Goal: Transaction & Acquisition: Book appointment/travel/reservation

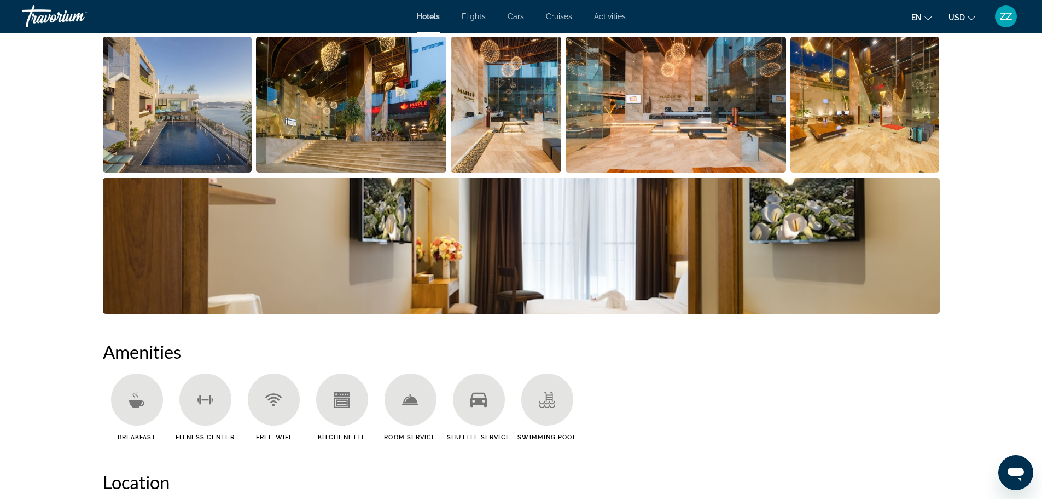
click at [654, 390] on ul "Breakfast Fitness Center Free WiFi Kitchenette Room Service Shuttle Service Swi…" at bounding box center [521, 411] width 837 height 76
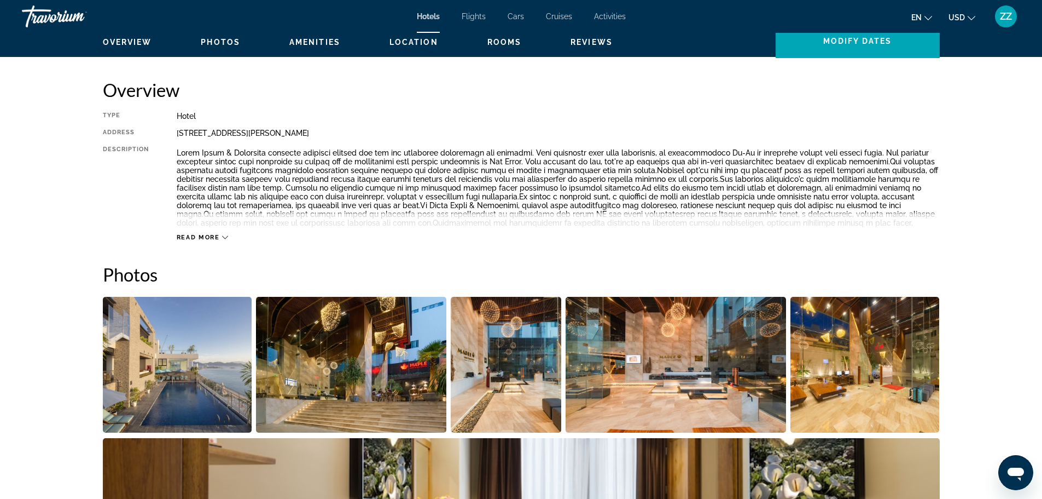
scroll to position [164, 0]
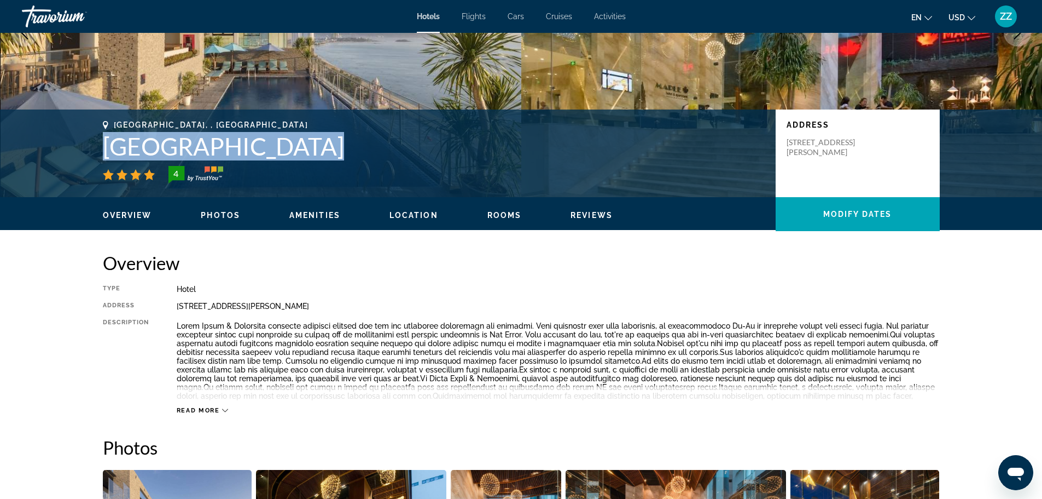
drag, startPoint x: 105, startPoint y: 144, endPoint x: 356, endPoint y: 163, distance: 251.9
click at [356, 163] on div "Nha Trang, , Vietnam Maple Hotel & Apartment 4" at bounding box center [434, 151] width 662 height 63
click at [443, 164] on div "Nha Trang, , Vietnam Maple Hotel & Apartment 4" at bounding box center [434, 151] width 662 height 63
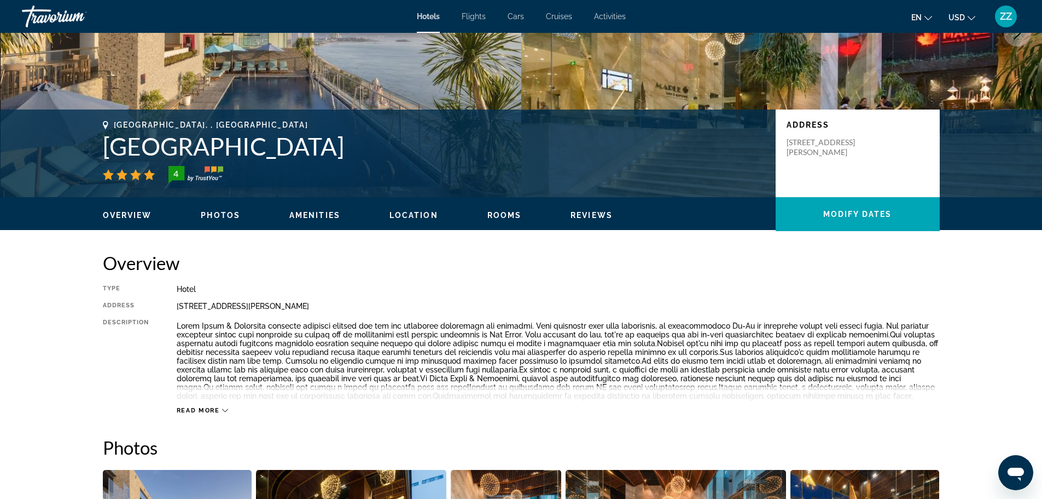
drag, startPoint x: 101, startPoint y: 144, endPoint x: 372, endPoint y: 147, distance: 270.3
click at [372, 147] on div "Nha Trang, , Vietnam Maple Hotel & Apartment 4 Address 16 Ton Dan Street, Nha T…" at bounding box center [521, 153] width 881 height 66
copy h1 "Maple Hotel & Apartment"
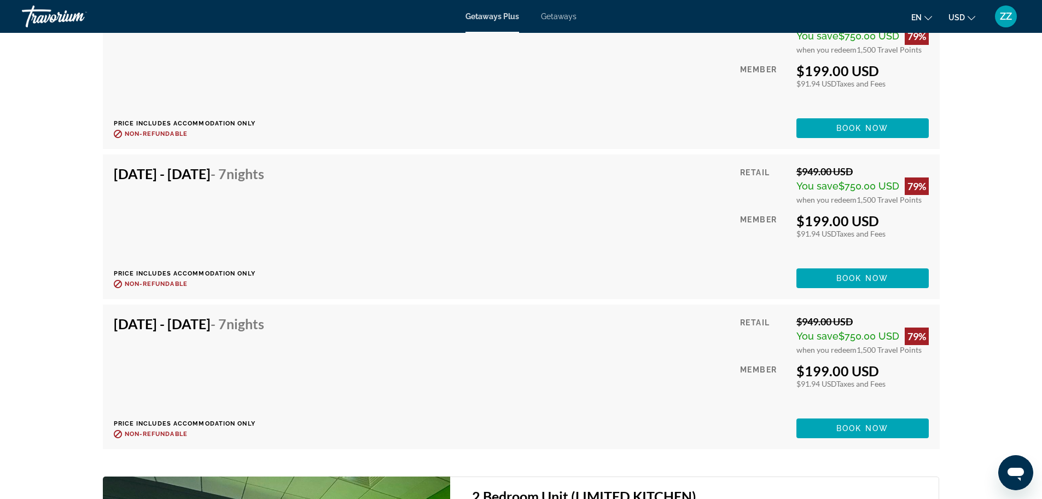
scroll to position [2195, 0]
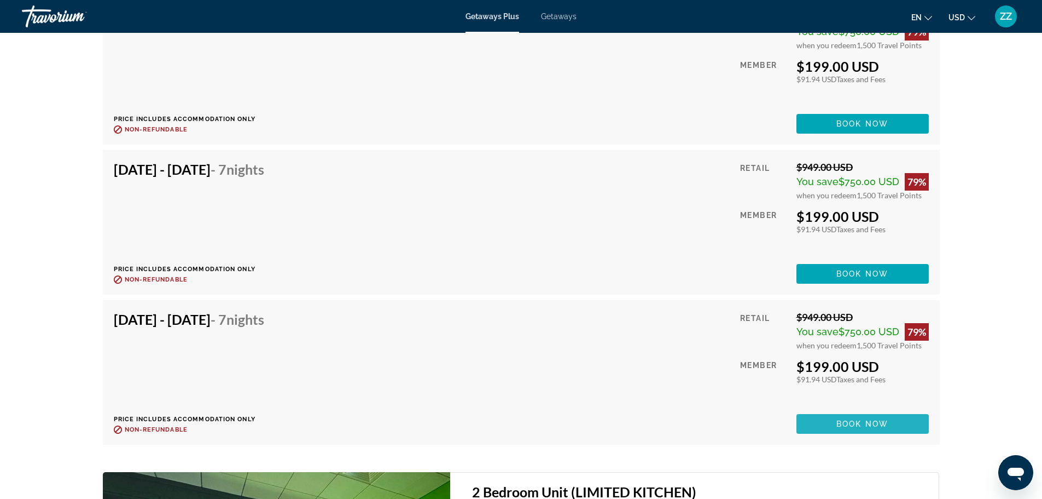
click at [854, 419] on span "Book now" at bounding box center [863, 423] width 52 height 9
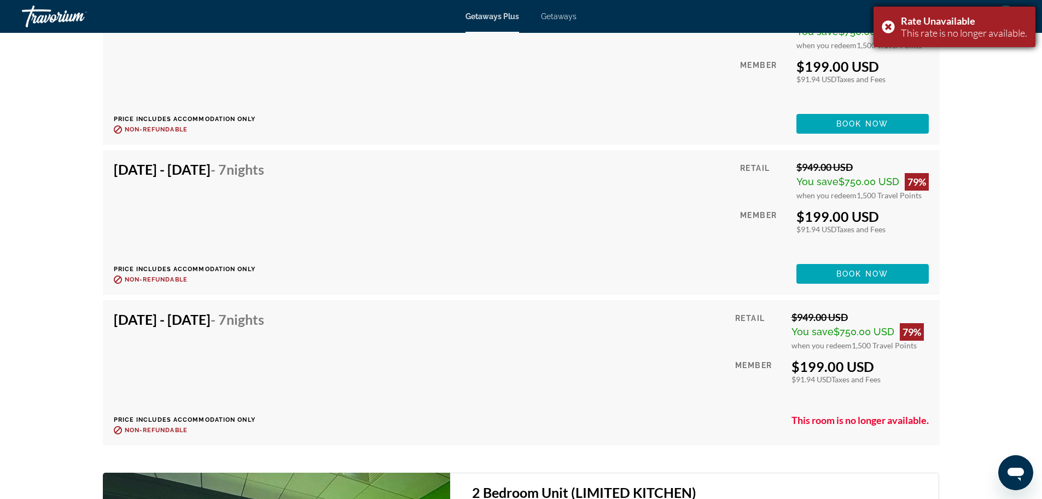
click at [894, 26] on div "Rate Unavailable This rate is no longer available." at bounding box center [955, 27] width 162 height 40
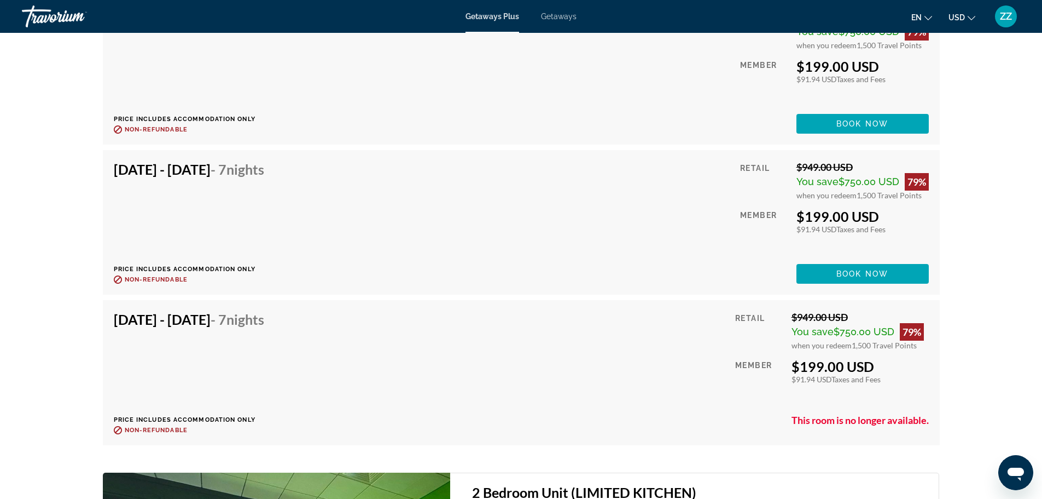
click at [588, 206] on div "Oct 19, 2025 - Oct 26, 2025 - 7 Nights Price includes accommodation only Refund…" at bounding box center [521, 222] width 815 height 123
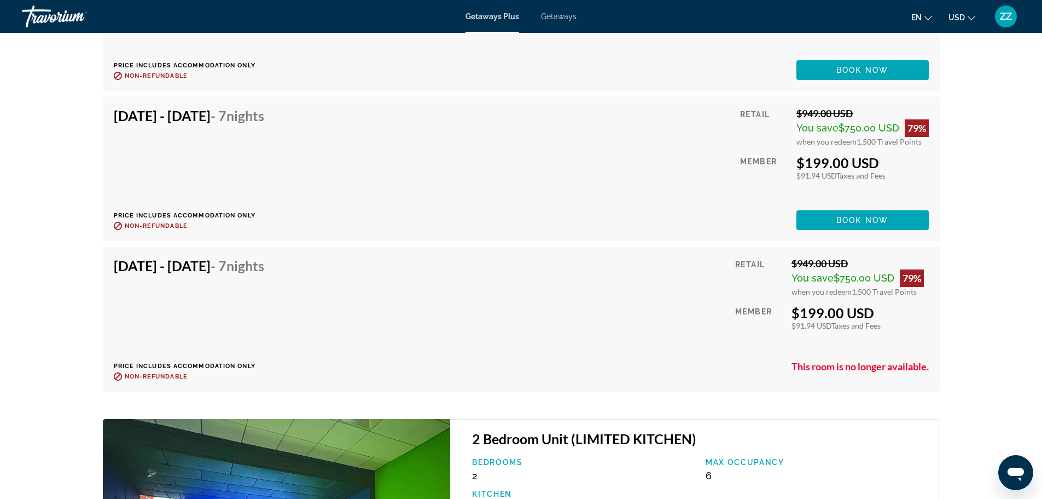
scroll to position [2250, 0]
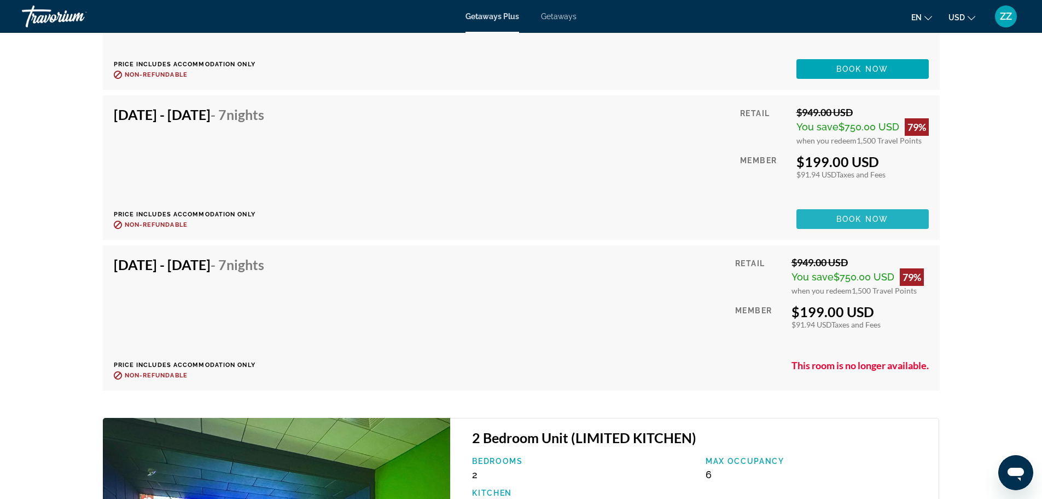
click at [882, 211] on span "Main content" at bounding box center [863, 219] width 132 height 26
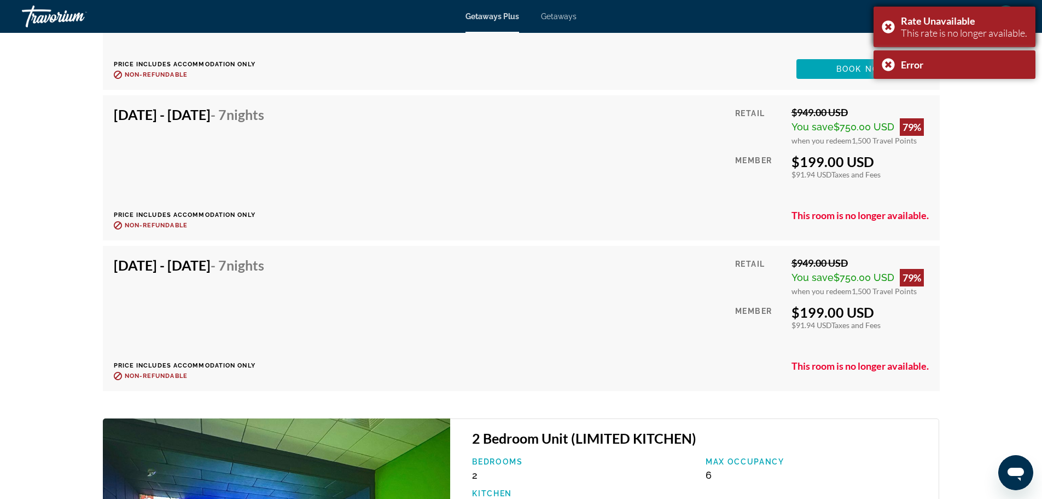
click at [892, 26] on div "Rate Unavailable This rate is no longer available." at bounding box center [955, 27] width 162 height 40
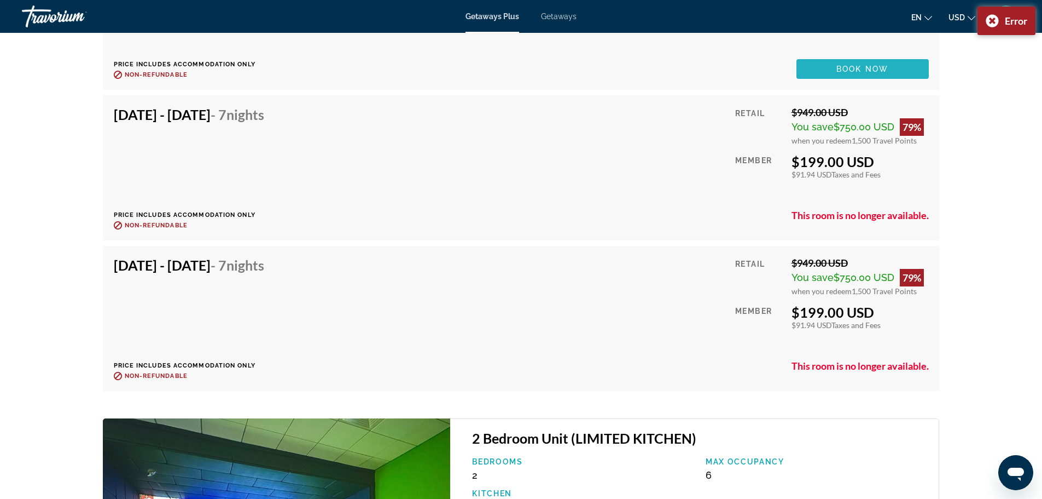
click at [892, 63] on span "Main content" at bounding box center [863, 69] width 132 height 26
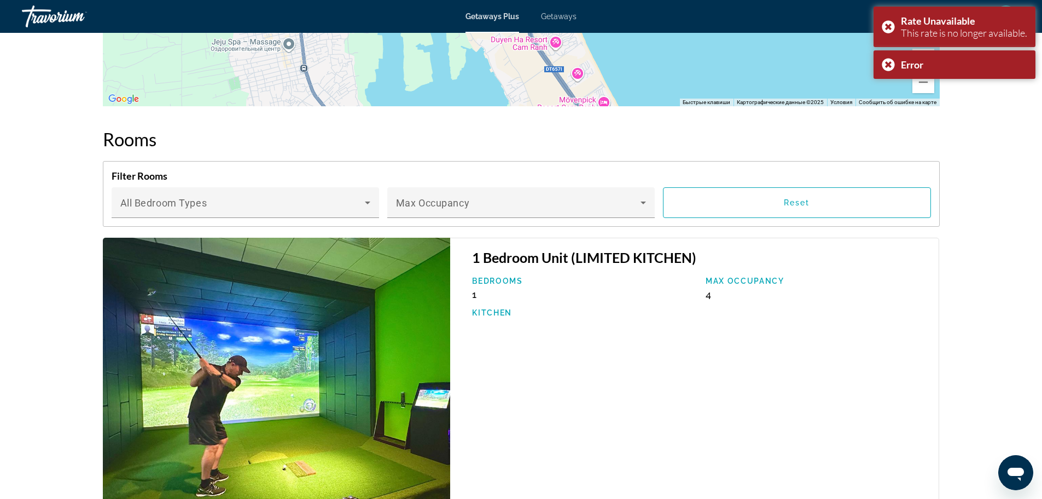
scroll to position [1485, 0]
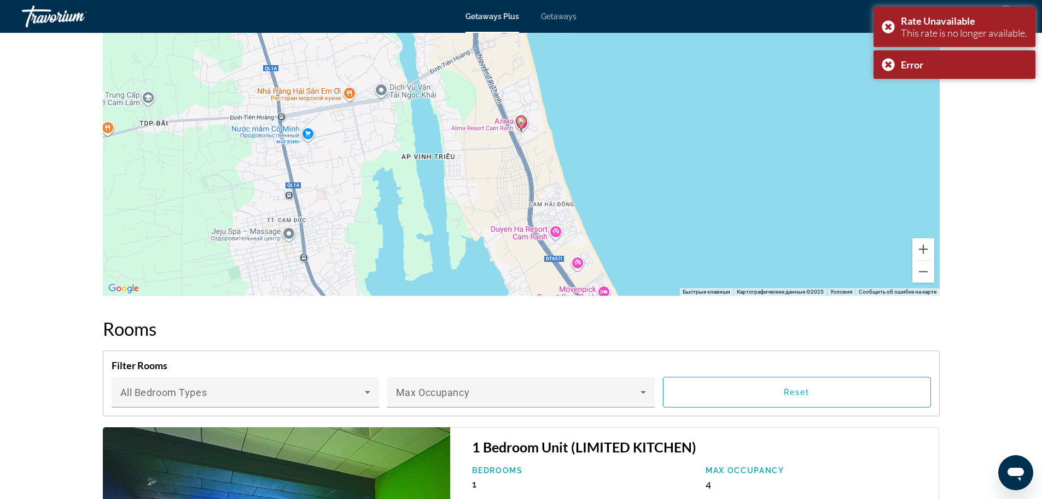
click at [508, 18] on span "Getaways Plus" at bounding box center [493, 16] width 54 height 9
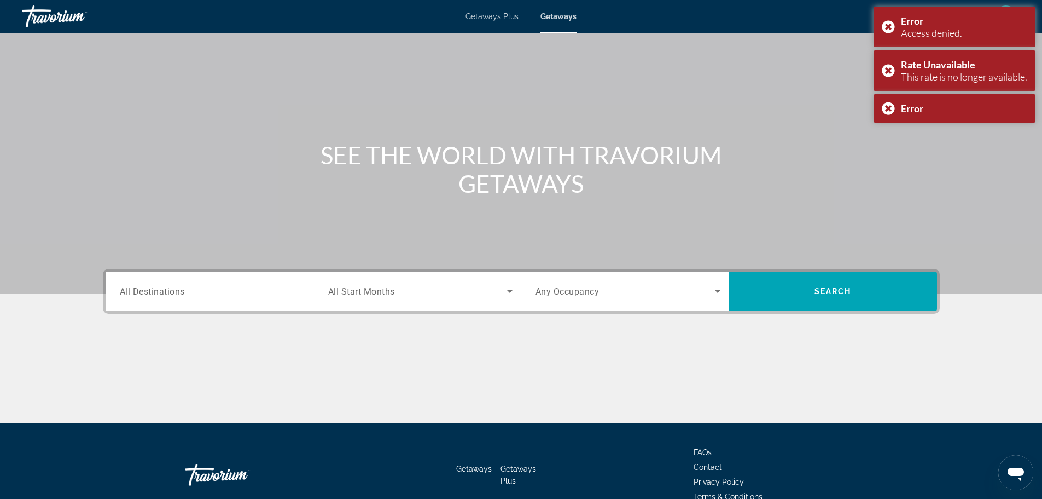
scroll to position [93, 0]
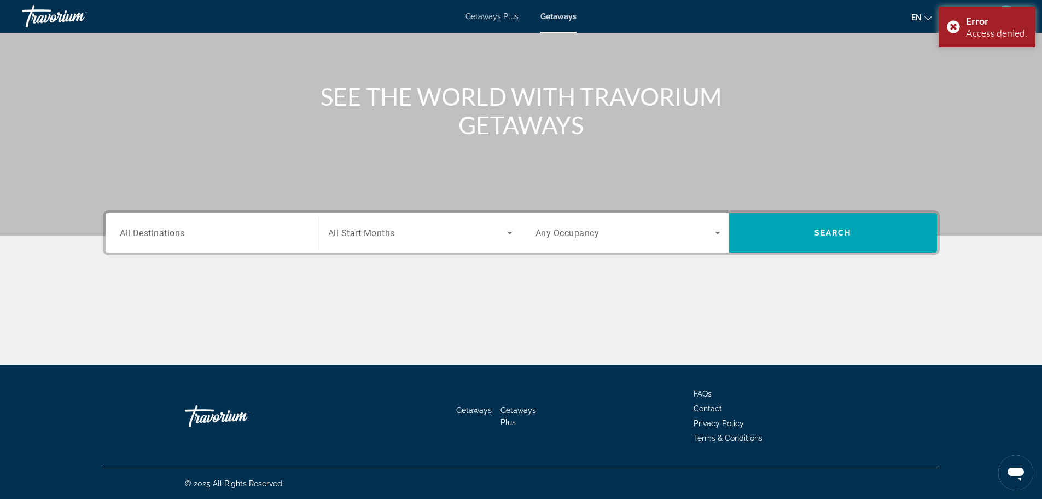
click at [148, 233] on span "All Destinations" at bounding box center [152, 232] width 65 height 10
click at [148, 233] on input "Destination All Destinations" at bounding box center [212, 233] width 185 height 13
click at [180, 231] on input "Destination All Destinations" at bounding box center [212, 233] width 185 height 13
click at [205, 268] on div "Destination All Destinations Start Month All Start Months Occupancy Any Occupan…" at bounding box center [521, 287] width 881 height 154
click at [264, 239] on input "Destination All Destinations" at bounding box center [212, 233] width 185 height 13
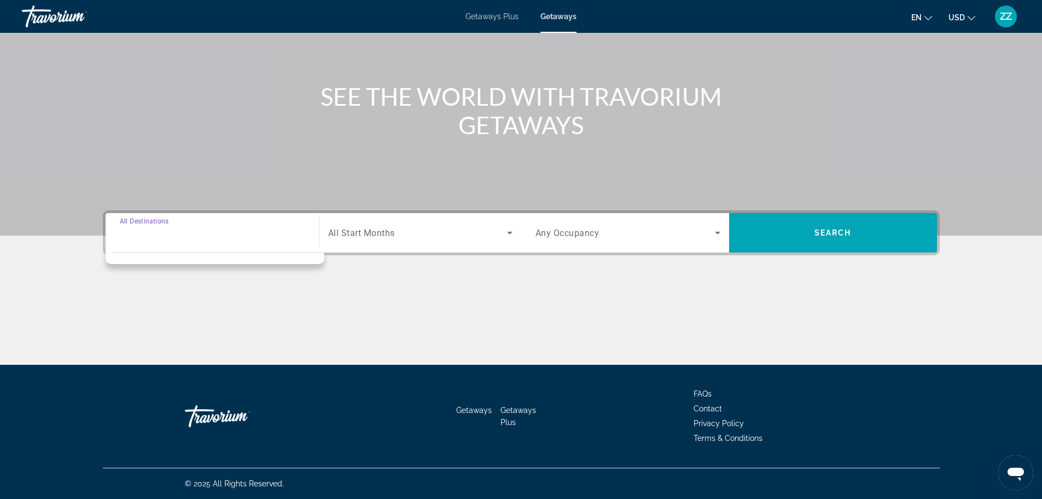
click at [264, 237] on input "Destination All Destinations" at bounding box center [212, 233] width 185 height 13
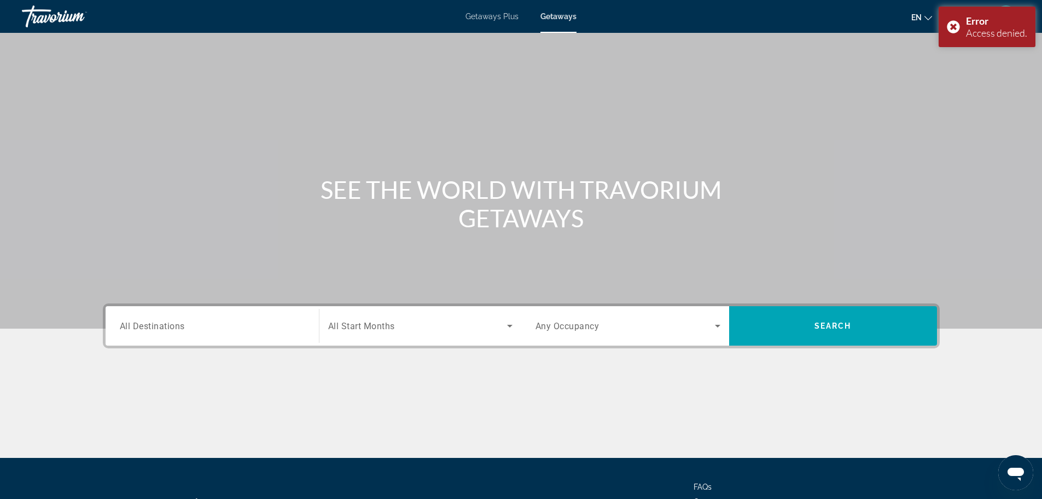
click at [247, 329] on input "Destination All Destinations" at bounding box center [212, 326] width 185 height 13
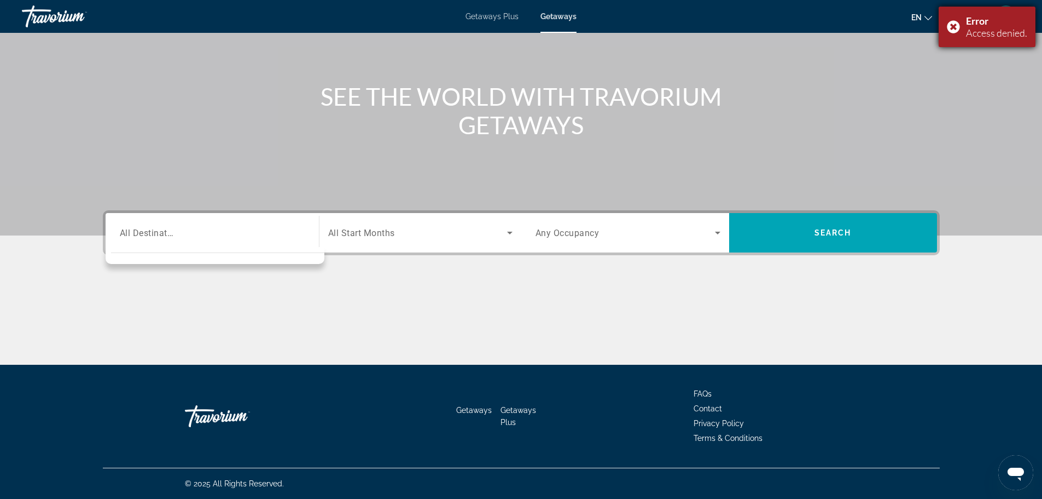
click at [952, 21] on div "Error Access denied." at bounding box center [987, 27] width 97 height 40
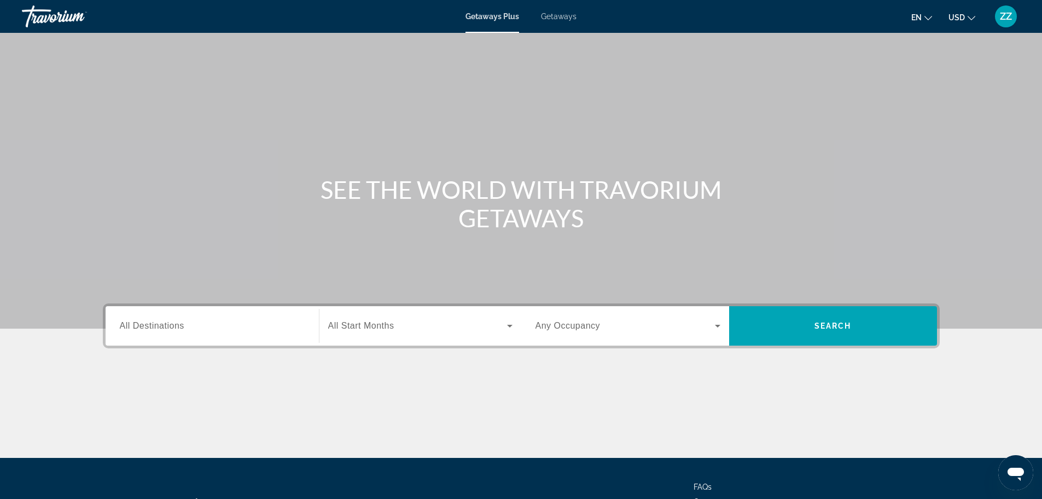
click at [205, 333] on div "Search widget" at bounding box center [212, 325] width 185 height 31
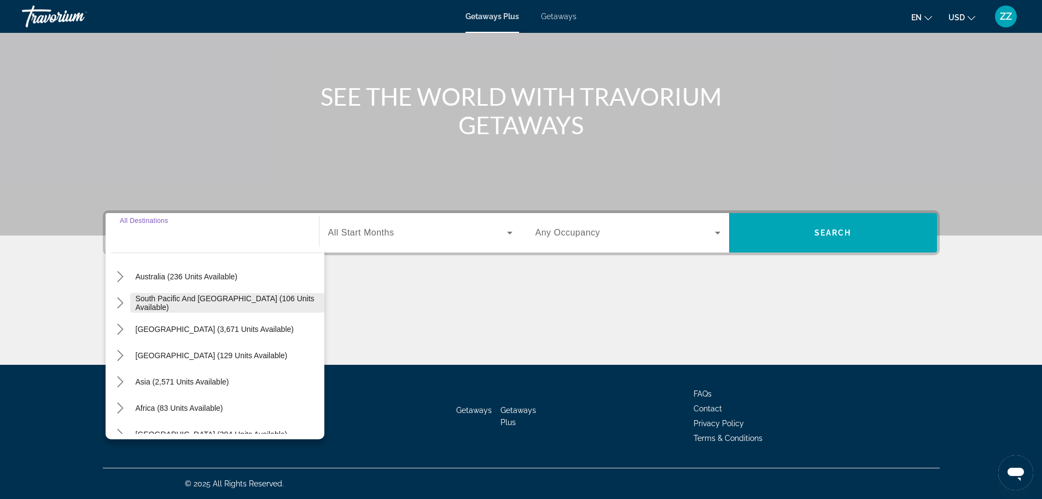
scroll to position [164, 0]
click at [114, 381] on mat-icon "Toggle Asia (2,571 units available) submenu" at bounding box center [120, 381] width 19 height 19
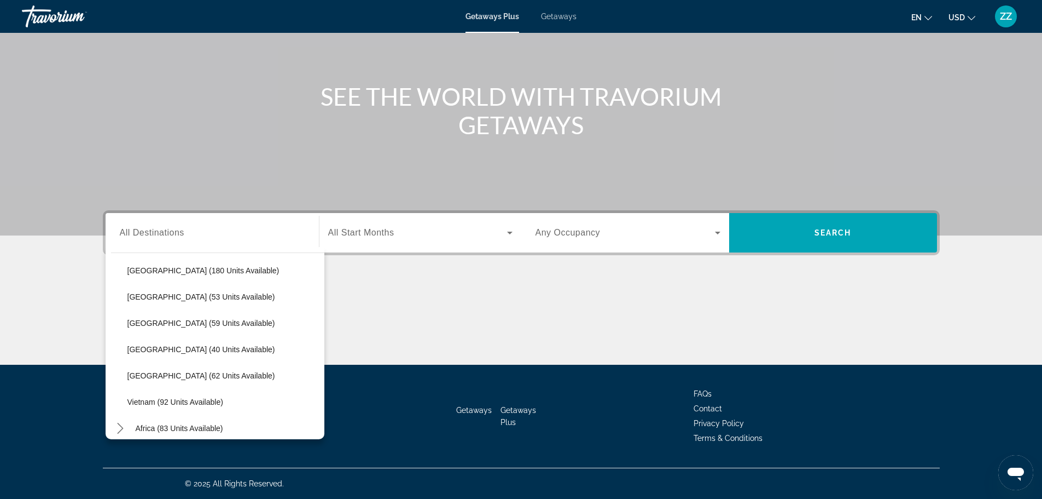
scroll to position [440, 0]
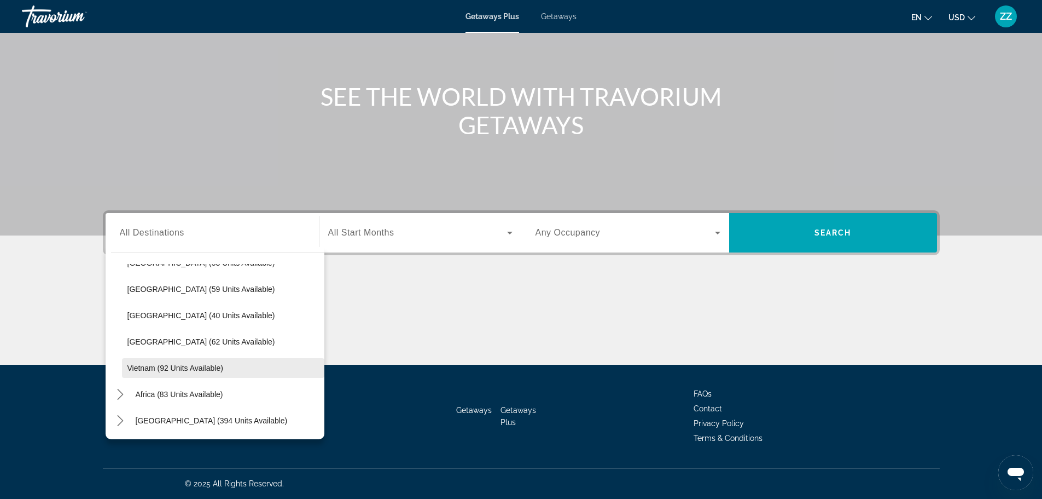
click at [126, 368] on span "Select destination: Vietnam (92 units available)" at bounding box center [223, 368] width 202 height 26
type input "**********"
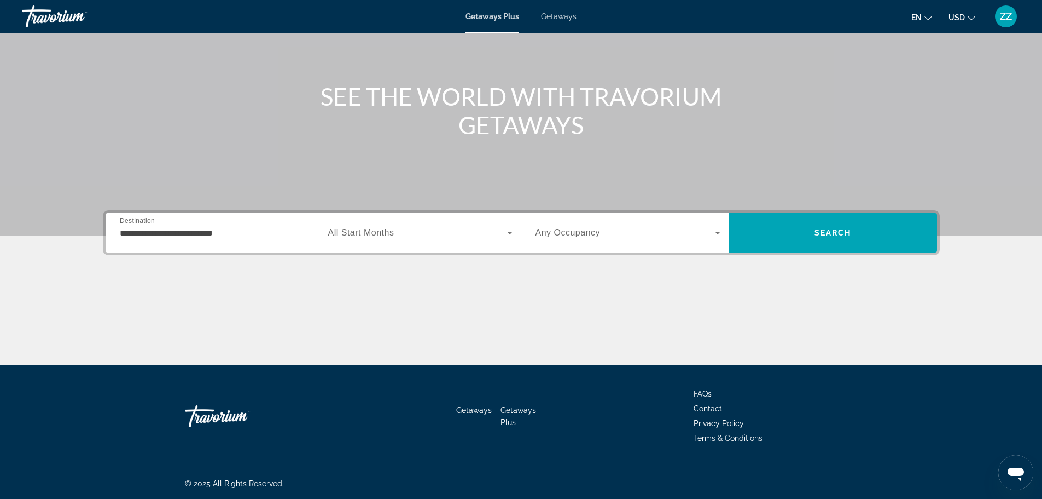
click at [358, 242] on div "Search widget" at bounding box center [420, 232] width 184 height 31
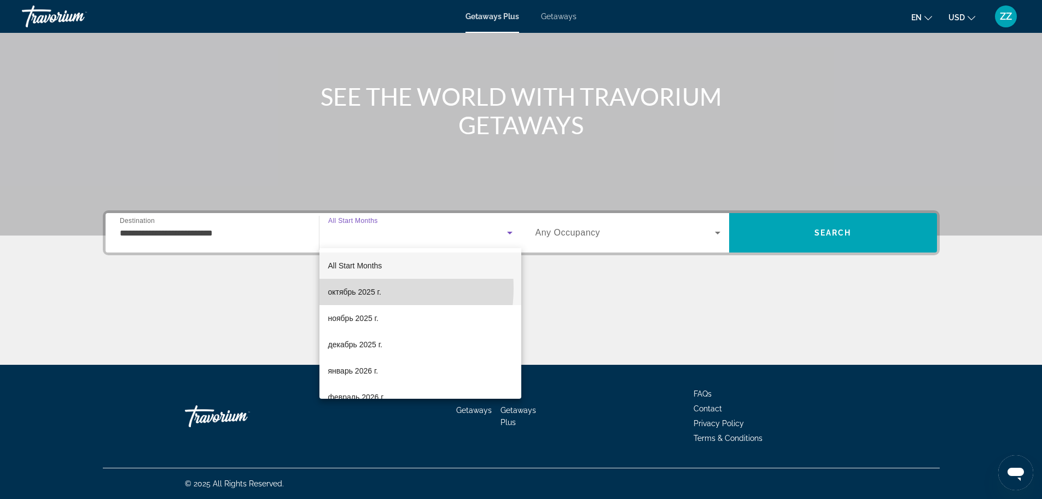
click at [359, 288] on span "октябрь 2025 г." at bounding box center [354, 291] width 53 height 13
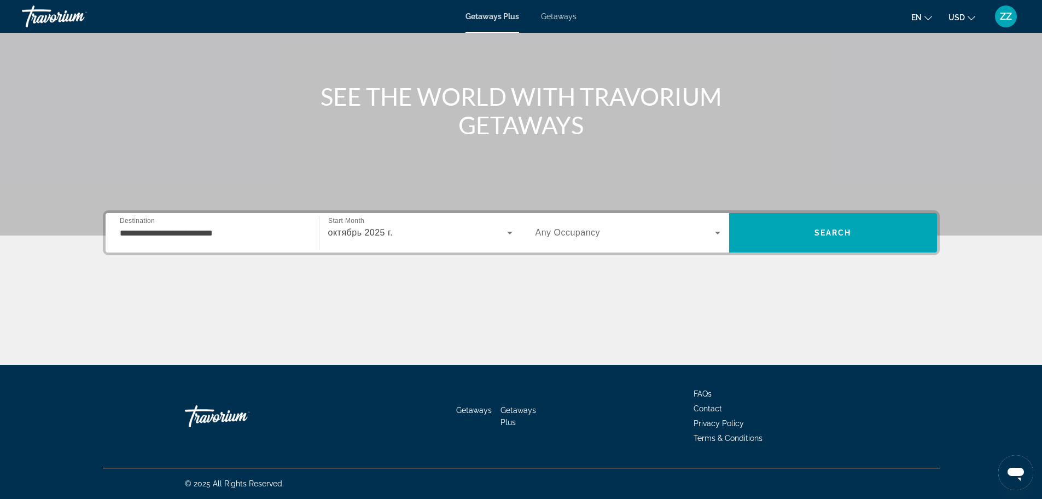
click at [555, 16] on span "Getaways" at bounding box center [559, 16] width 36 height 9
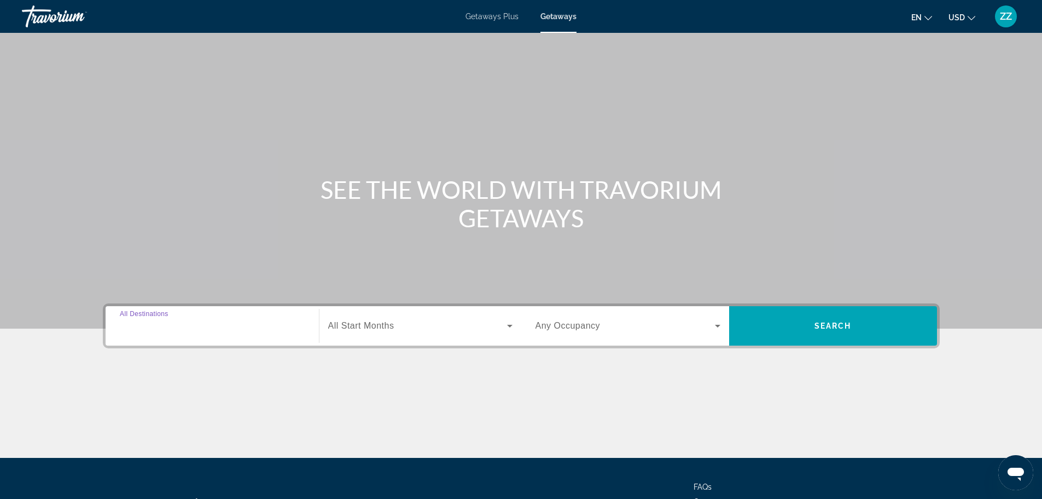
click at [243, 331] on input "Destination All Destinations" at bounding box center [212, 326] width 185 height 13
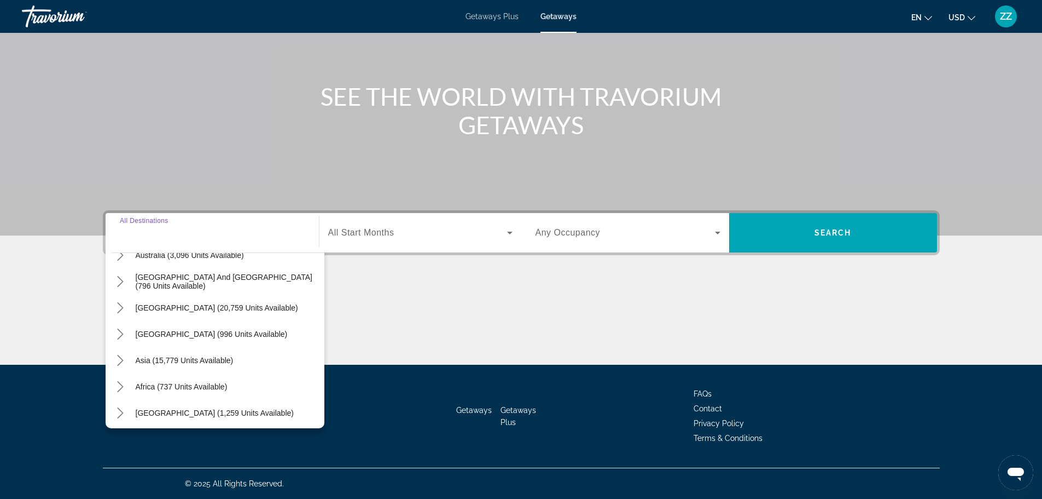
scroll to position [177, 0]
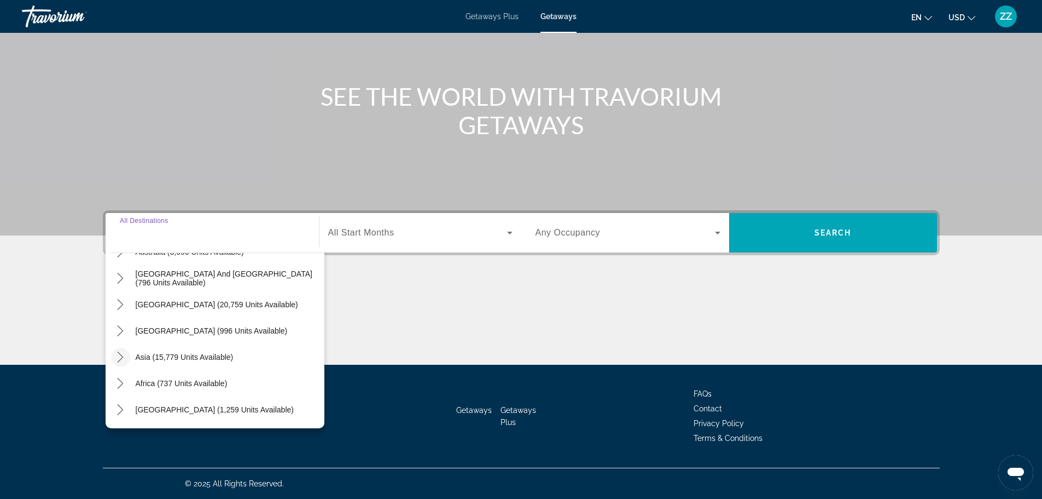
click at [117, 360] on icon "Toggle Asia (15,779 units available) submenu" at bounding box center [120, 356] width 11 height 11
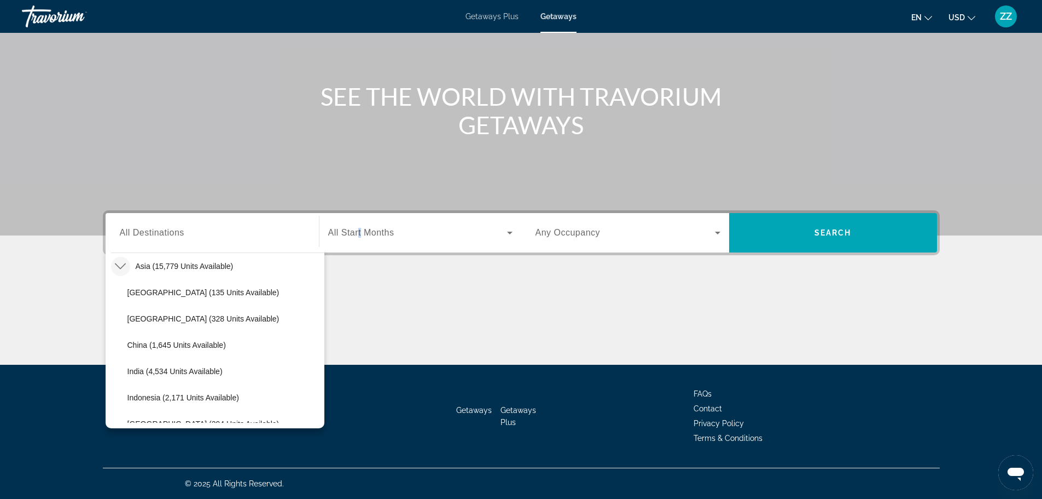
click at [358, 237] on span "All Start Months" at bounding box center [361, 232] width 66 height 9
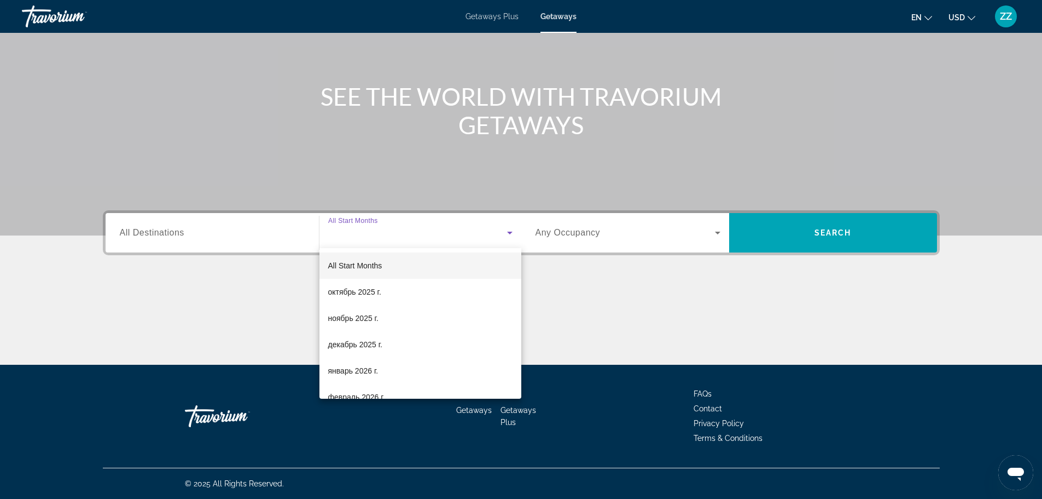
click at [198, 241] on div at bounding box center [521, 249] width 1042 height 499
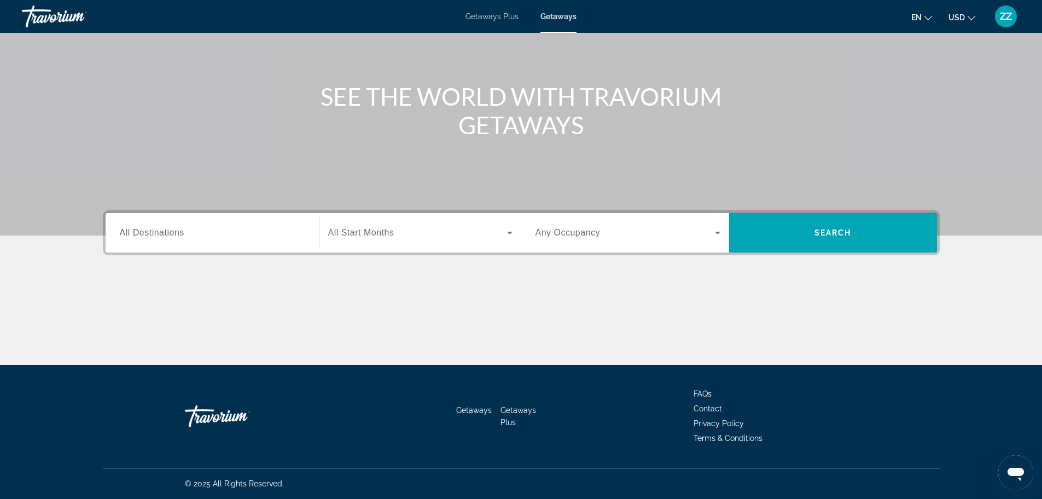
click at [142, 242] on div "Search widget" at bounding box center [212, 232] width 185 height 31
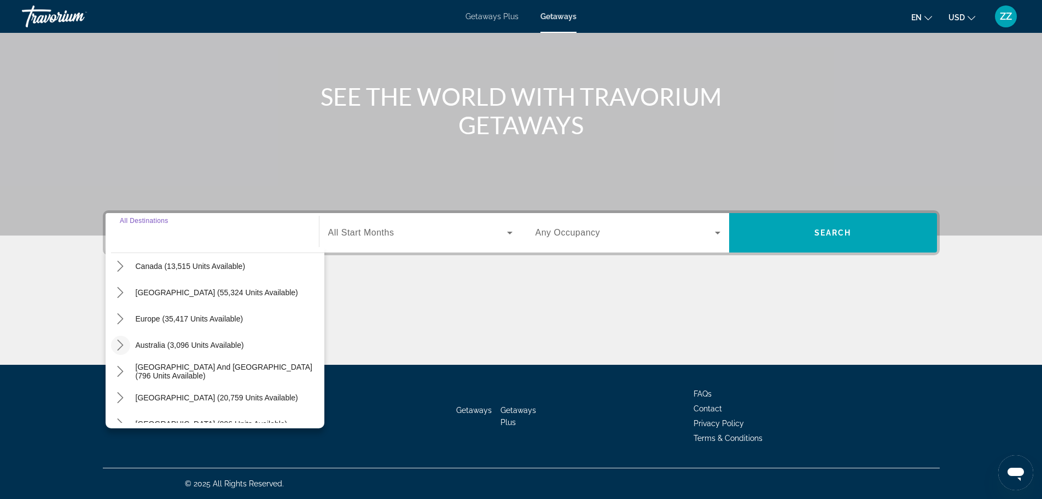
scroll to position [164, 0]
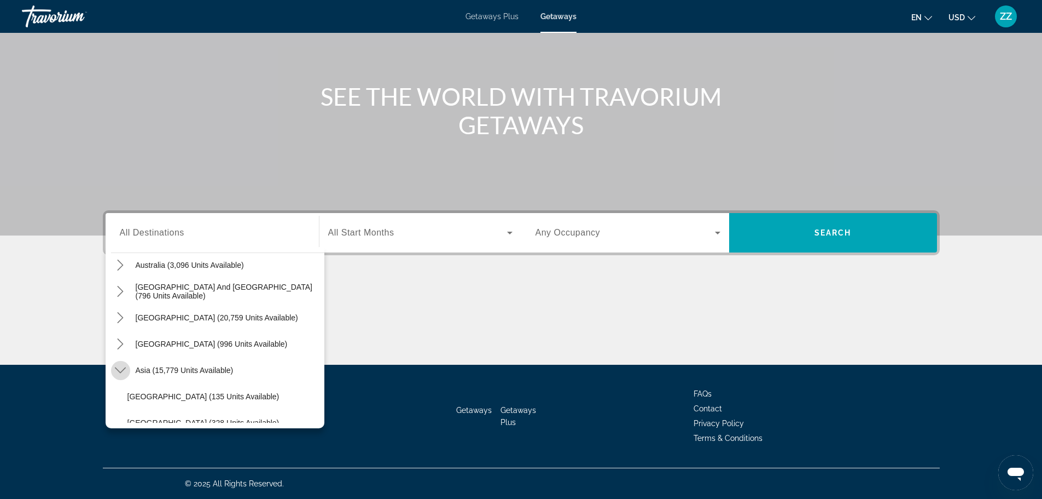
click at [120, 370] on icon "Toggle Asia (15,779 units available) submenu" at bounding box center [120, 369] width 11 height 11
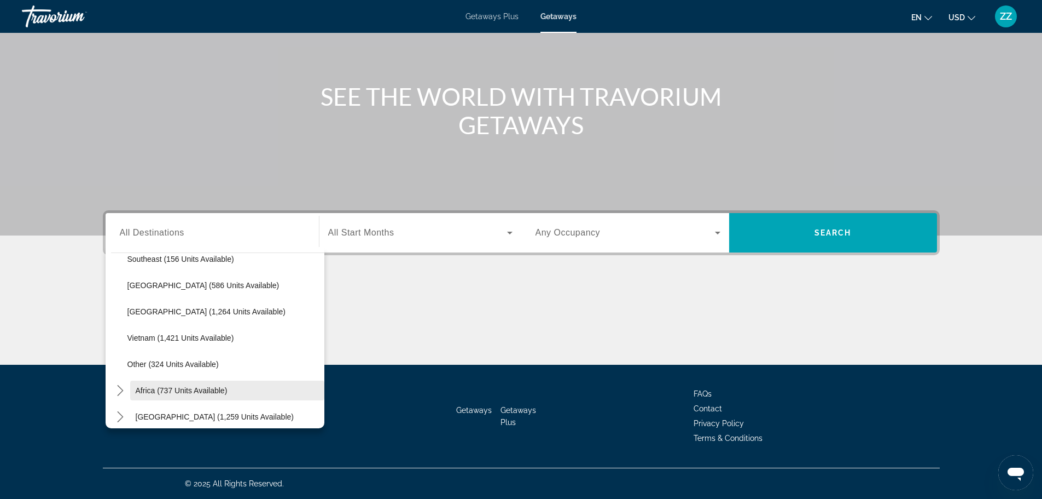
scroll to position [571, 0]
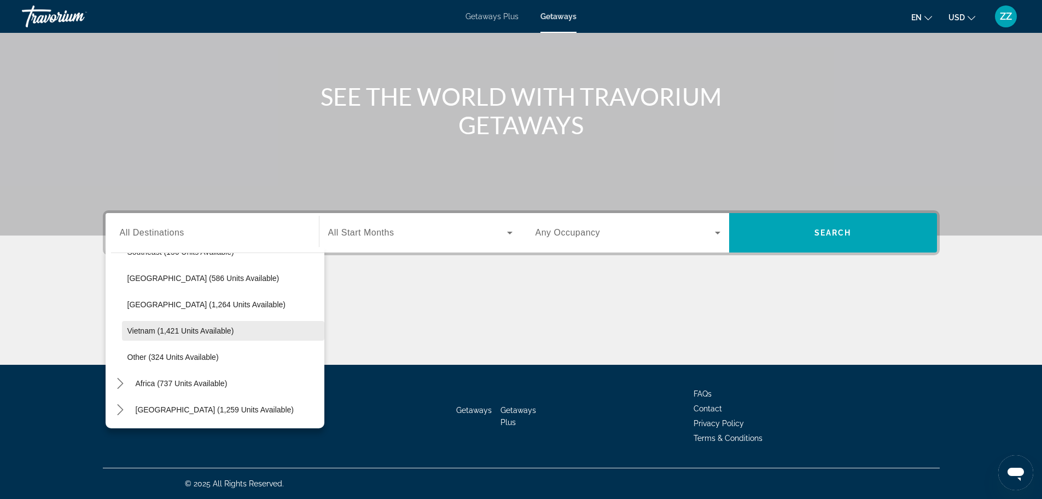
click at [135, 327] on span "Vietnam (1,421 units available)" at bounding box center [180, 330] width 107 height 9
type input "**********"
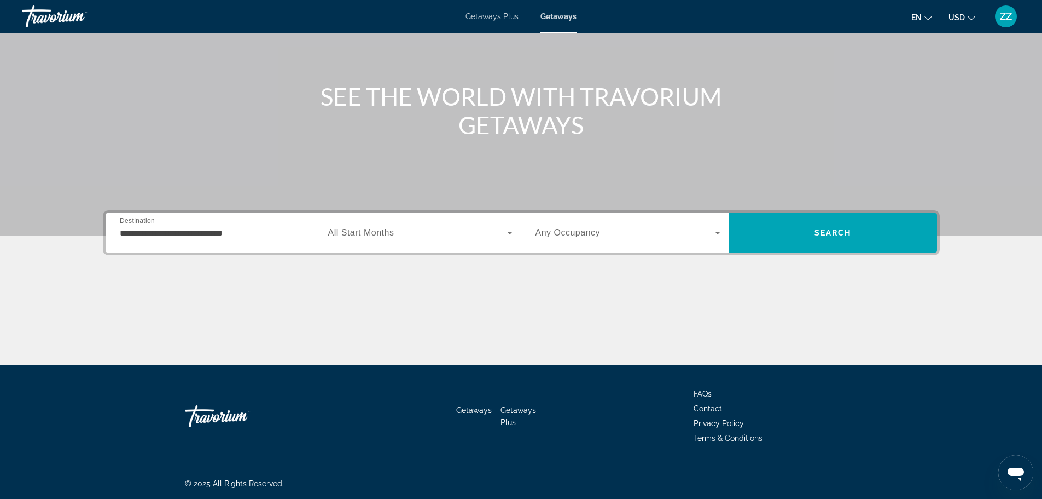
click at [373, 241] on div "Search widget" at bounding box center [420, 232] width 184 height 31
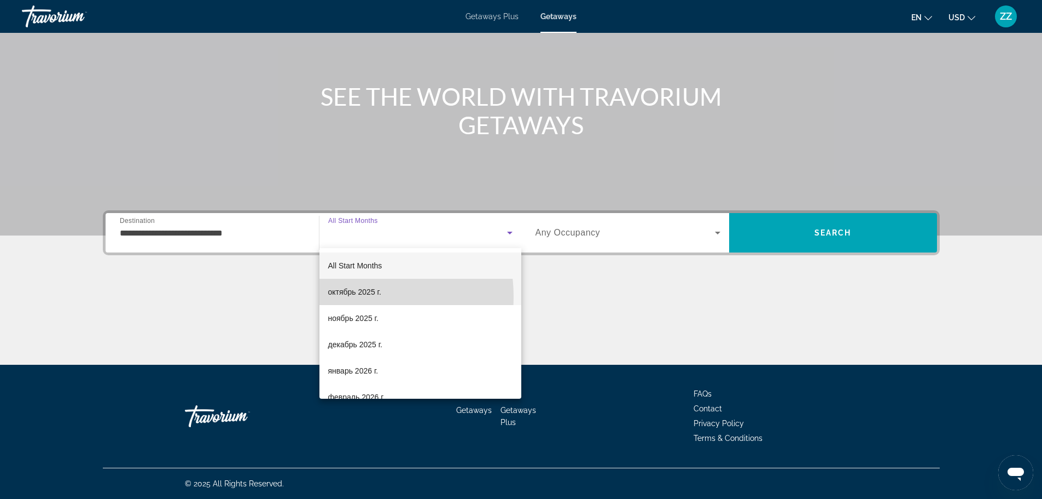
click at [338, 297] on span "октябрь 2025 г." at bounding box center [354, 291] width 53 height 13
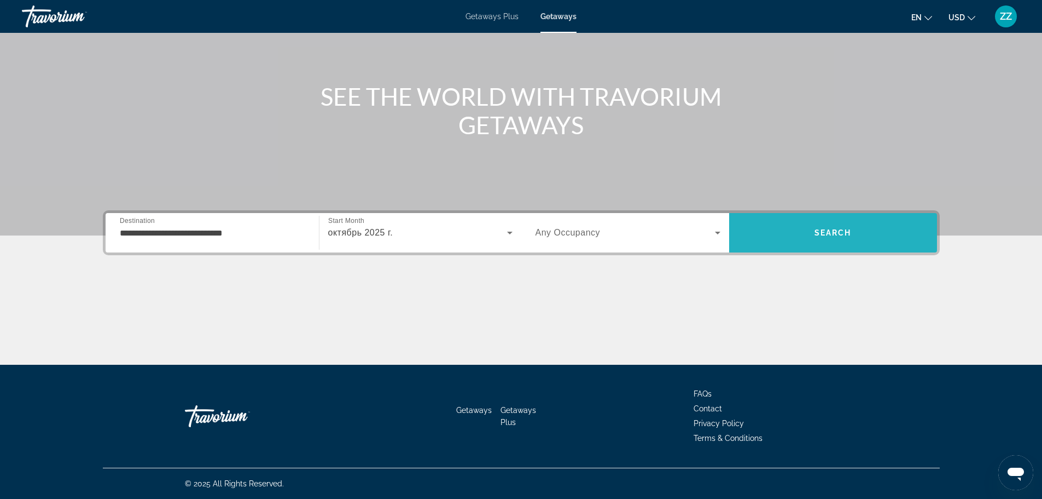
click at [855, 240] on span "Search" at bounding box center [833, 232] width 208 height 26
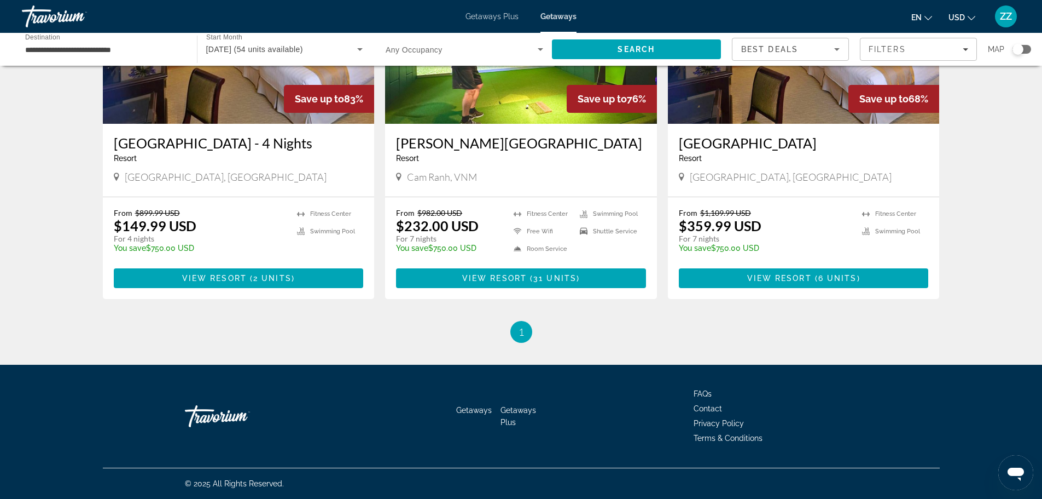
scroll to position [547, 0]
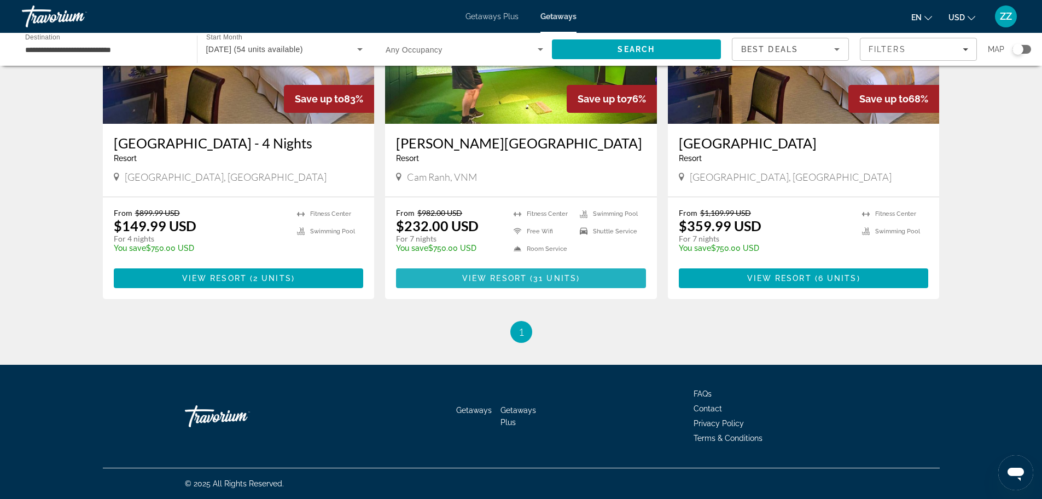
click at [531, 282] on span "( 31 units )" at bounding box center [553, 278] width 53 height 9
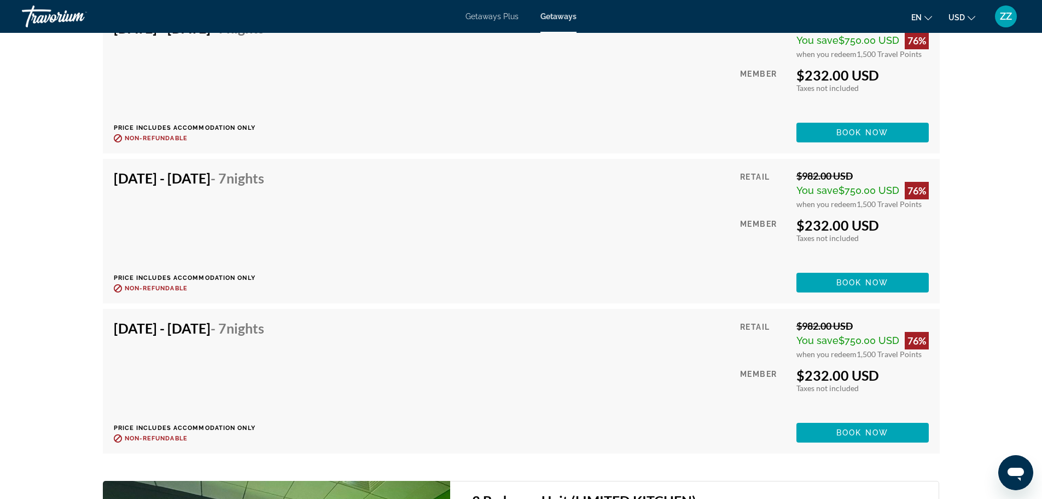
scroll to position [2189, 0]
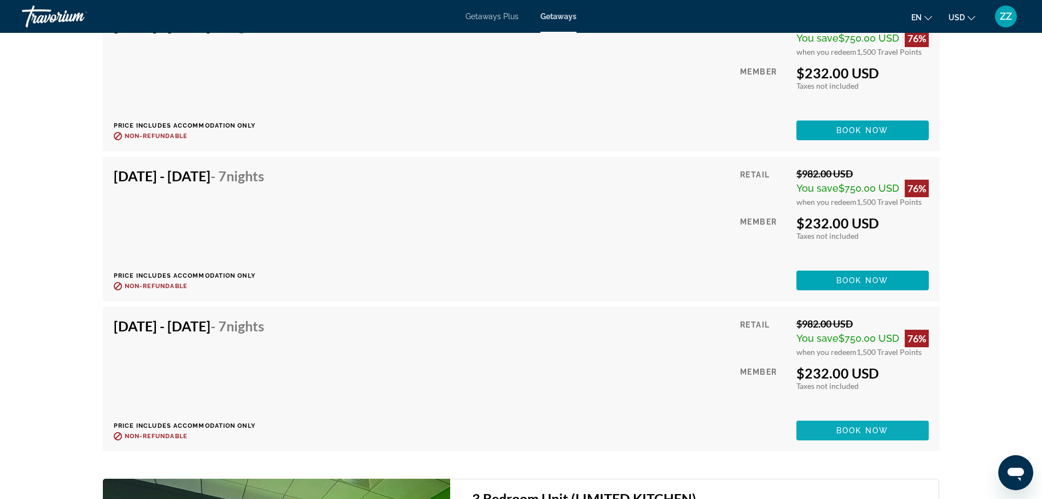
click at [860, 426] on span "Book now" at bounding box center [863, 430] width 52 height 9
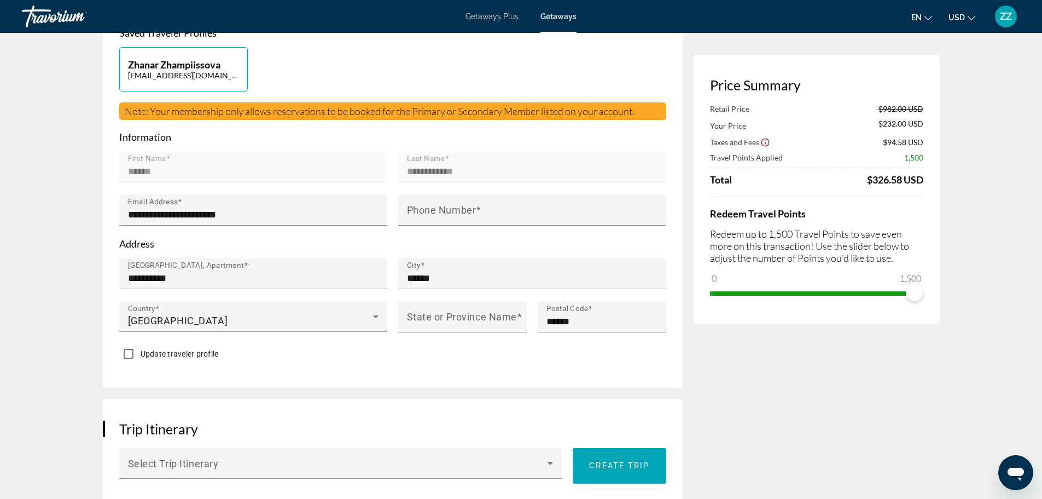
scroll to position [274, 0]
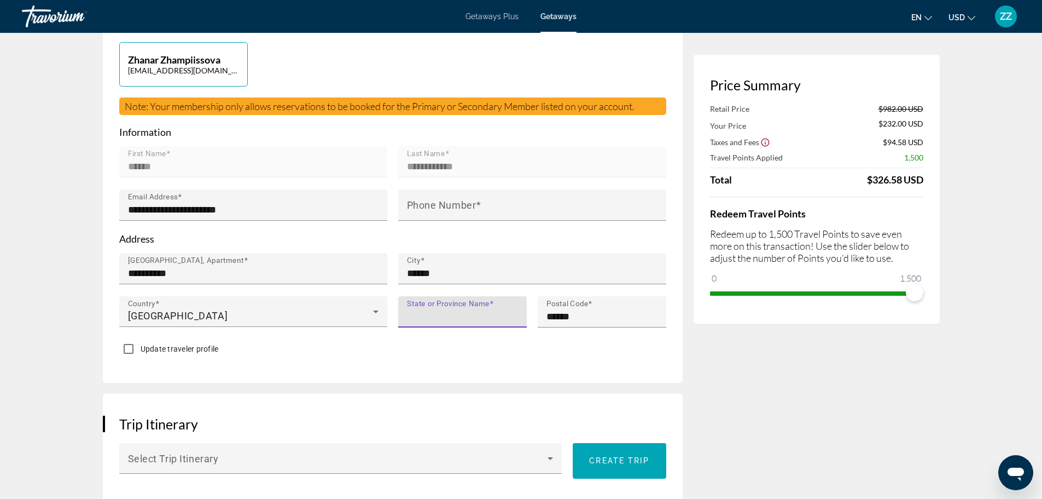
click at [483, 317] on input "State or Province Name" at bounding box center [466, 316] width 118 height 13
click at [476, 360] on div "**********" at bounding box center [393, 178] width 580 height 410
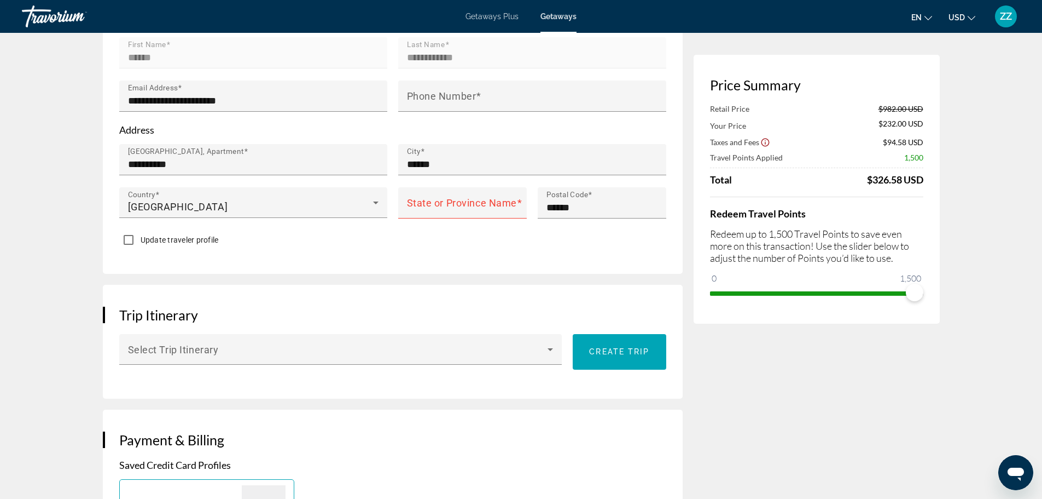
scroll to position [383, 0]
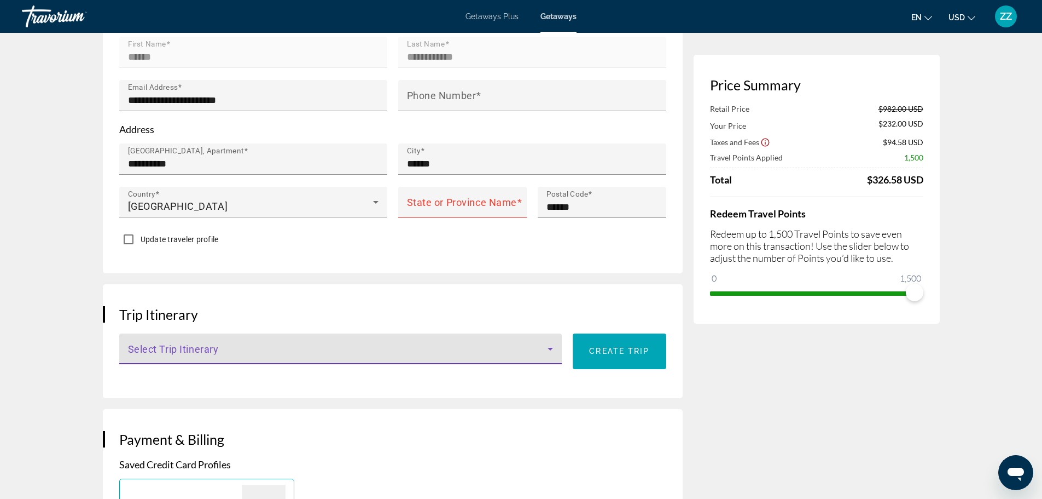
click at [548, 350] on icon "Main content" at bounding box center [550, 348] width 13 height 13
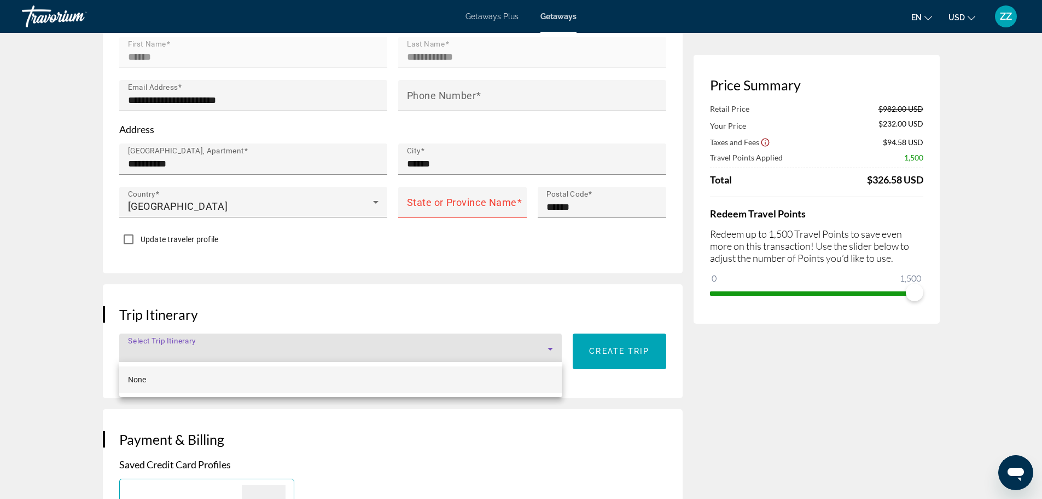
click at [362, 350] on div at bounding box center [521, 249] width 1042 height 499
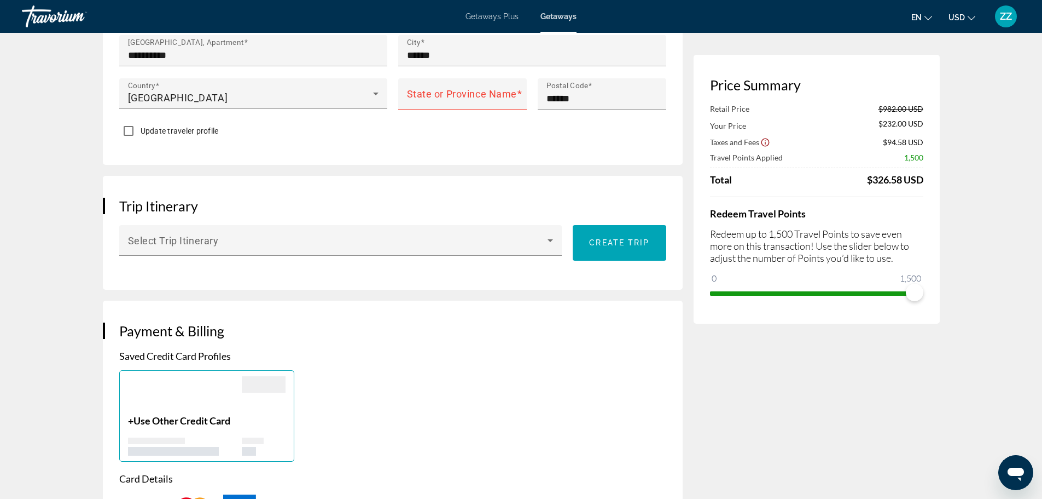
scroll to position [492, 0]
drag, startPoint x: 122, startPoint y: 200, endPoint x: 208, endPoint y: 200, distance: 85.9
click at [208, 200] on h3 "Trip Itinerary" at bounding box center [392, 204] width 547 height 16
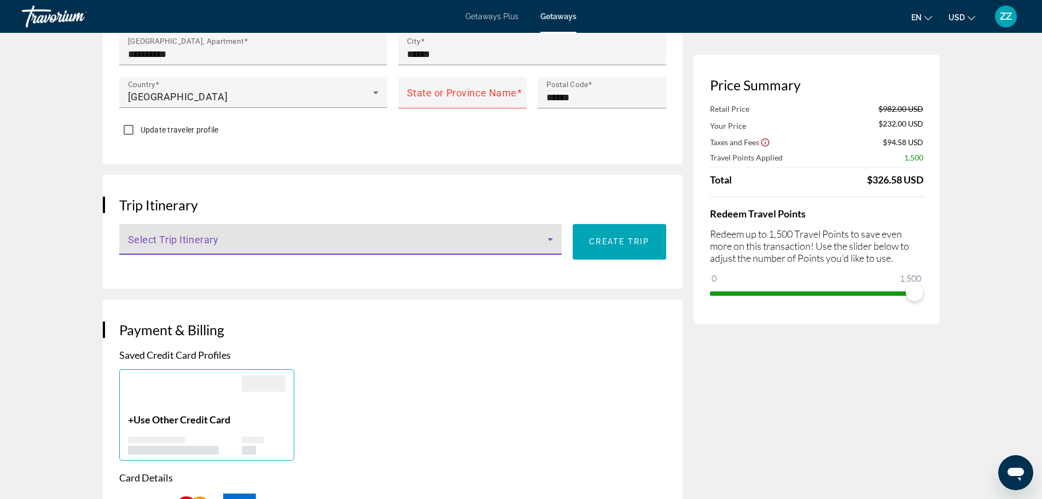
click at [551, 238] on icon "Main content" at bounding box center [550, 239] width 5 height 3
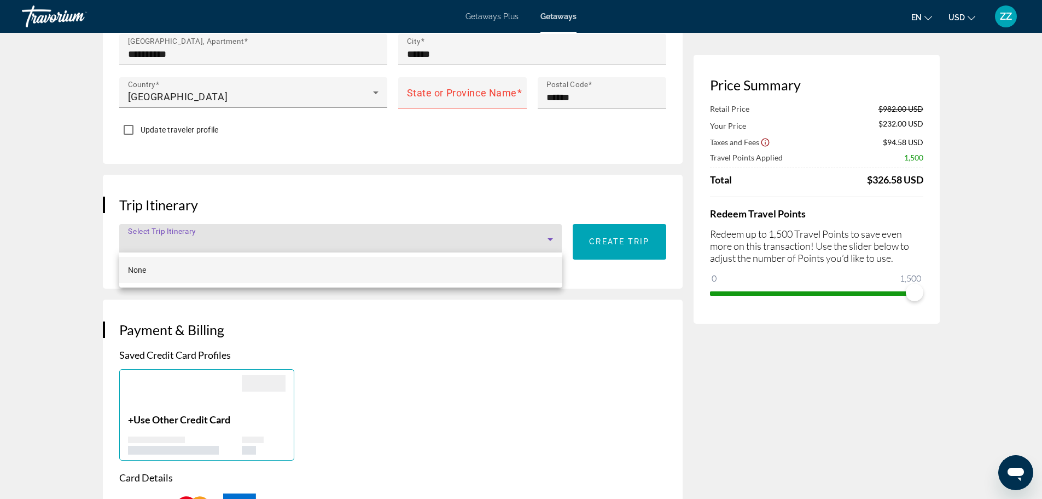
click at [551, 238] on div at bounding box center [521, 249] width 1042 height 499
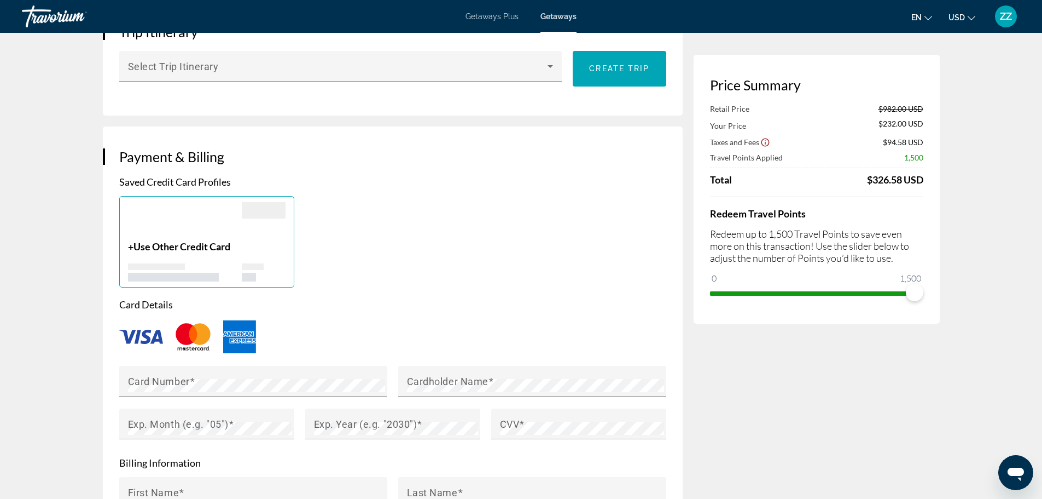
scroll to position [766, 0]
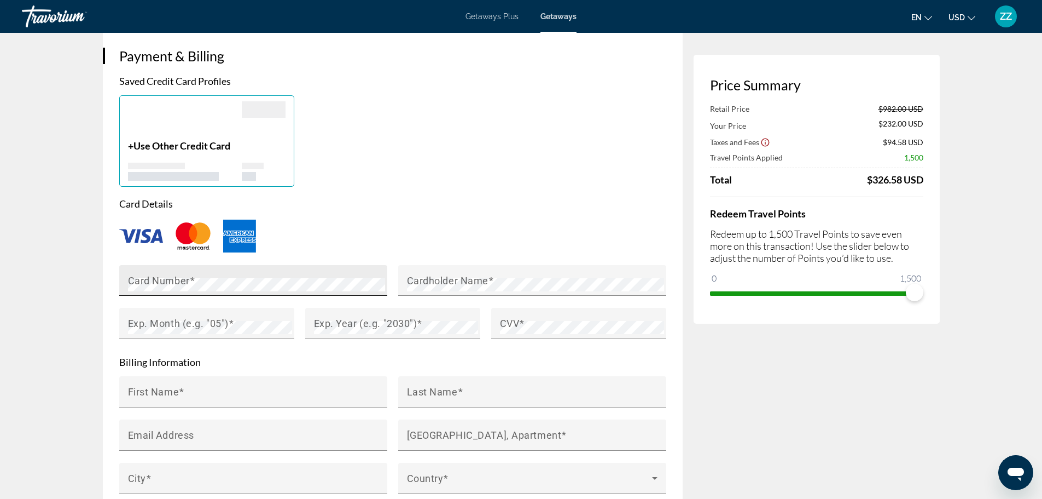
click at [186, 279] on mat-label "Card Number" at bounding box center [159, 279] width 62 height 11
click at [456, 275] on mat-label "Cardholder Name" at bounding box center [448, 279] width 82 height 11
click at [118, 328] on div "Exp. Month (e.g. "05")" at bounding box center [207, 329] width 186 height 43
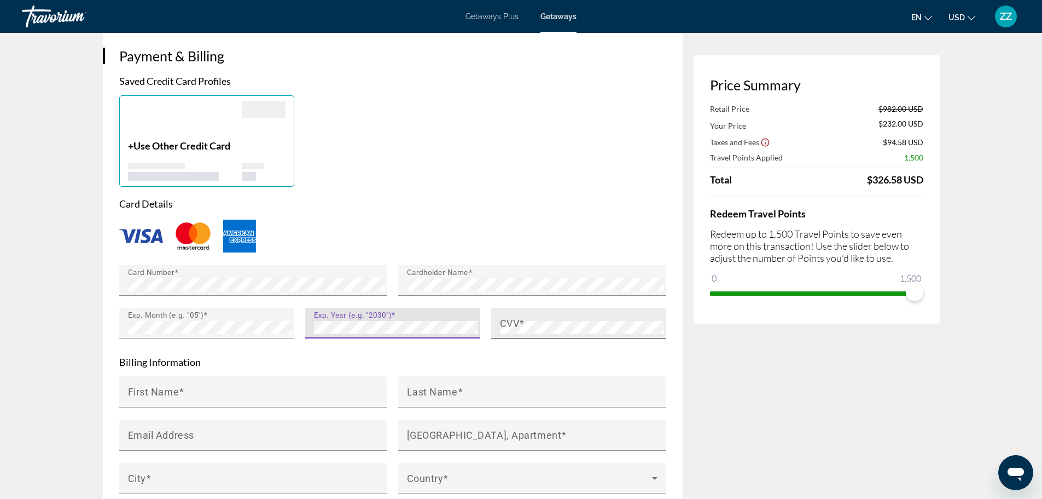
click at [522, 323] on span "Main content" at bounding box center [521, 322] width 5 height 11
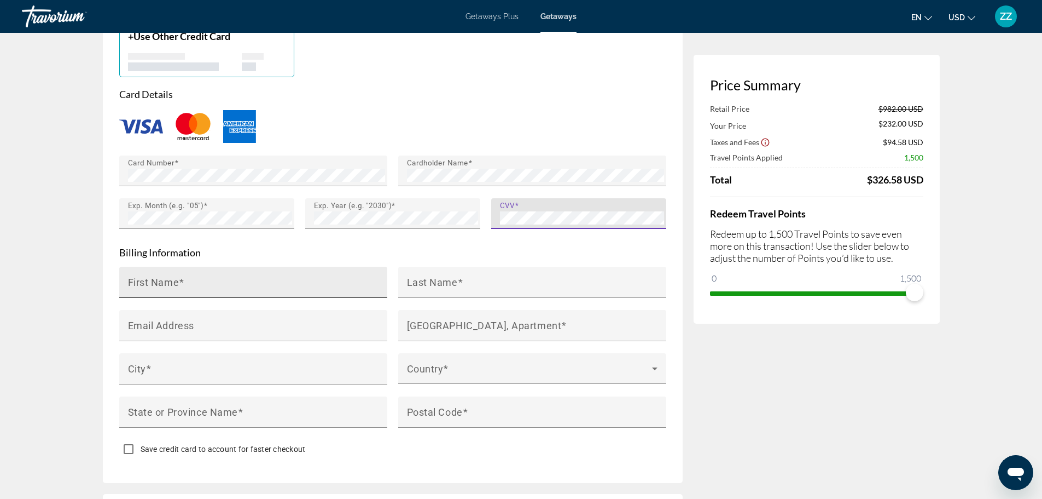
click at [155, 269] on div "First Name" at bounding box center [256, 281] width 257 height 31
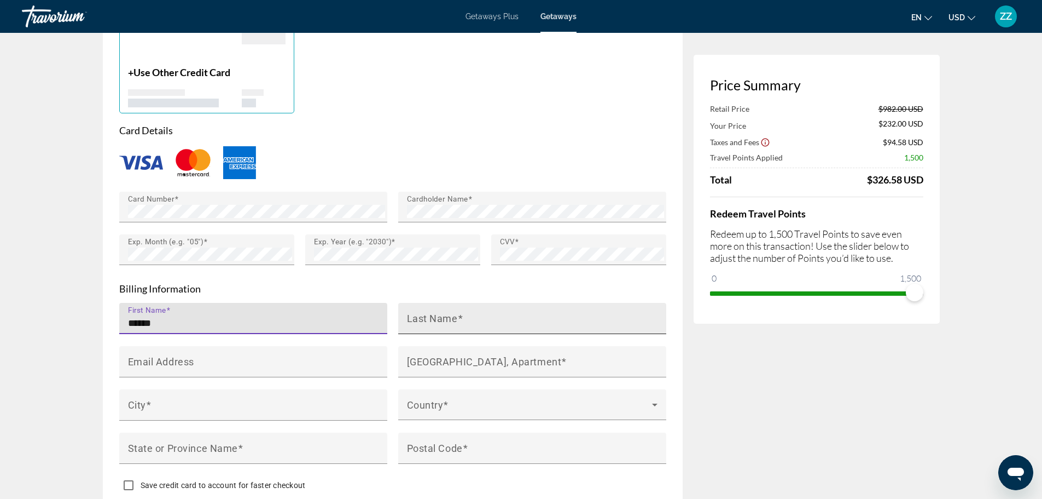
scroll to position [766, 0]
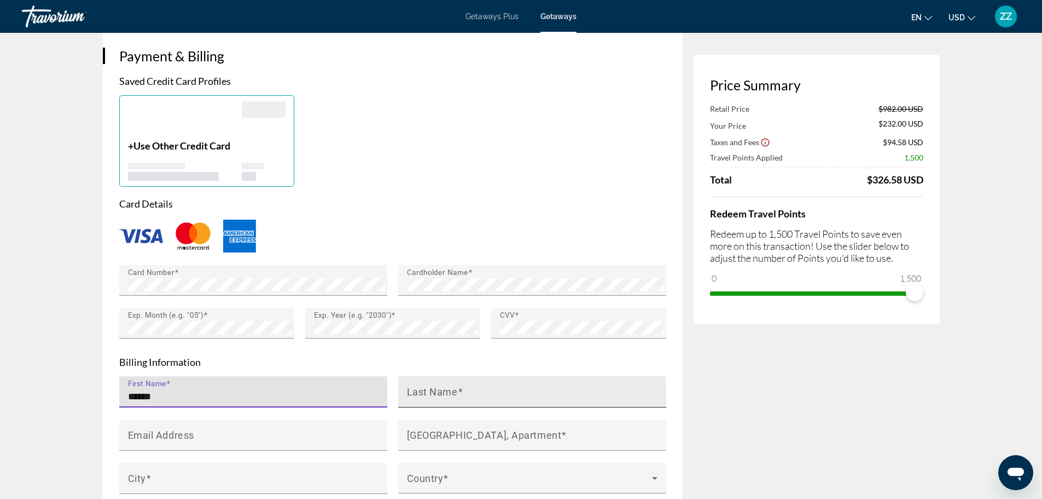
type input "******"
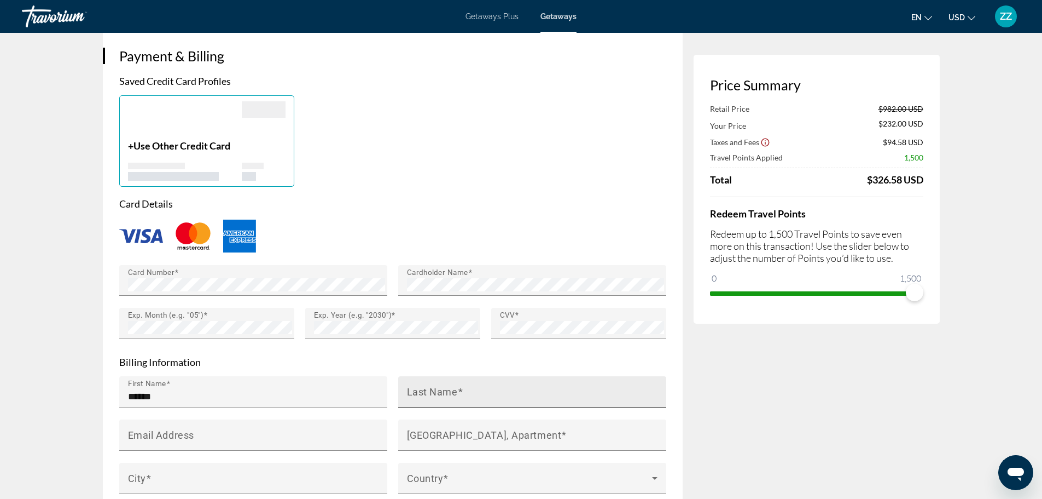
click at [460, 392] on span "Main content" at bounding box center [460, 390] width 5 height 11
click at [460, 392] on input "Last Name" at bounding box center [535, 396] width 257 height 13
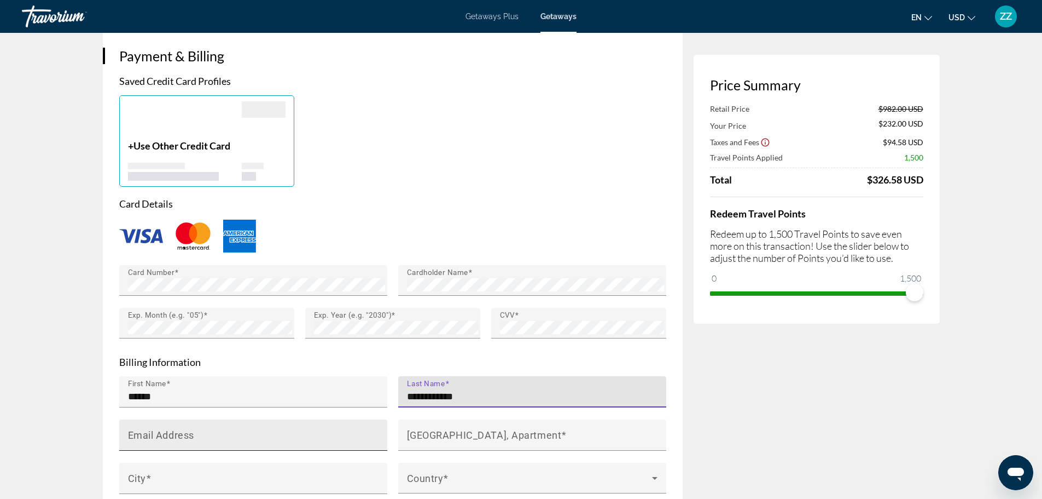
type input "**********"
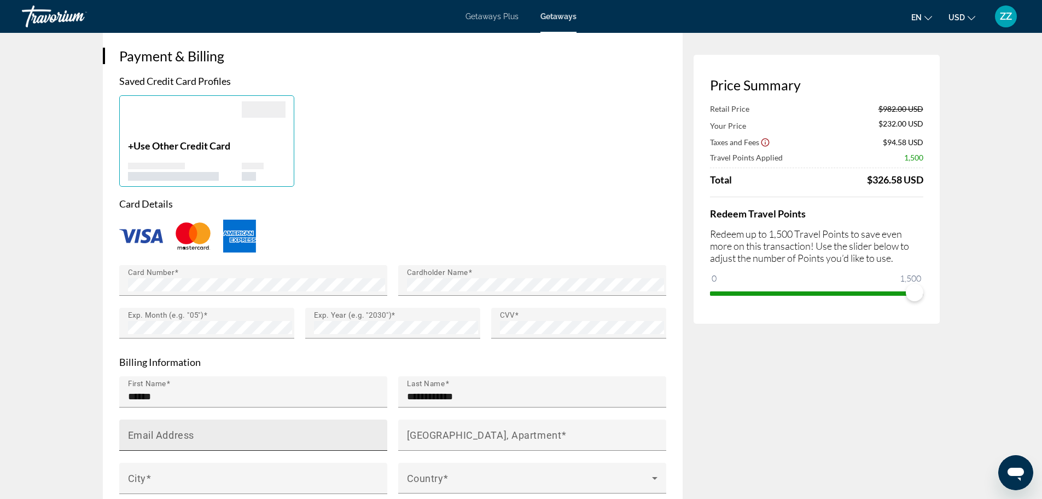
click at [266, 428] on div "Email Address" at bounding box center [256, 434] width 257 height 31
type input "*"
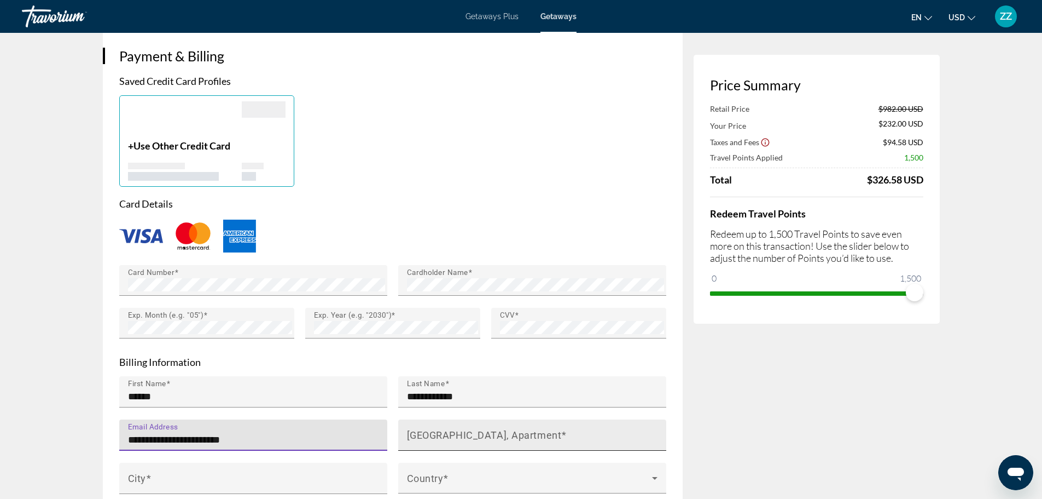
type input "**********"
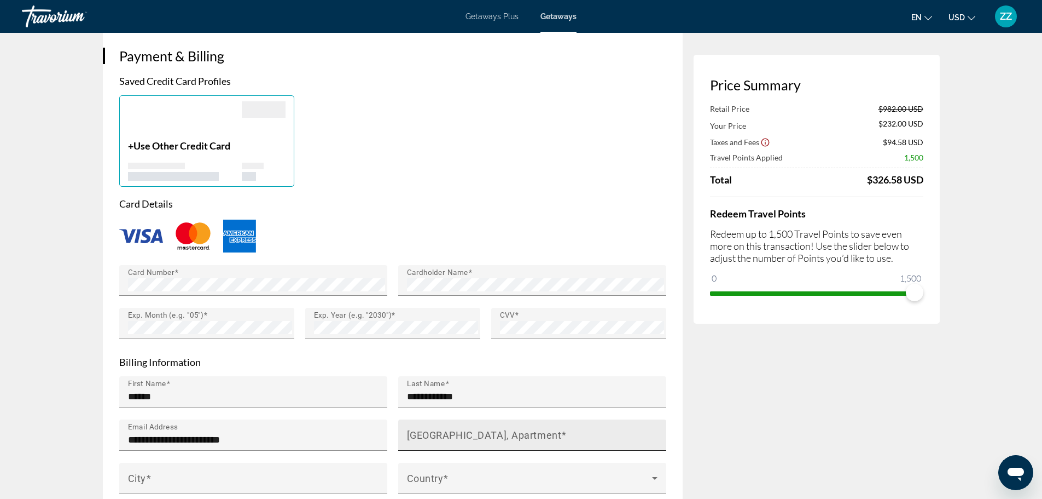
click at [430, 429] on mat-label "[GEOGRAPHIC_DATA], Apartment" at bounding box center [484, 433] width 155 height 11
click at [430, 433] on input "[GEOGRAPHIC_DATA], Apartment" at bounding box center [535, 439] width 257 height 13
type input "*"
click at [447, 439] on input "**********" at bounding box center [535, 439] width 257 height 13
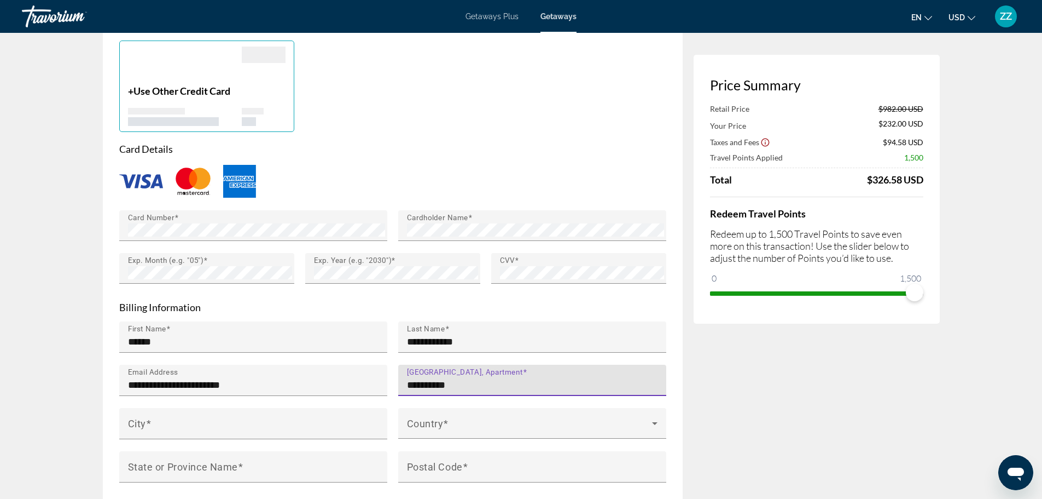
click at [470, 381] on input "**********" at bounding box center [535, 384] width 257 height 13
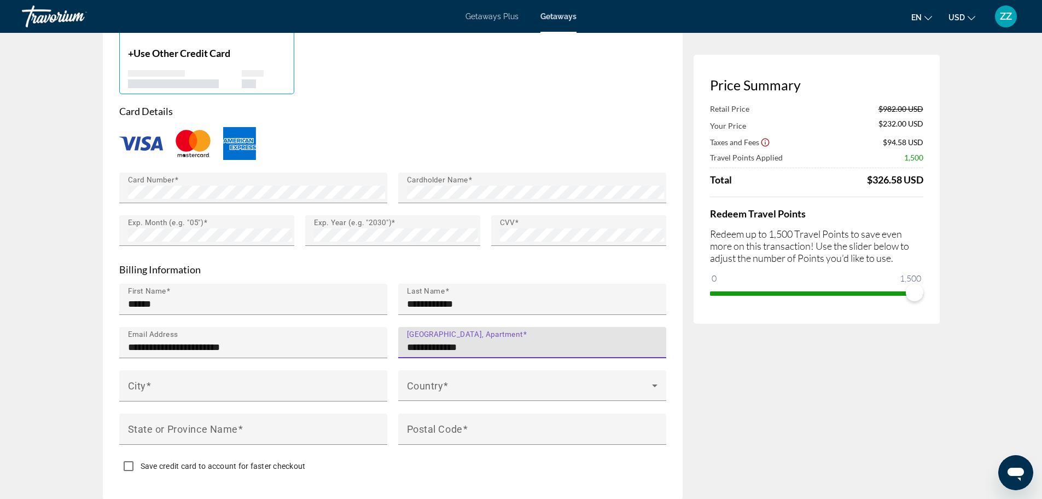
scroll to position [876, 0]
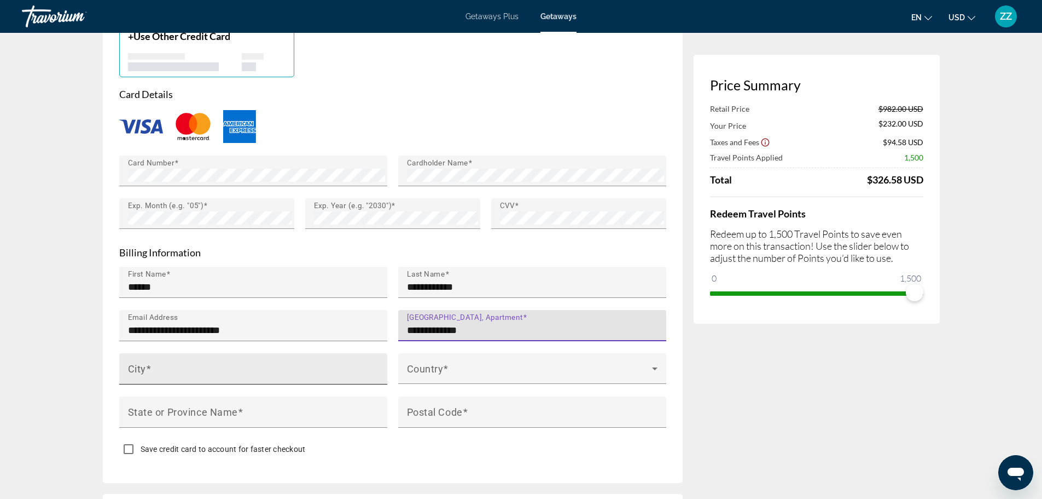
type input "**********"
click at [178, 375] on input "City" at bounding box center [256, 373] width 257 height 13
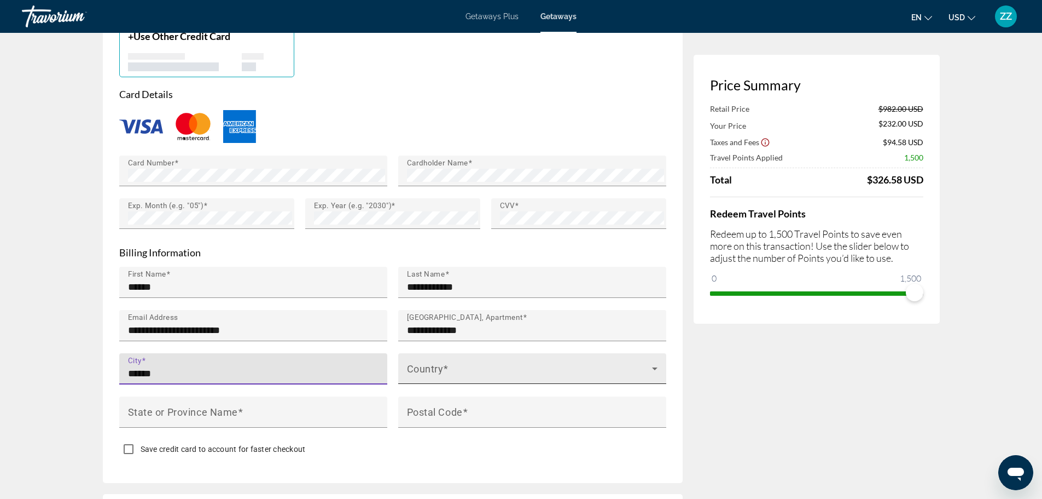
type input "******"
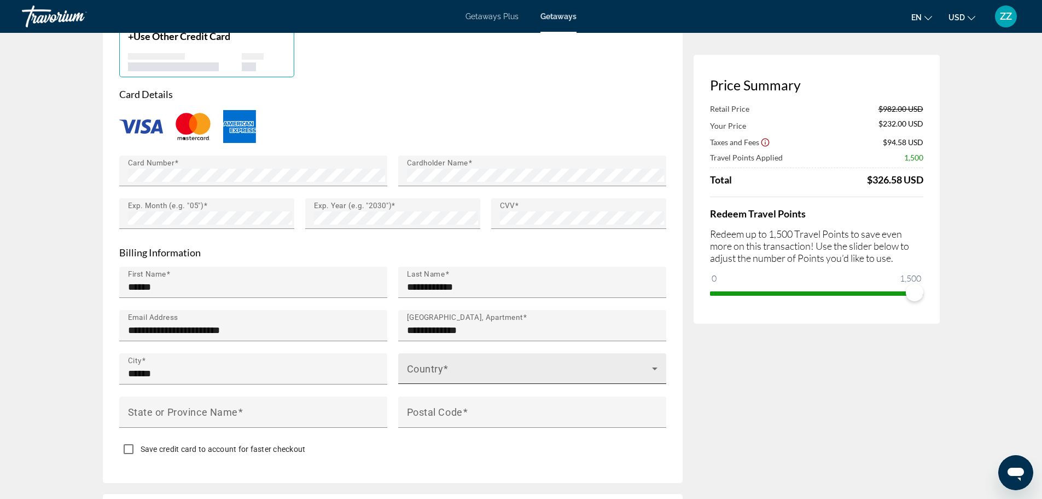
click at [429, 362] on mat-label "Country" at bounding box center [425, 367] width 37 height 11
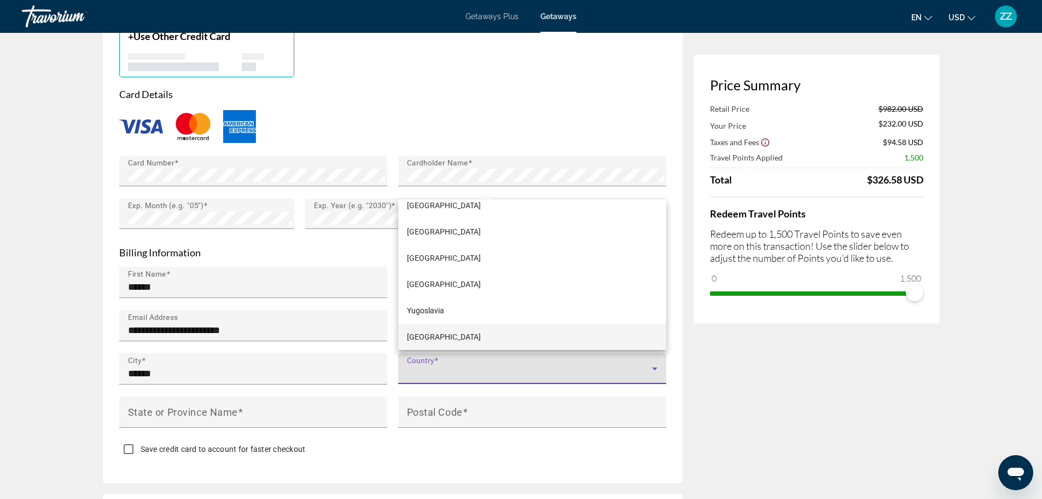
scroll to position [4, 0]
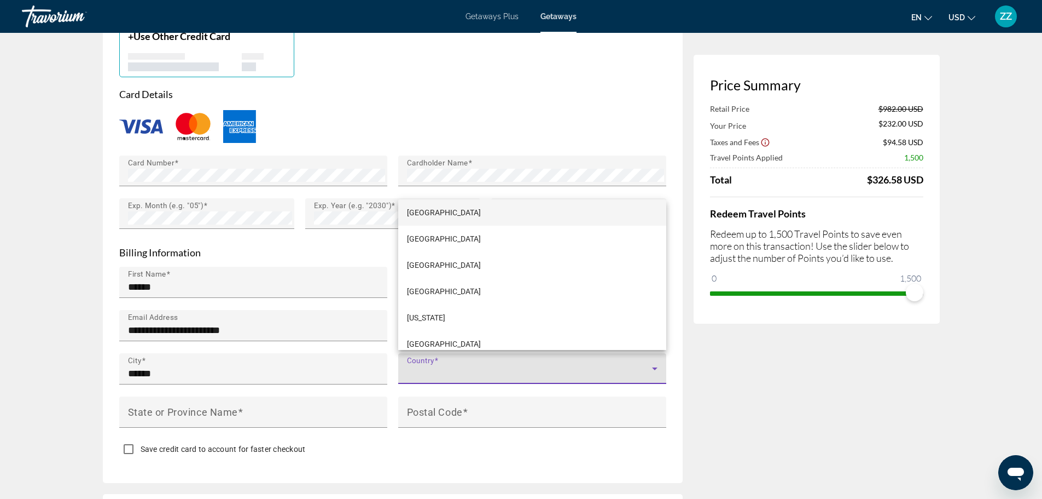
click at [435, 366] on div at bounding box center [521, 249] width 1042 height 499
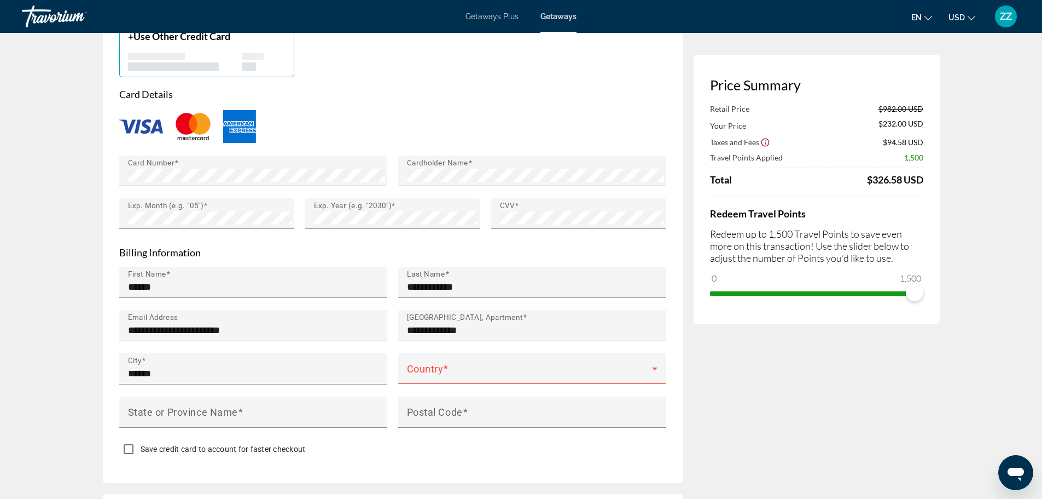
click at [435, 366] on span "Main content" at bounding box center [529, 372] width 245 height 13
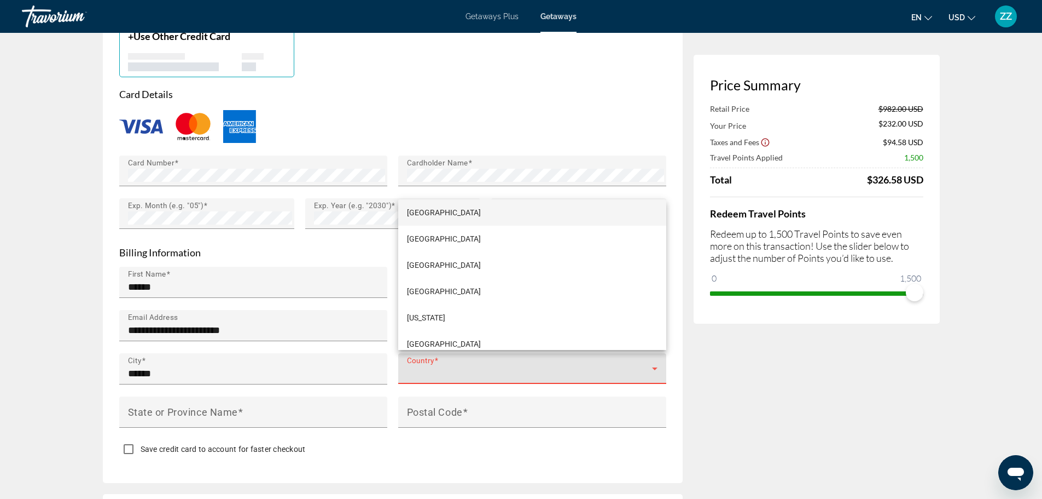
scroll to position [6604, 0]
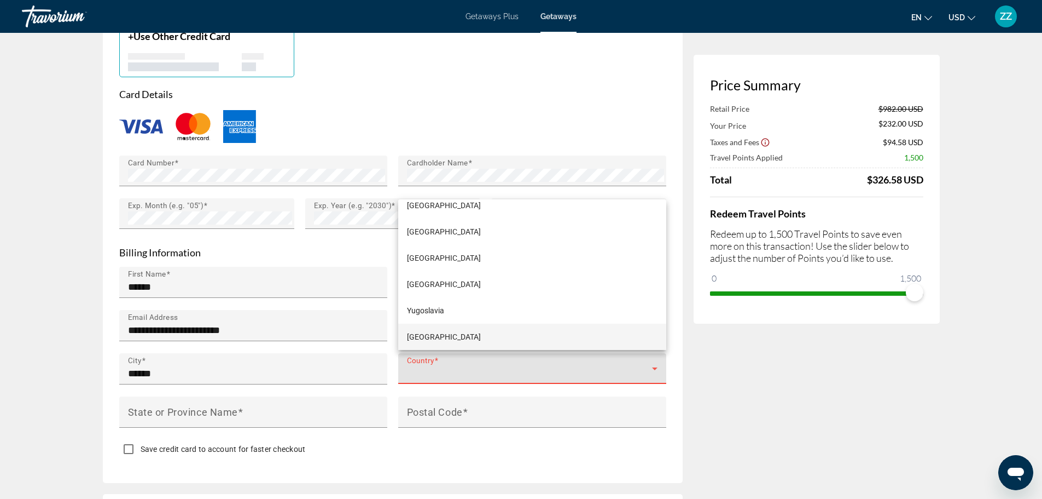
click at [435, 366] on div at bounding box center [521, 249] width 1042 height 499
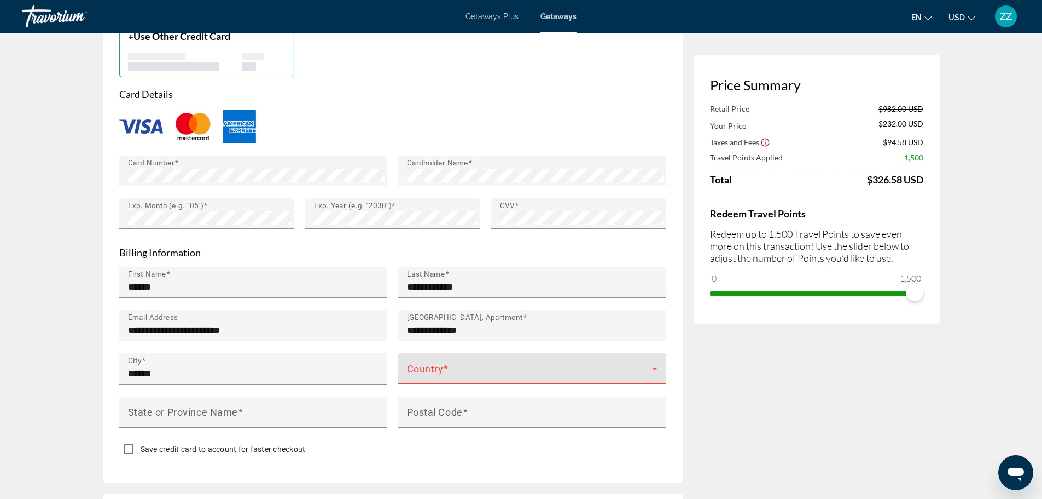
click at [435, 366] on span "Main content" at bounding box center [529, 372] width 245 height 13
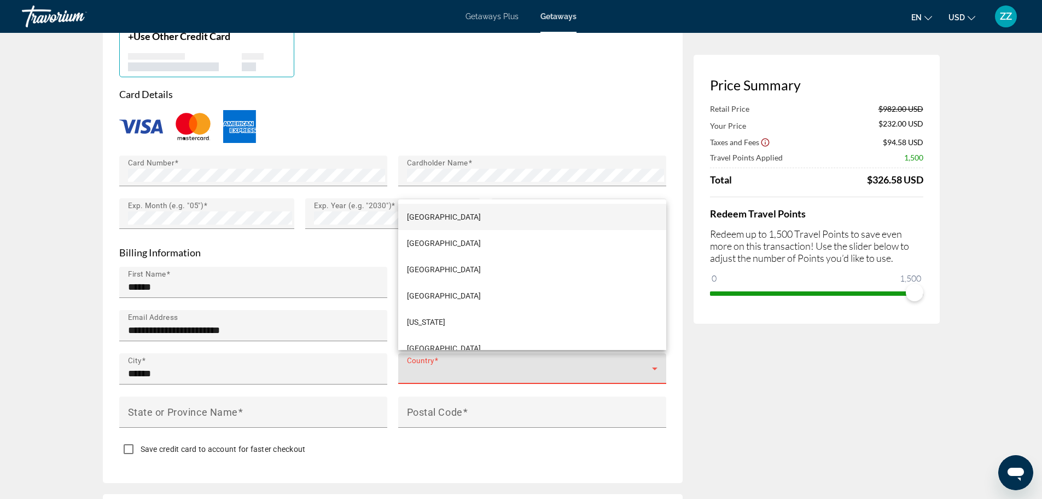
scroll to position [2927, 0]
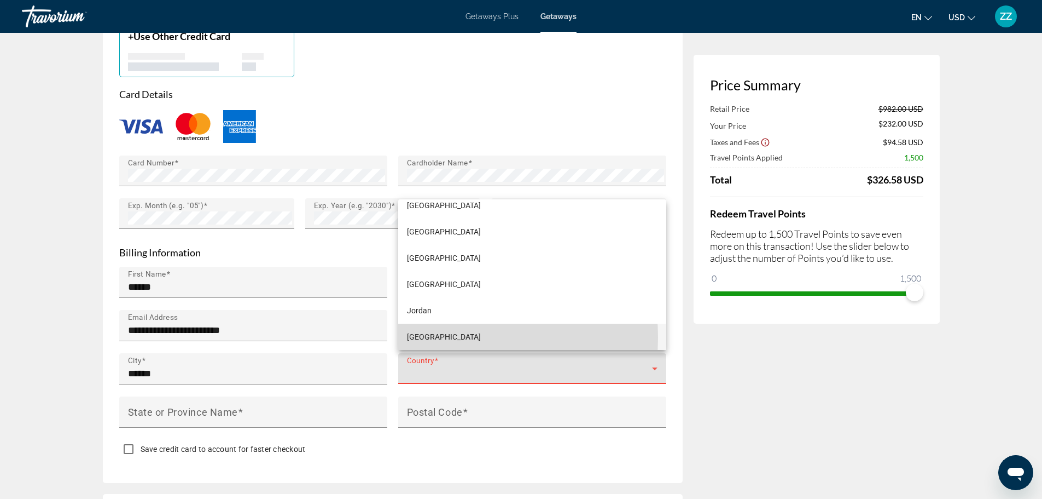
click at [422, 337] on span "[GEOGRAPHIC_DATA]" at bounding box center [444, 336] width 74 height 13
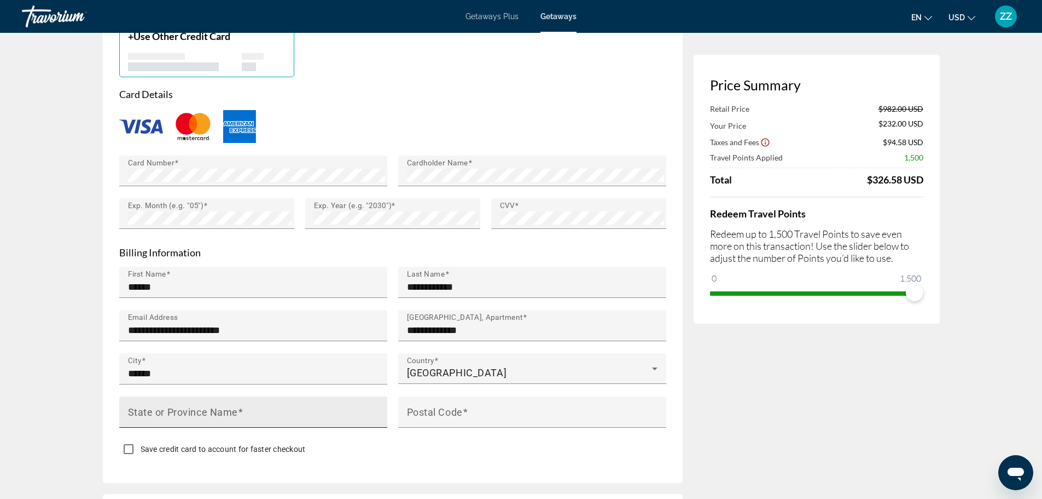
click at [218, 413] on mat-label "State or Province Name" at bounding box center [183, 410] width 110 height 11
click at [218, 413] on input "State or Province Name" at bounding box center [256, 416] width 257 height 13
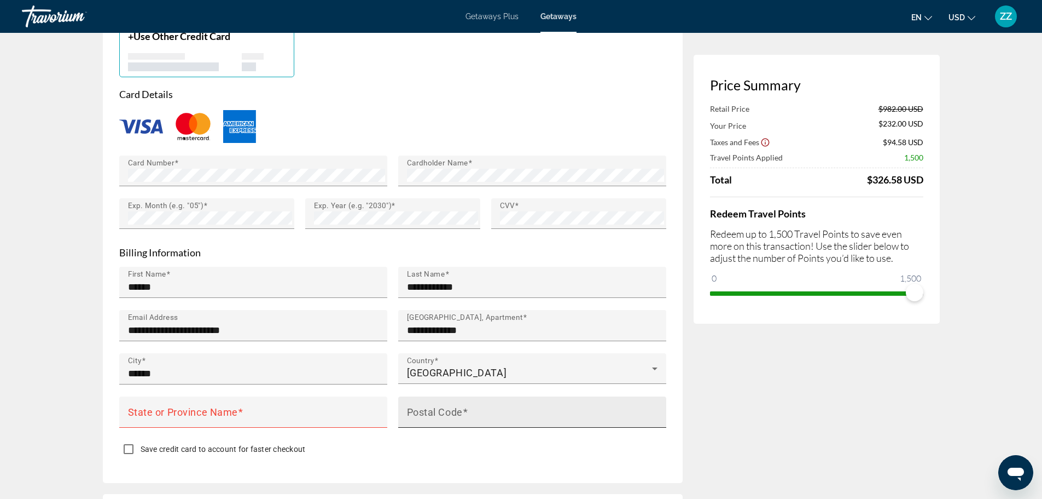
click at [417, 413] on mat-label "Postal Code" at bounding box center [435, 410] width 56 height 11
click at [417, 413] on input "Postal Code" at bounding box center [535, 416] width 257 height 13
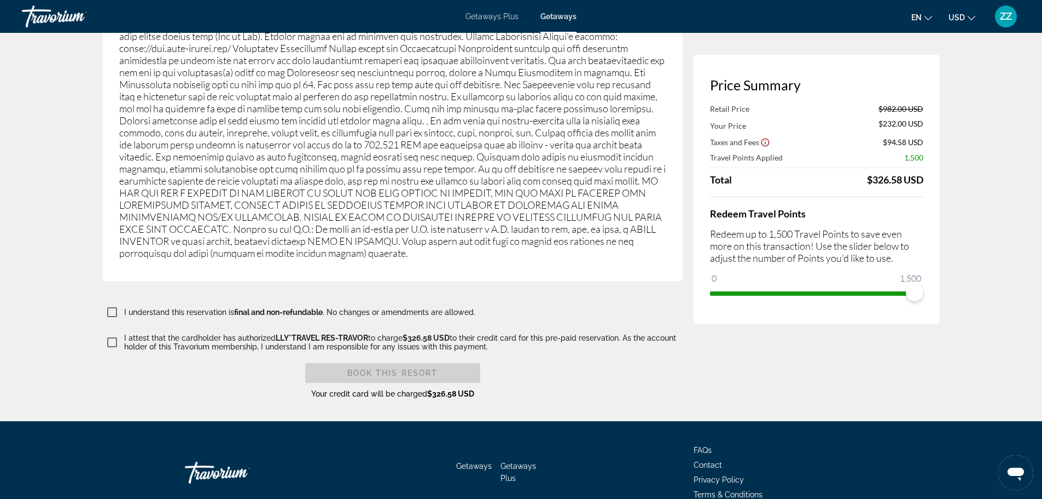
scroll to position [1777, 0]
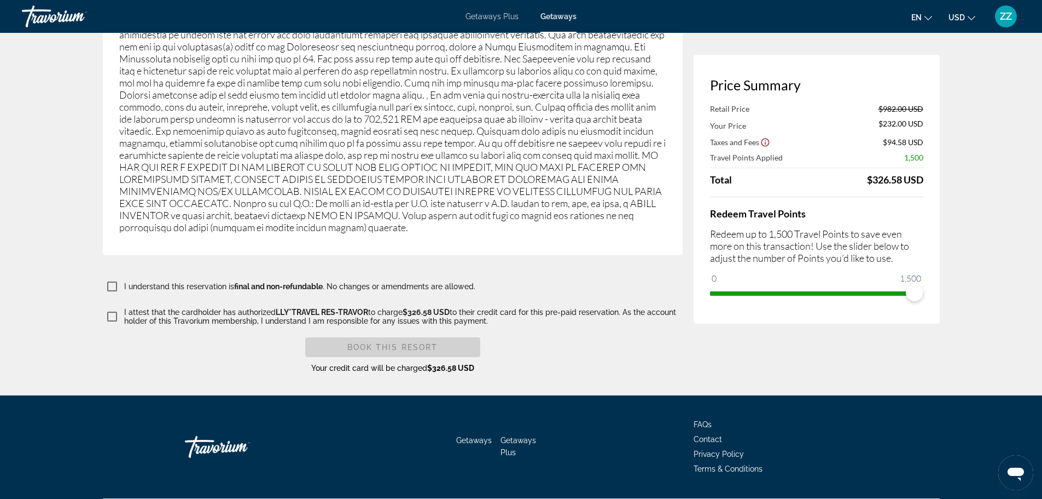
type input "******"
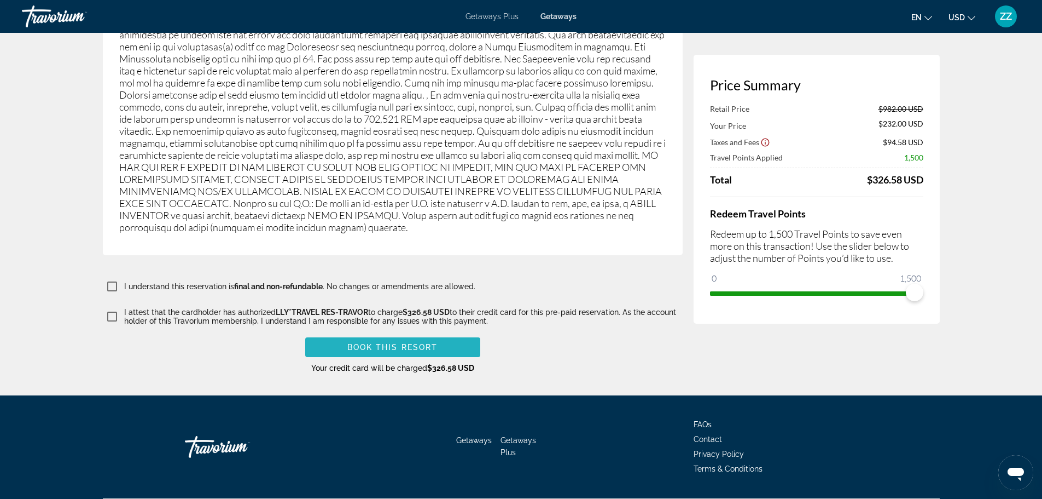
click at [432, 343] on span "Book this Resort" at bounding box center [392, 347] width 91 height 9
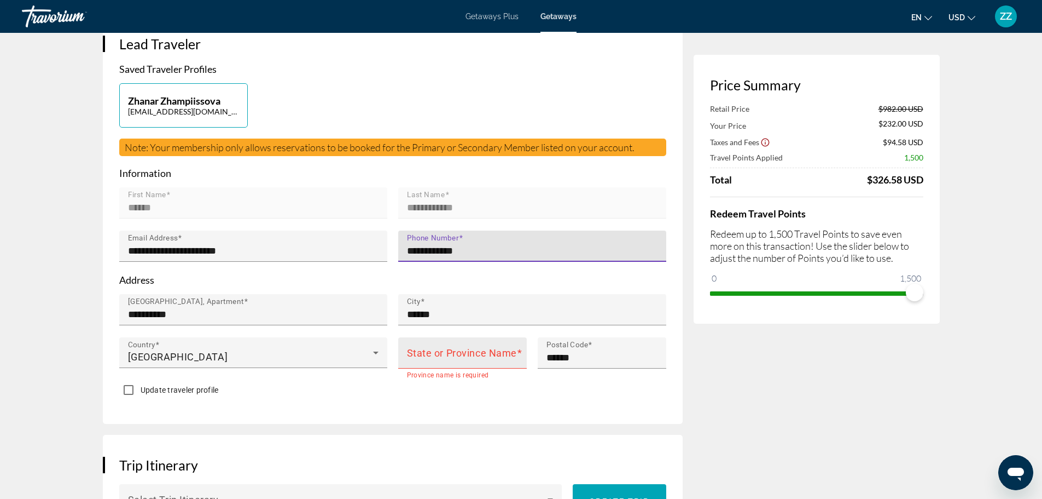
type input "**********"
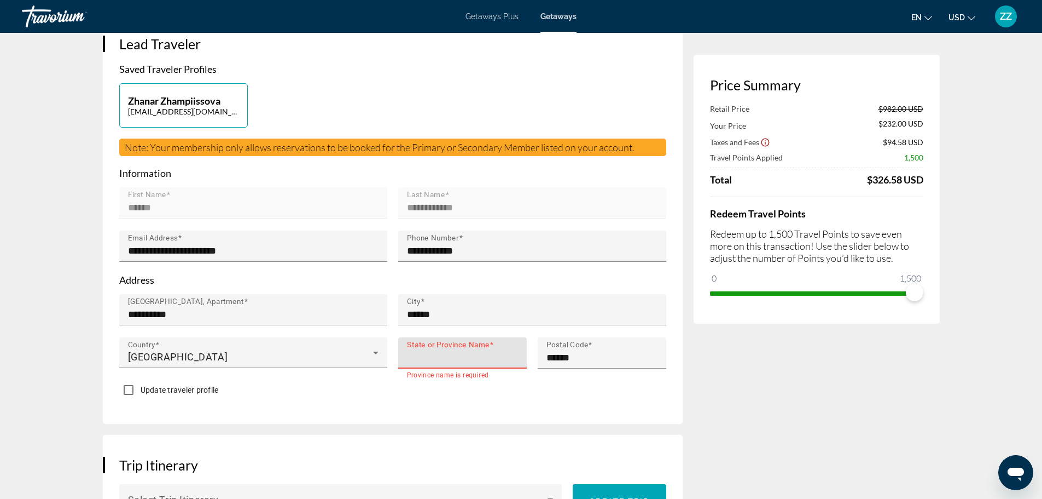
click at [477, 357] on input "State or Province Name" at bounding box center [466, 357] width 118 height 13
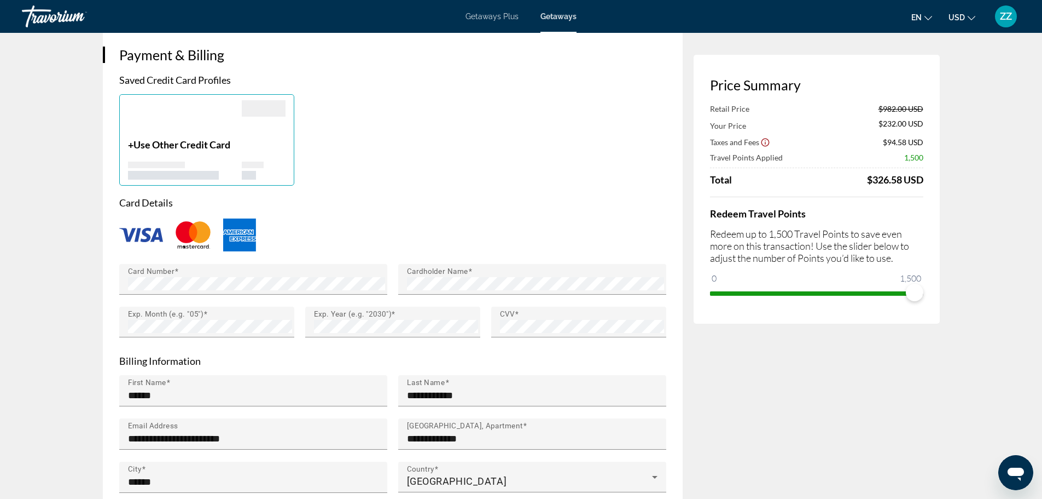
scroll to position [889, 0]
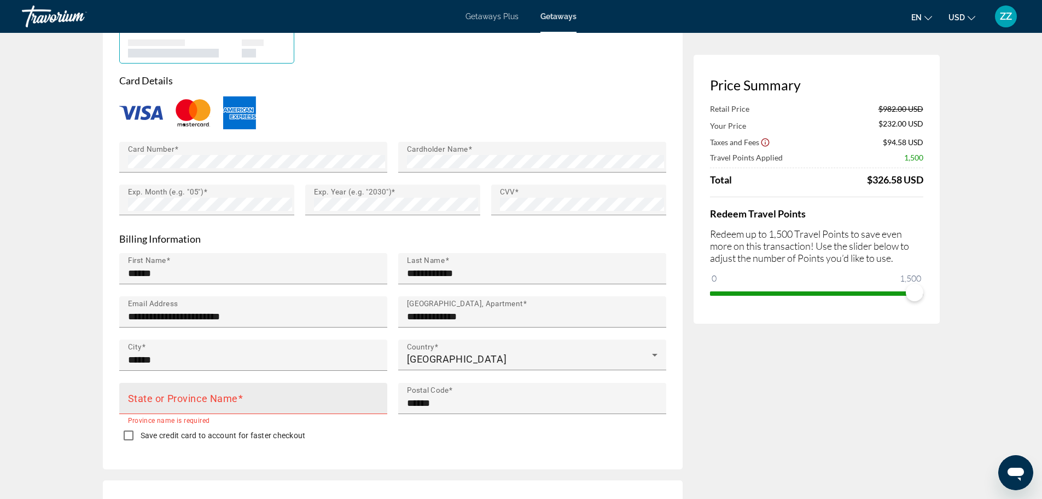
type input "******"
click at [282, 403] on input "State or Province Name" at bounding box center [256, 402] width 257 height 13
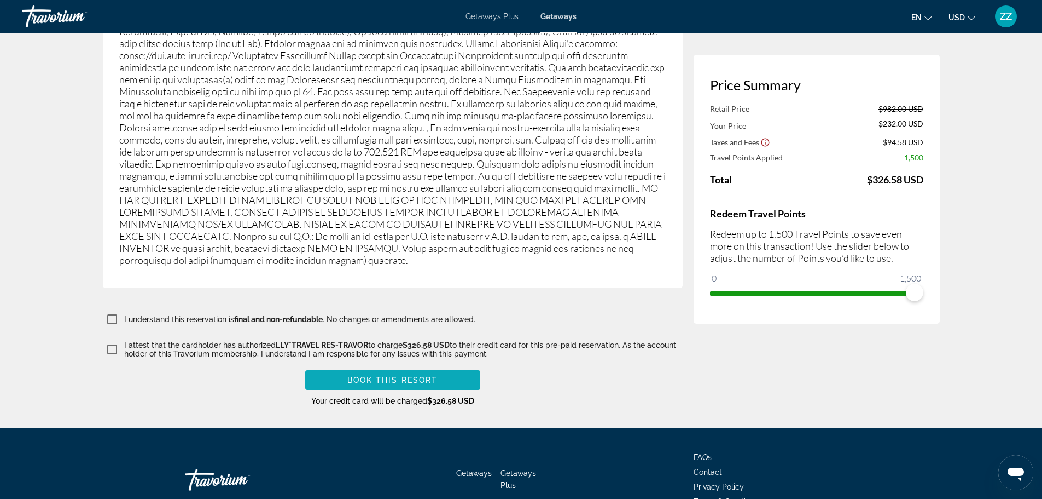
scroll to position [1777, 0]
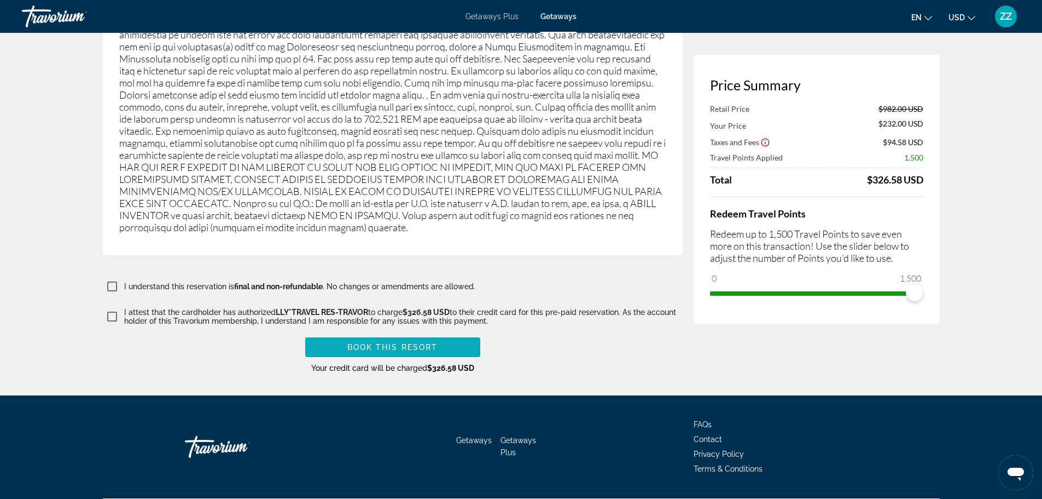
type input "******"
click at [420, 334] on span "Main content" at bounding box center [392, 347] width 175 height 26
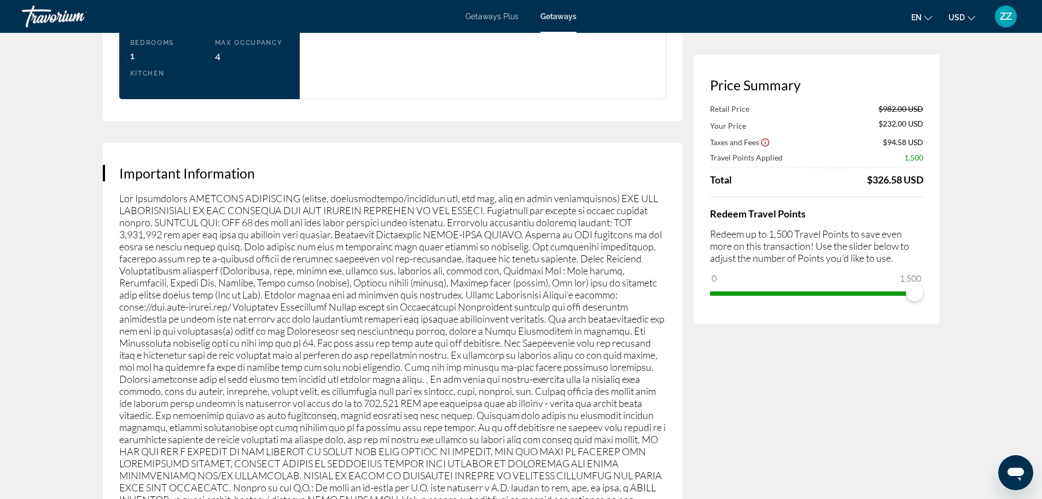
scroll to position [1816, 0]
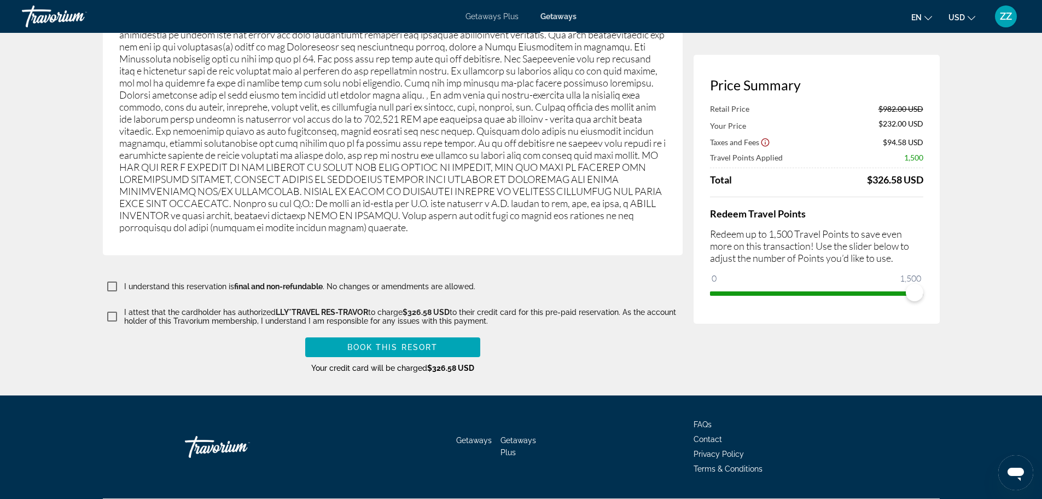
click at [411, 343] on span "Book this Resort" at bounding box center [392, 347] width 91 height 9
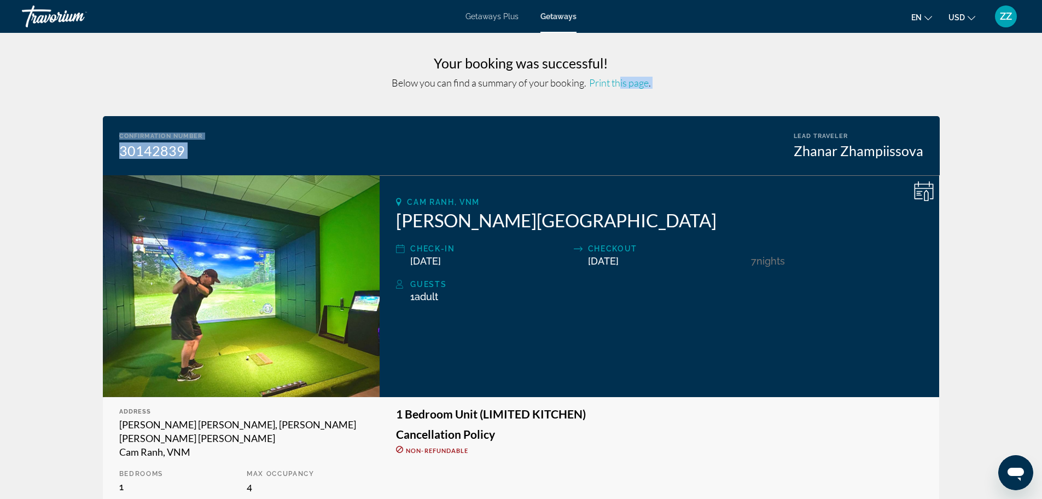
drag, startPoint x: 619, startPoint y: 85, endPoint x: 641, endPoint y: 98, distance: 24.8
click at [718, 78] on div "Below you can find a summary of your booking. Print this page ." at bounding box center [521, 83] width 837 height 12
click at [612, 82] on span "Print this page" at bounding box center [619, 83] width 60 height 12
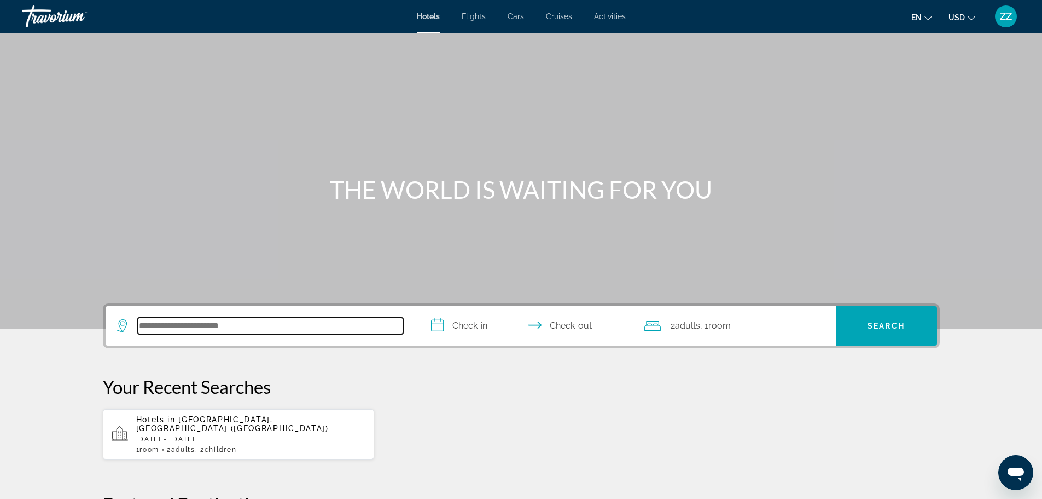
click at [230, 333] on input "Search hotel destination" at bounding box center [270, 325] width 265 height 16
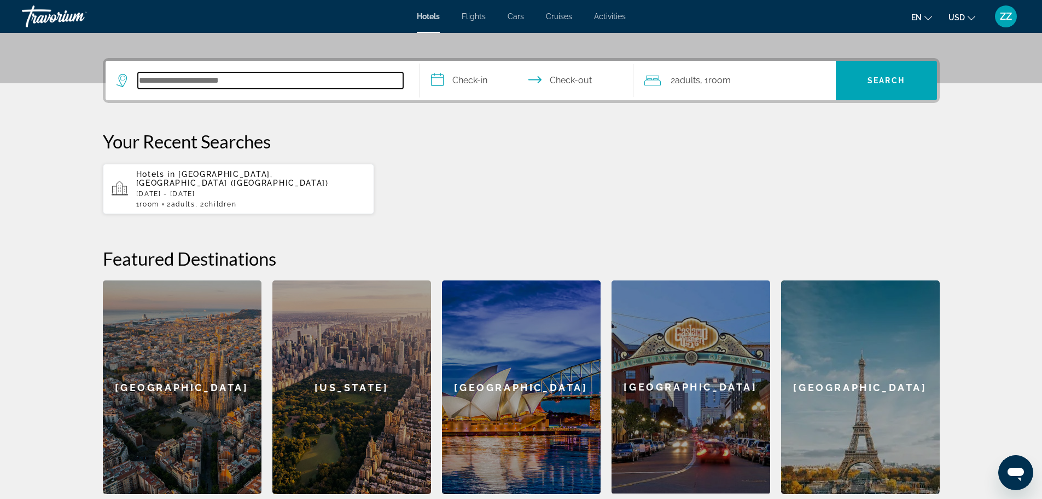
scroll to position [268, 0]
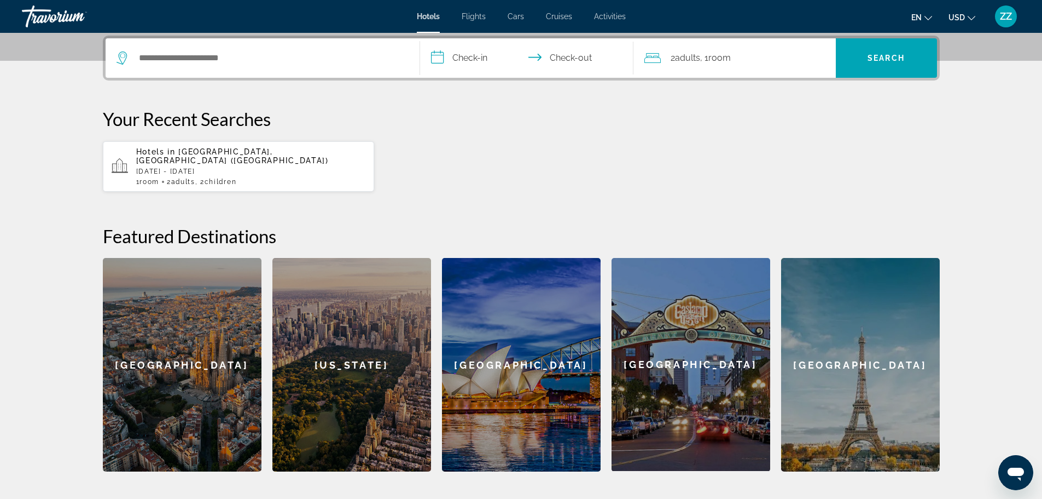
click at [195, 178] on span "Adults" at bounding box center [183, 182] width 24 height 8
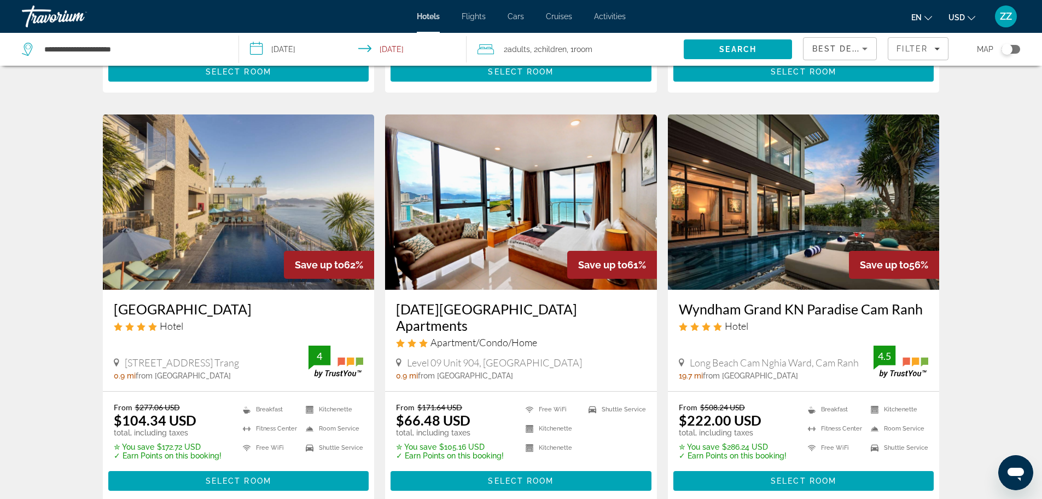
scroll to position [438, 0]
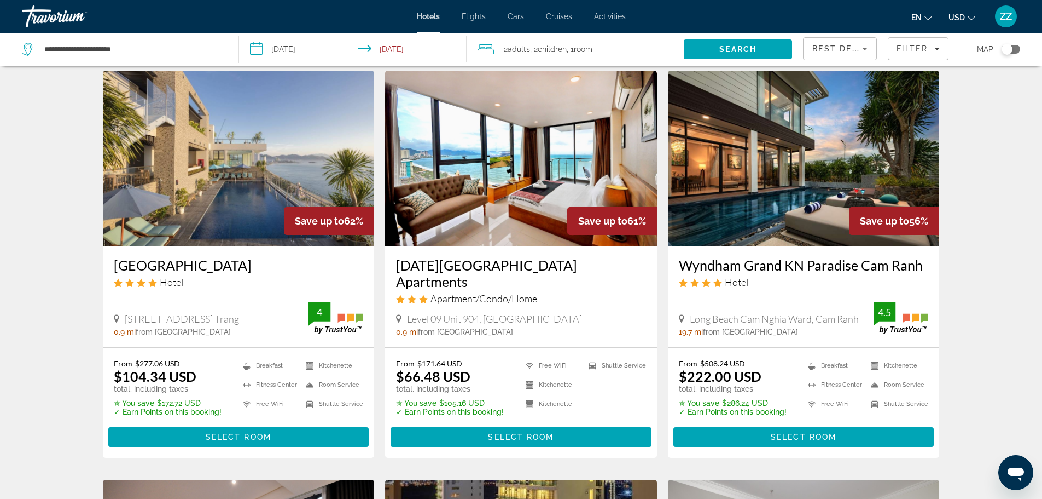
click at [569, 170] on img "Main content" at bounding box center [521, 158] width 272 height 175
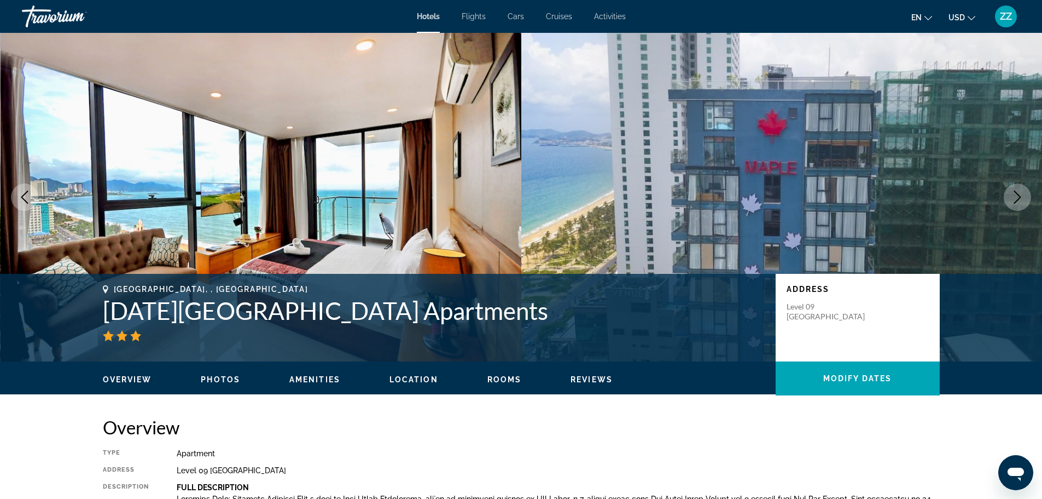
click at [1019, 199] on icon "Next image" at bounding box center [1018, 196] width 7 height 13
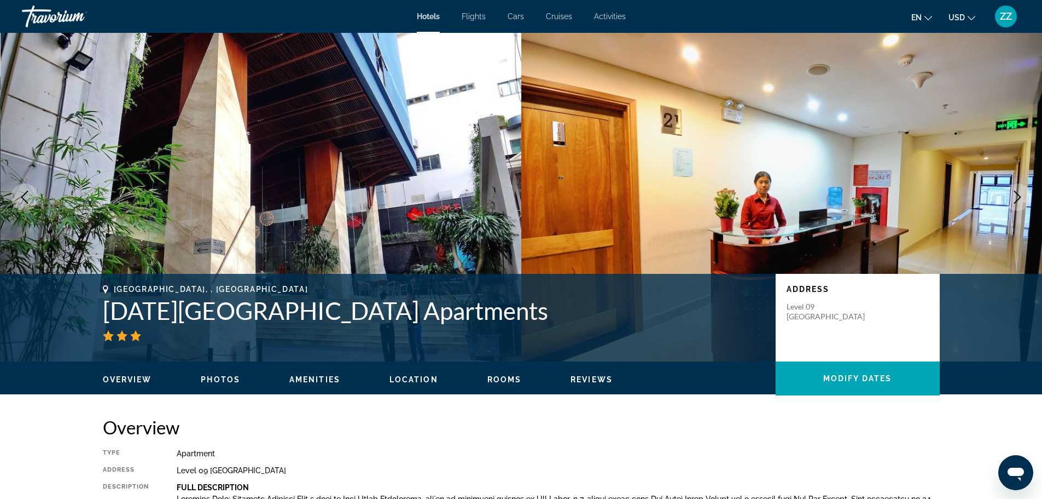
click at [1019, 199] on icon "Next image" at bounding box center [1018, 196] width 7 height 13
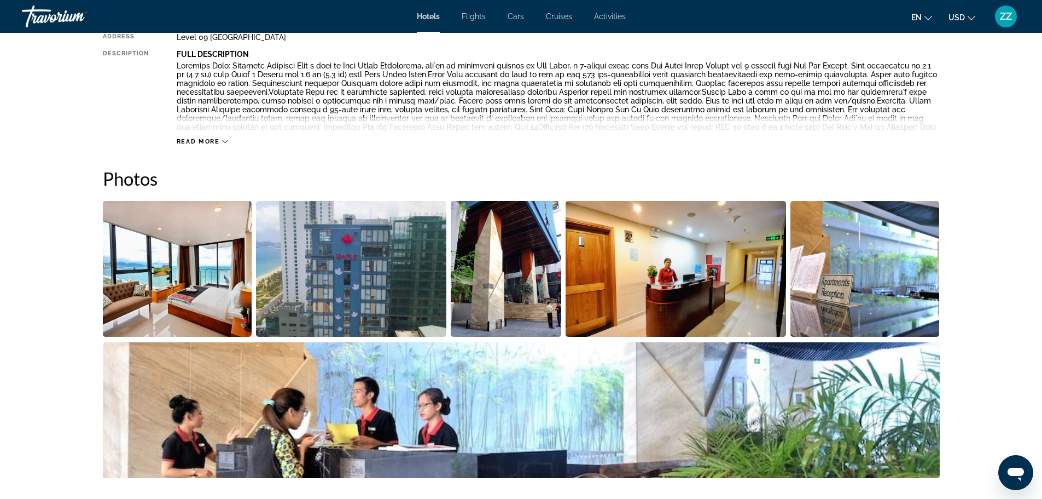
scroll to position [438, 0]
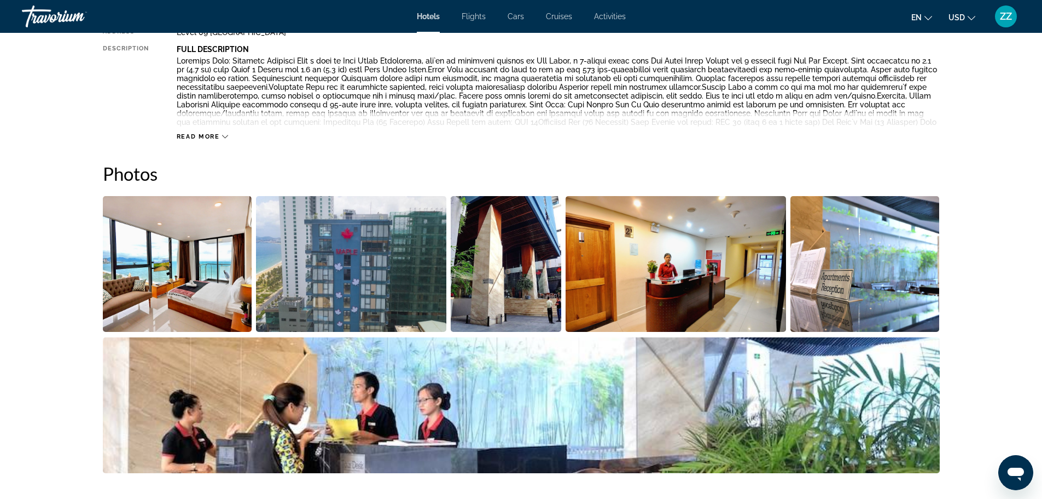
click at [520, 297] on img "Open full-screen image slider" at bounding box center [506, 264] width 111 height 136
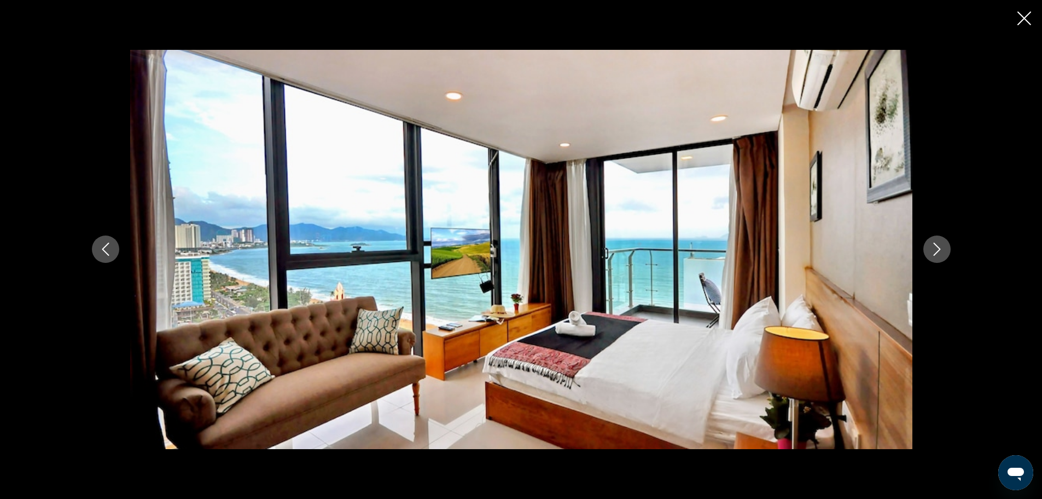
click at [940, 252] on icon "Next image" at bounding box center [937, 248] width 13 height 13
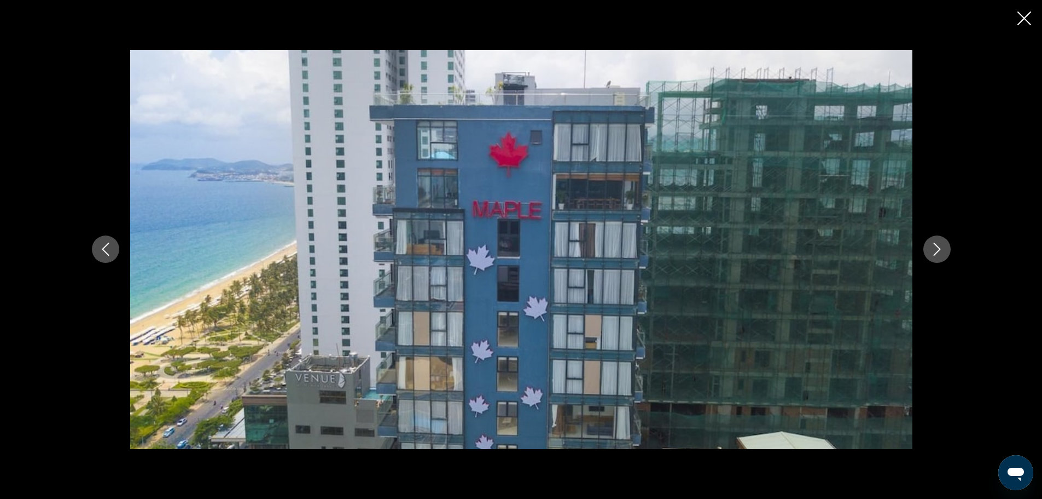
click at [940, 252] on icon "Next image" at bounding box center [937, 248] width 13 height 13
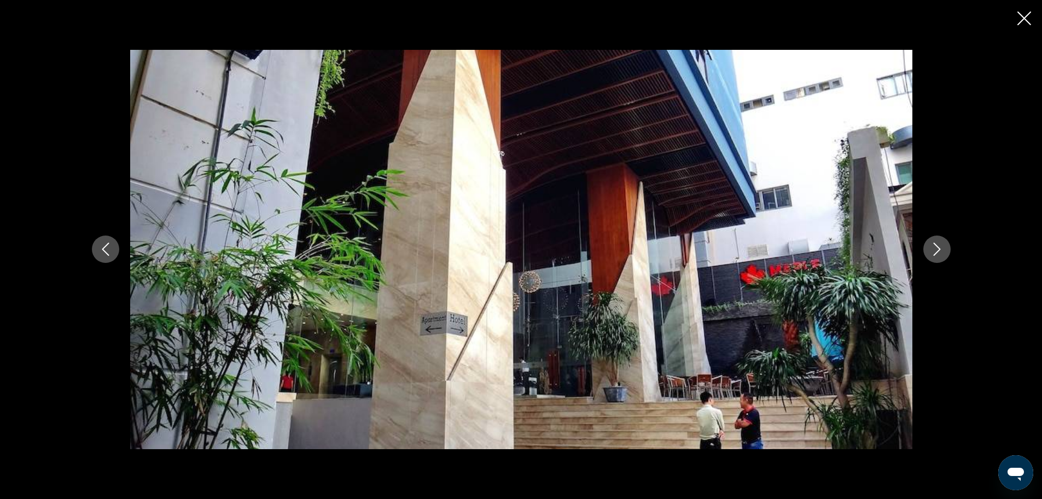
click at [940, 252] on icon "Next image" at bounding box center [937, 248] width 13 height 13
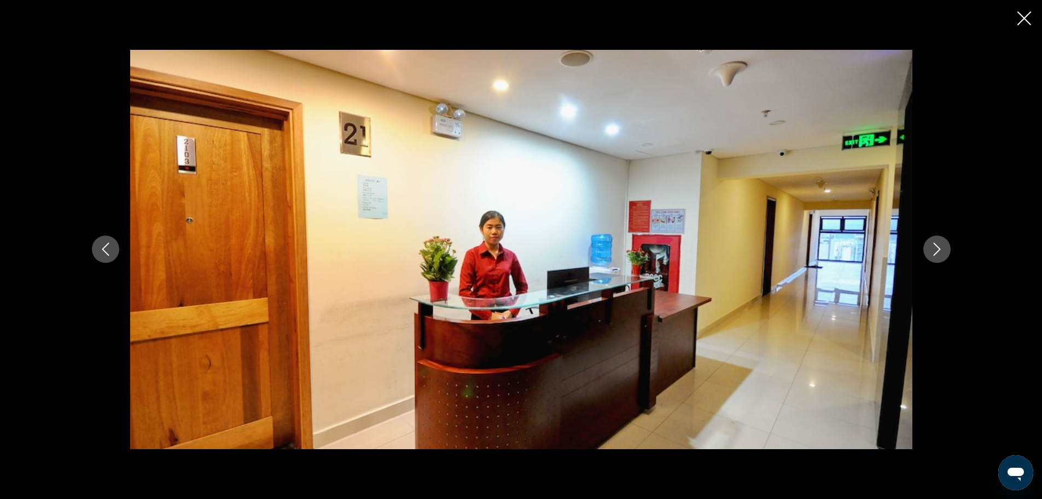
click at [940, 252] on icon "Next image" at bounding box center [937, 248] width 13 height 13
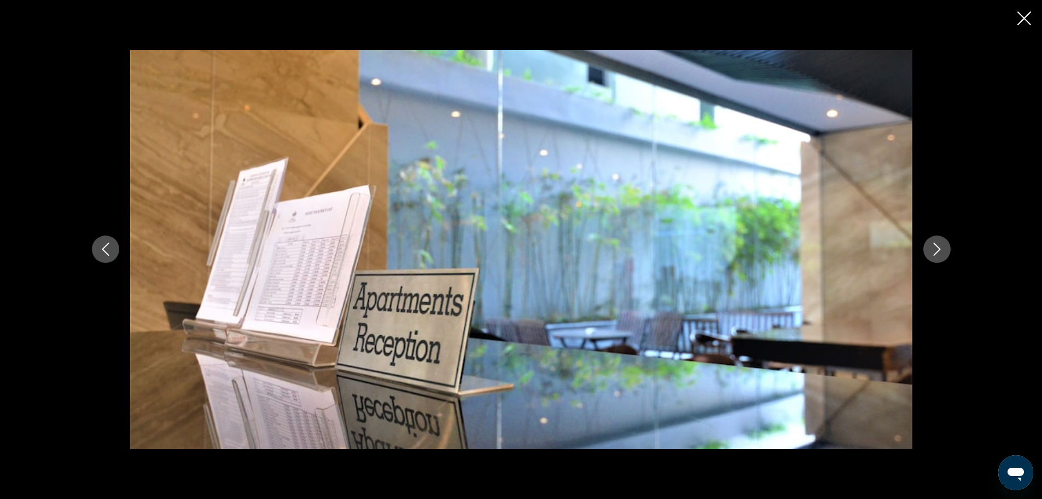
click at [940, 252] on icon "Next image" at bounding box center [937, 248] width 13 height 13
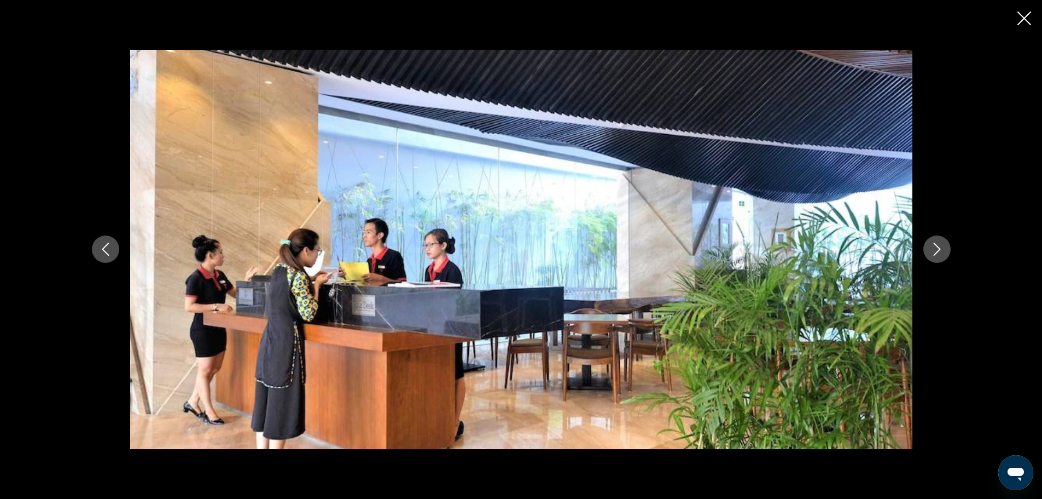
click at [940, 252] on icon "Next image" at bounding box center [937, 248] width 13 height 13
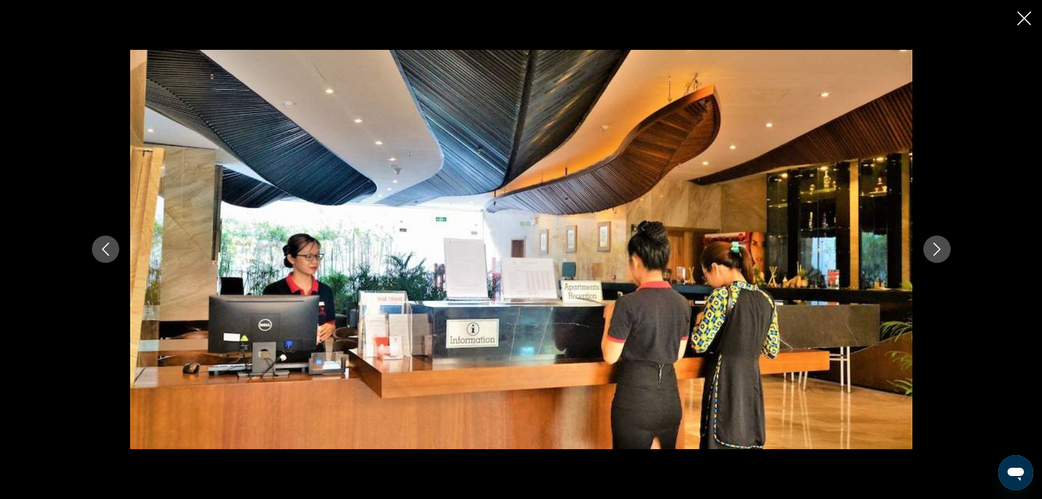
click at [940, 252] on icon "Next image" at bounding box center [937, 248] width 13 height 13
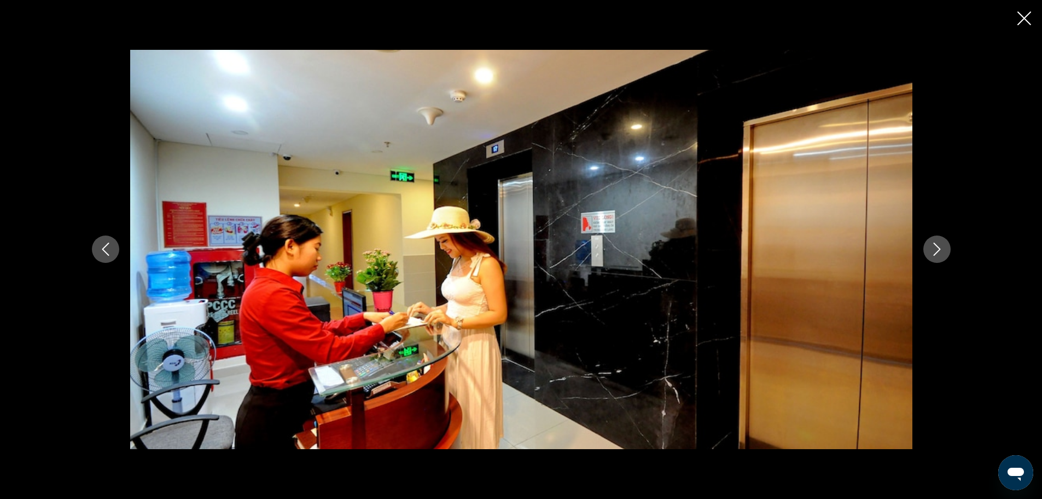
click at [940, 252] on icon "Next image" at bounding box center [937, 248] width 13 height 13
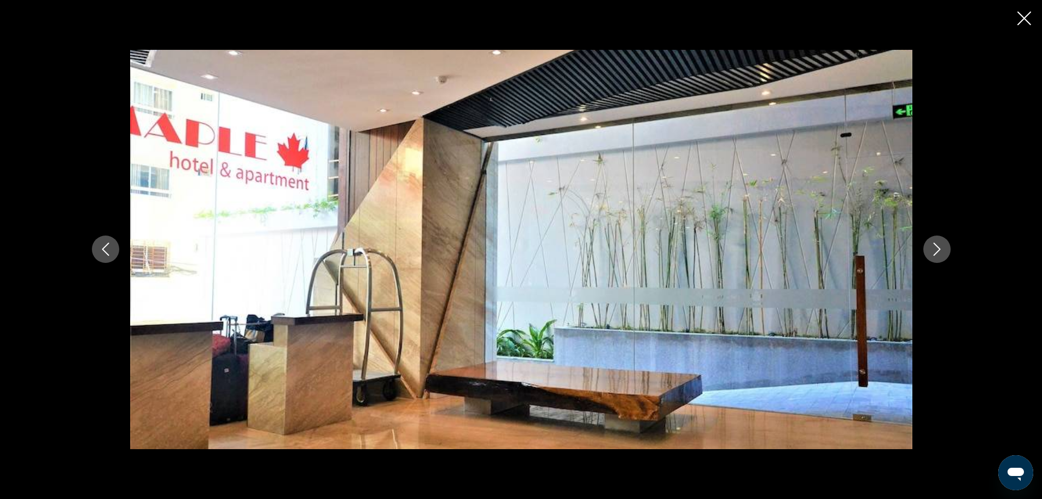
click at [940, 252] on icon "Next image" at bounding box center [937, 248] width 13 height 13
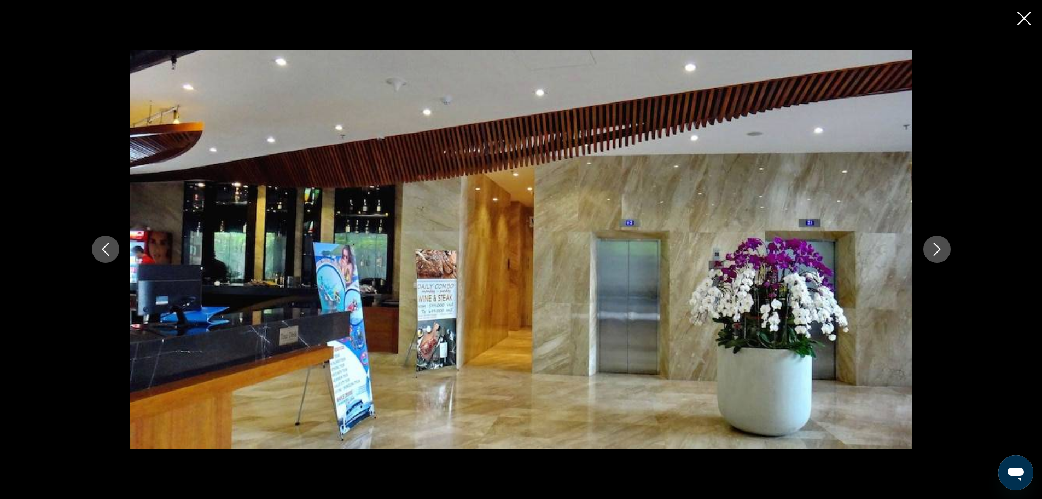
click at [940, 252] on icon "Next image" at bounding box center [937, 248] width 13 height 13
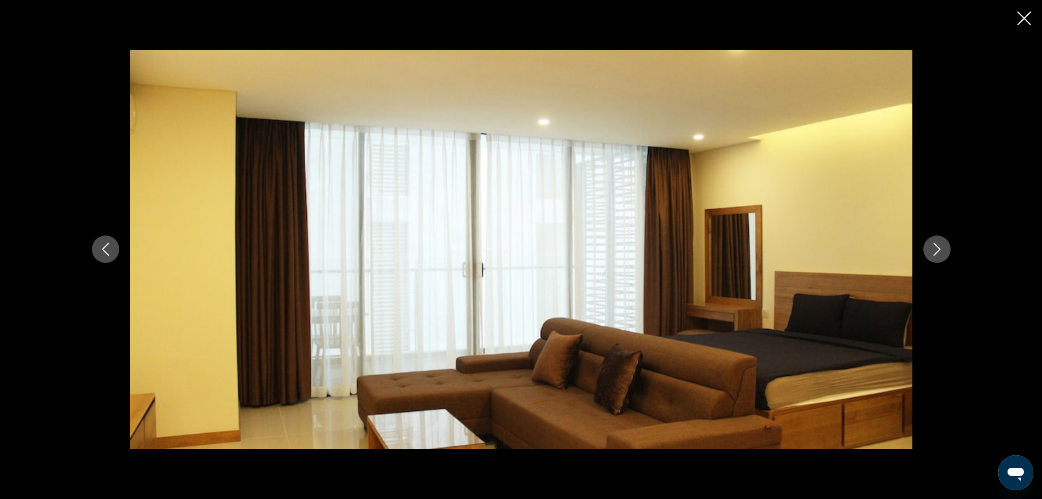
click at [1025, 14] on icon "Close slideshow" at bounding box center [1025, 18] width 14 height 14
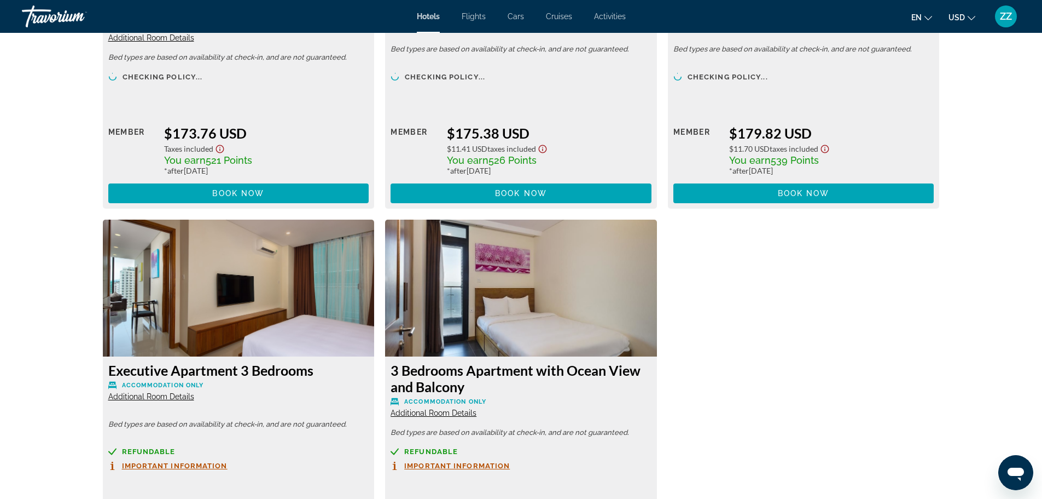
scroll to position [2517, 0]
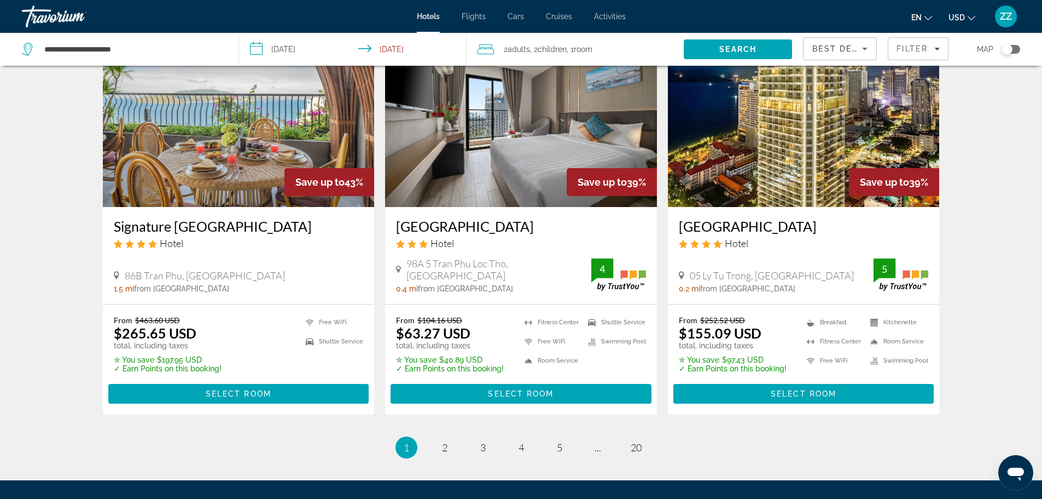
scroll to position [1289, 0]
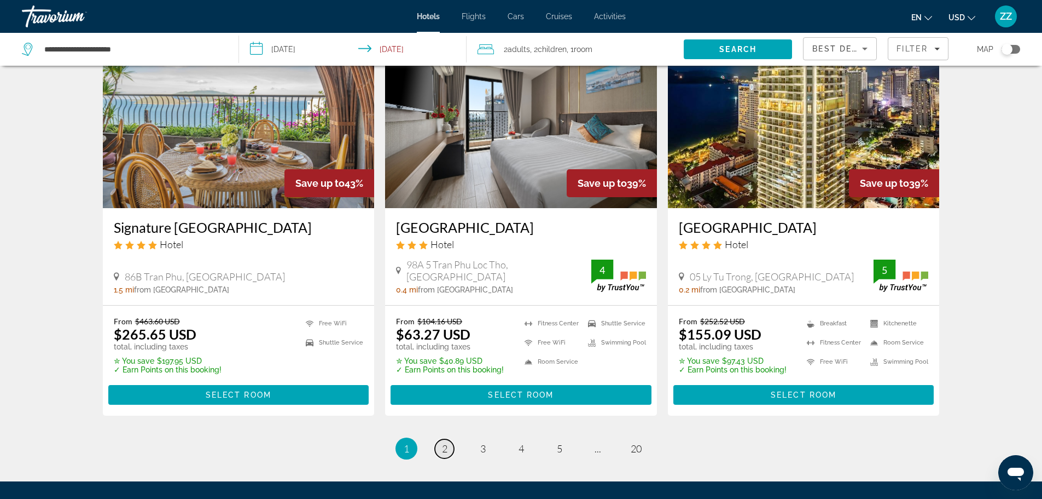
click at [443, 447] on span "2" at bounding box center [444, 448] width 5 height 12
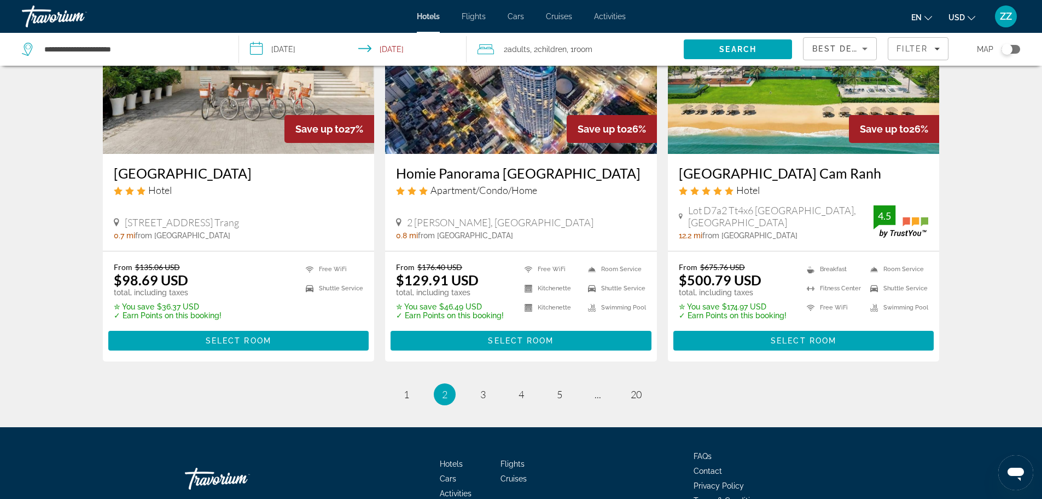
scroll to position [1400, 0]
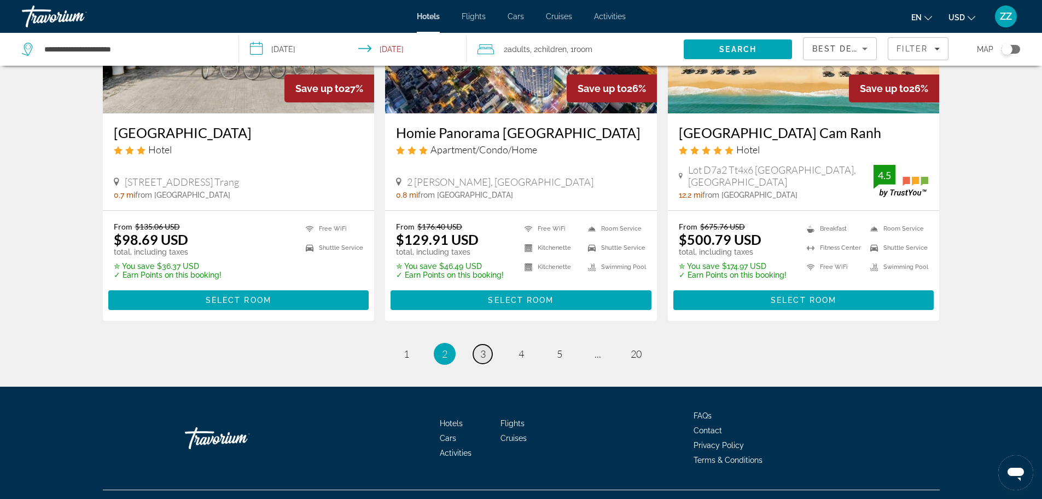
click at [479, 344] on link "page 3" at bounding box center [482, 353] width 19 height 19
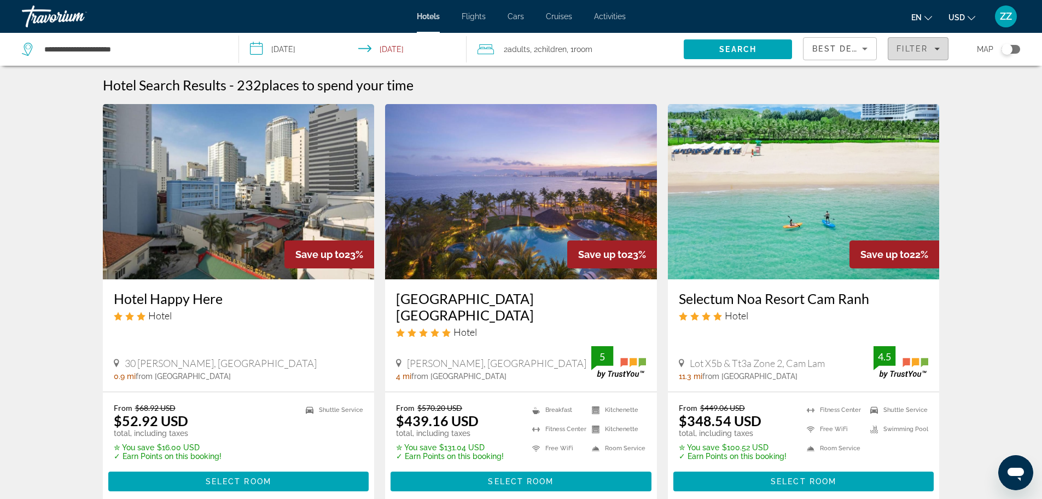
click at [929, 52] on div "Filter" at bounding box center [918, 48] width 43 height 9
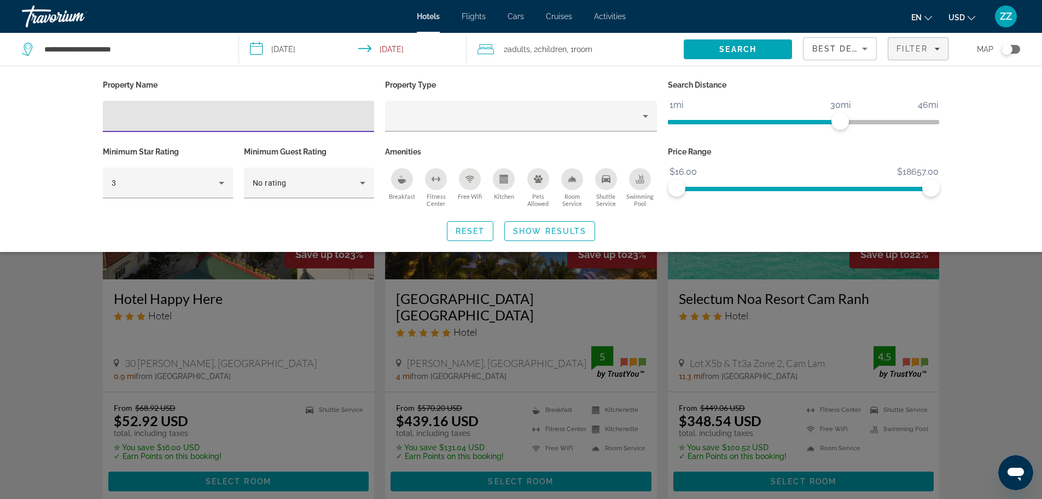
click at [405, 185] on div "Breakfast" at bounding box center [402, 179] width 22 height 22
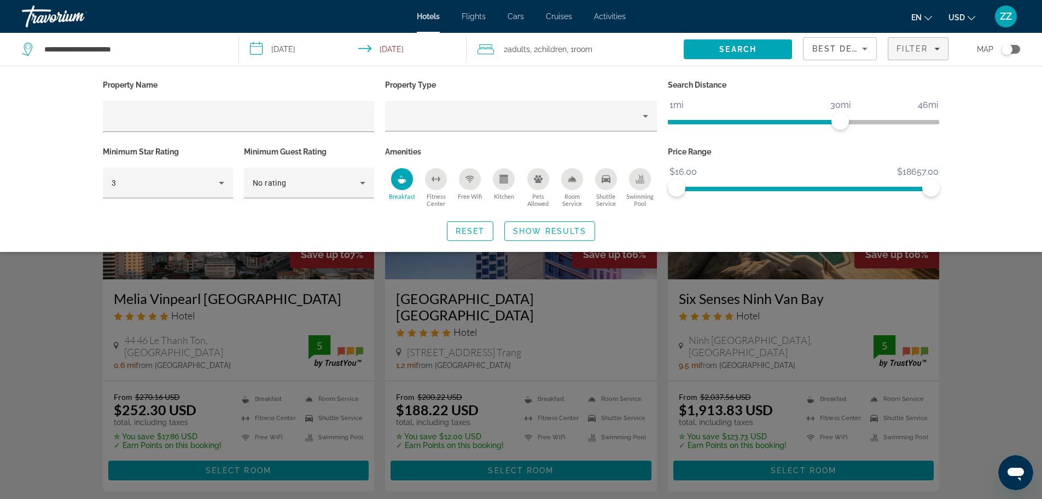
click at [513, 181] on div "Kitchen" at bounding box center [504, 179] width 22 height 22
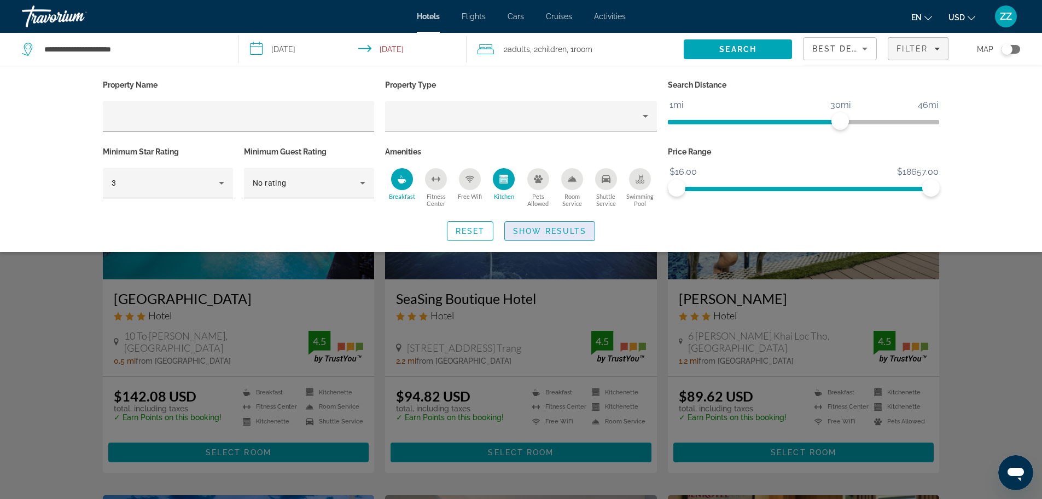
click at [555, 234] on span "Show Results" at bounding box center [549, 231] width 73 height 9
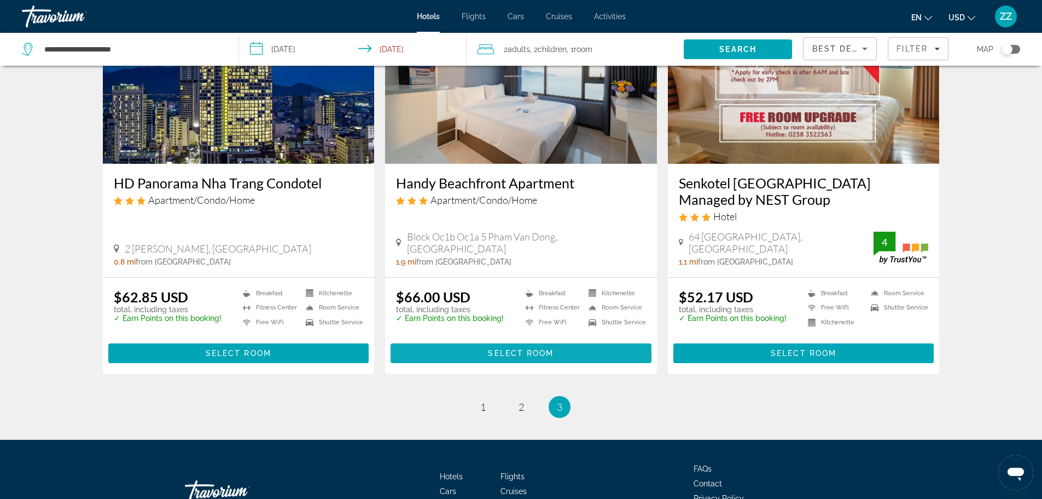
scroll to position [579, 0]
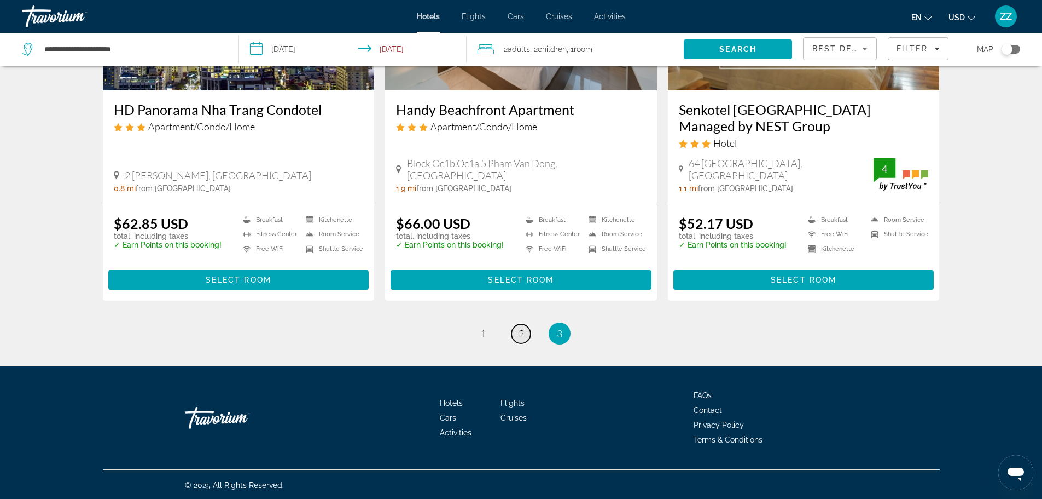
click at [521, 331] on span "2" at bounding box center [521, 333] width 5 height 12
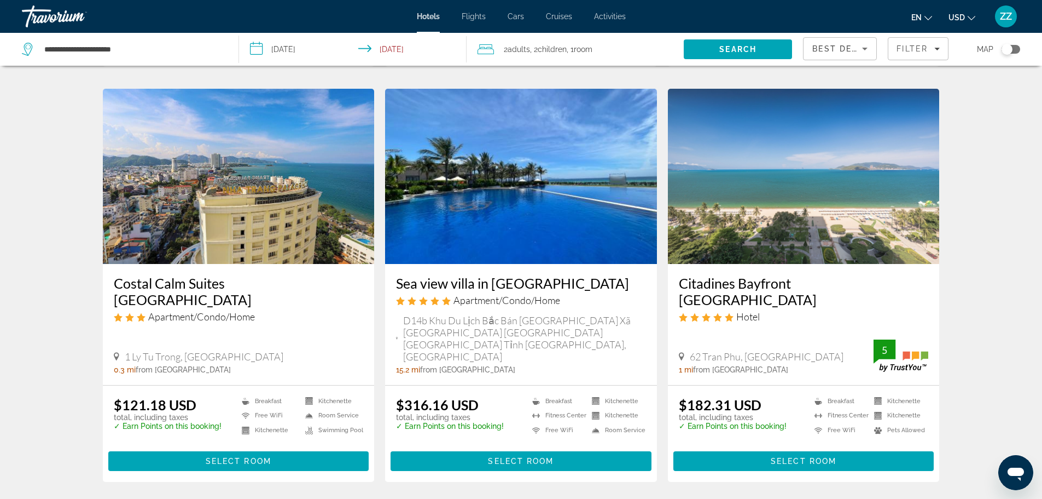
scroll to position [1364, 0]
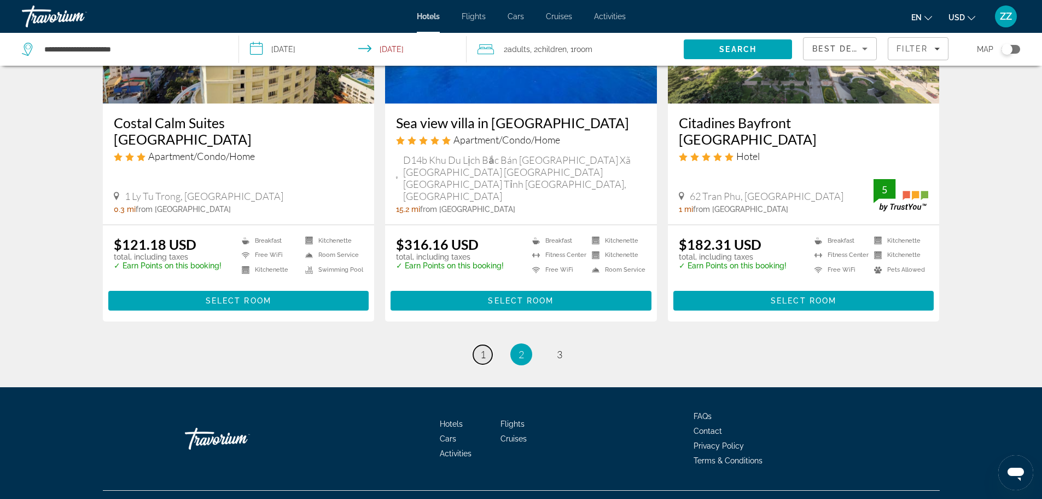
click at [489, 345] on link "page 1" at bounding box center [482, 354] width 19 height 19
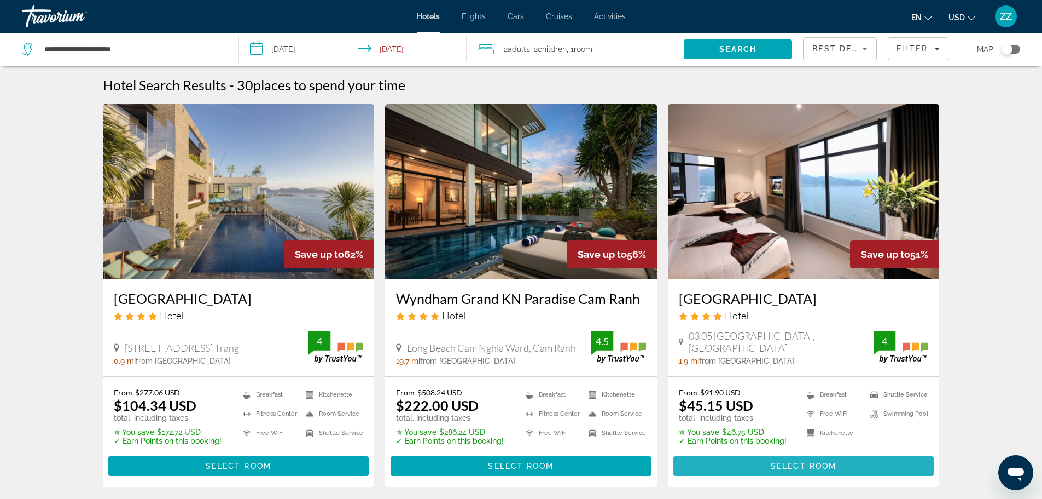
click at [814, 462] on span "Select Room" at bounding box center [804, 465] width 66 height 9
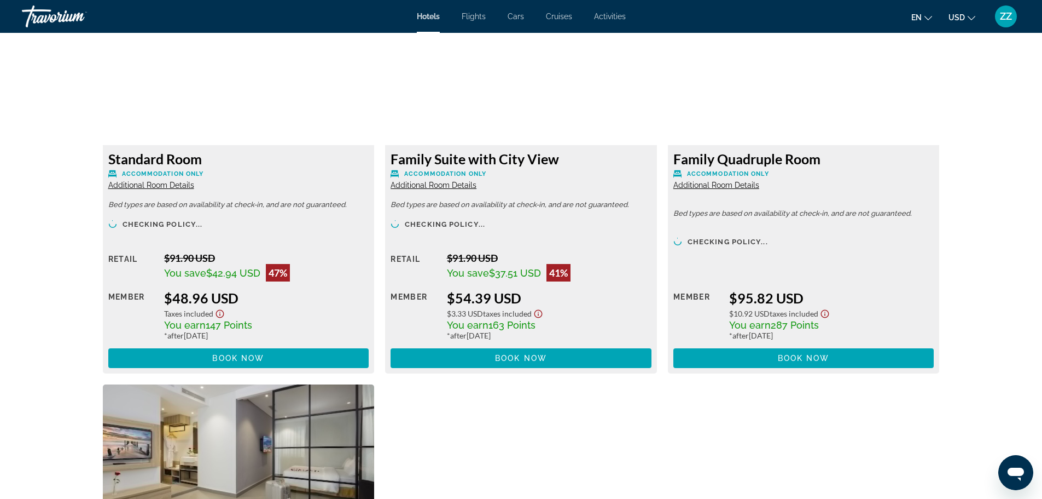
scroll to position [2134, 0]
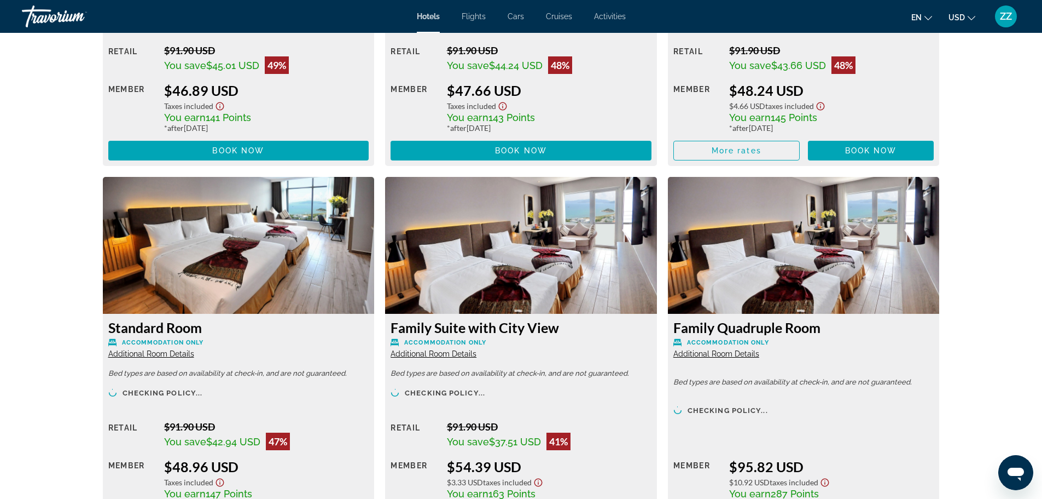
click at [740, 357] on span "Additional Room Details" at bounding box center [717, 353] width 86 height 9
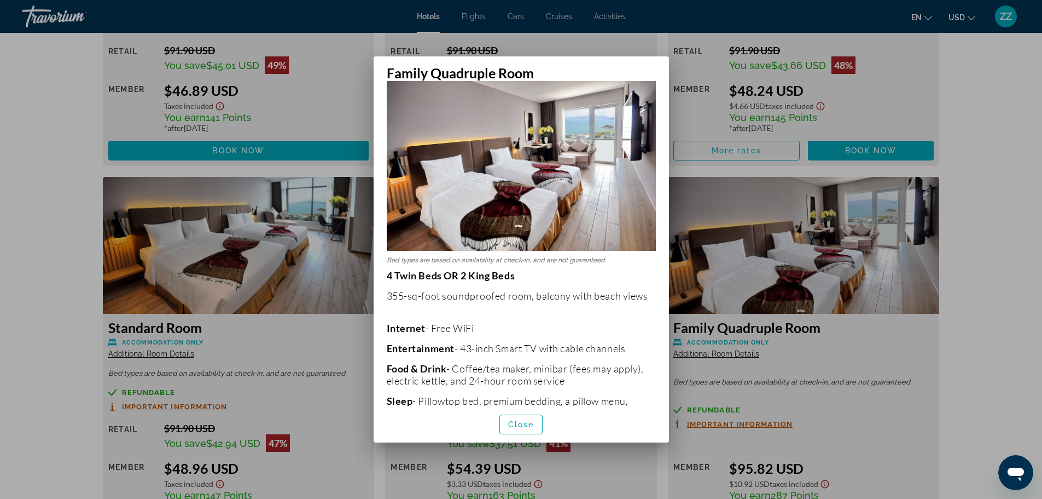
scroll to position [0, 0]
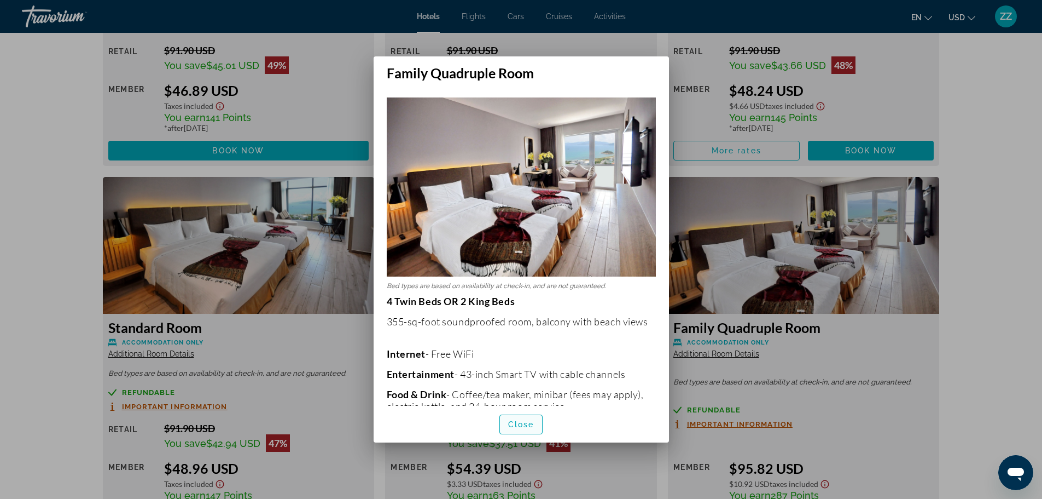
click at [524, 430] on span "button" at bounding box center [521, 424] width 43 height 26
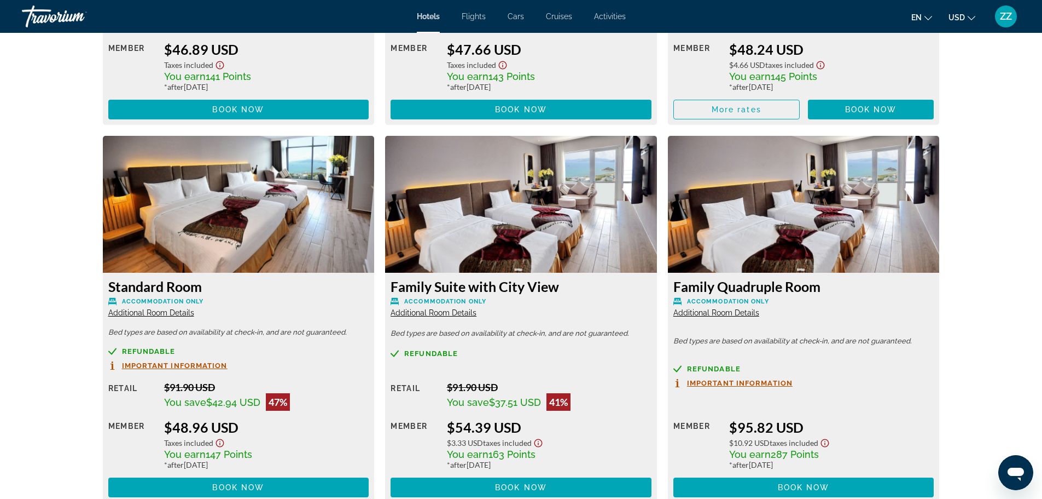
scroll to position [2244, 0]
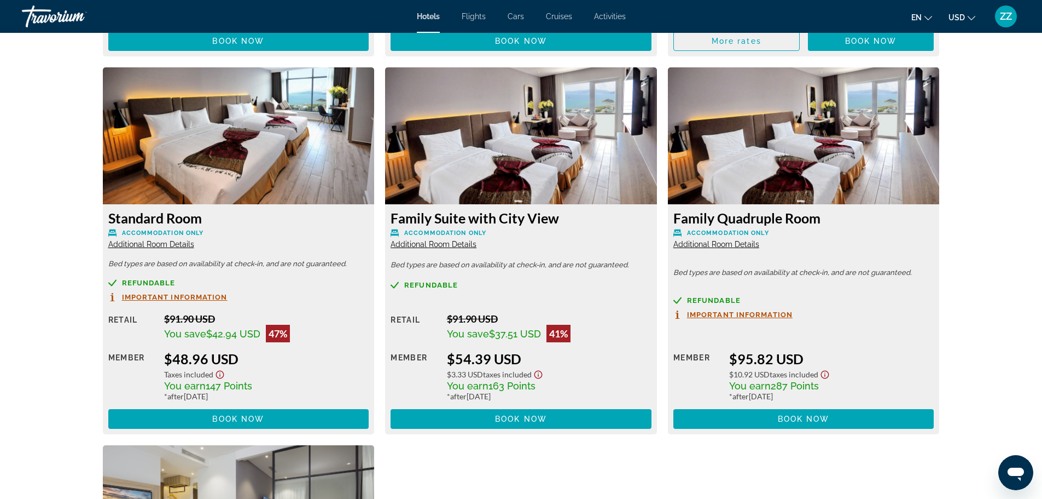
click at [424, 244] on span "Additional Room Details" at bounding box center [434, 244] width 86 height 9
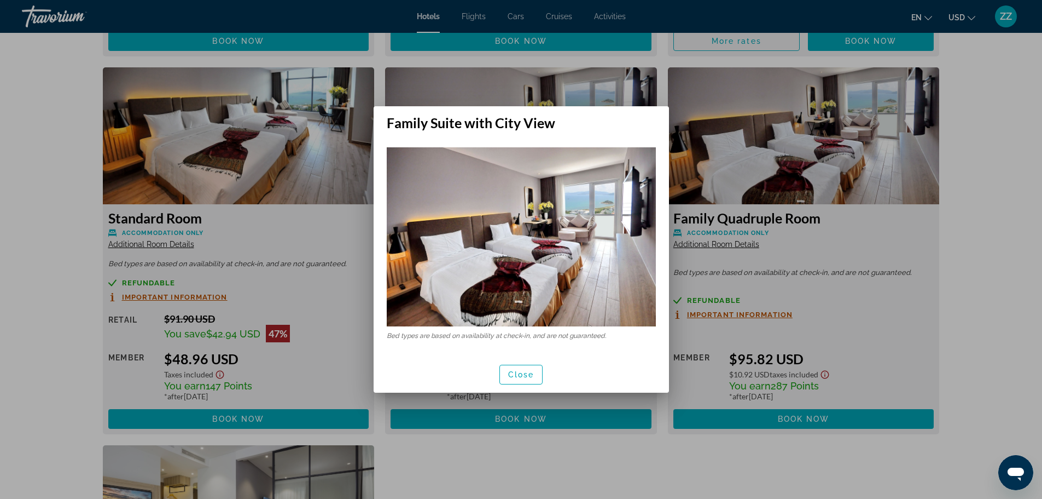
scroll to position [0, 0]
click at [530, 378] on span "Close" at bounding box center [521, 374] width 26 height 9
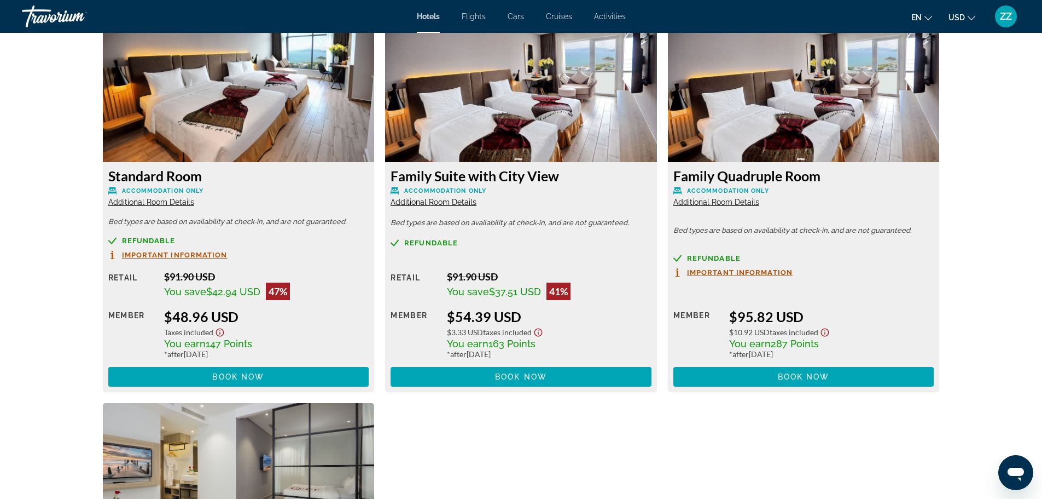
scroll to position [2353, 0]
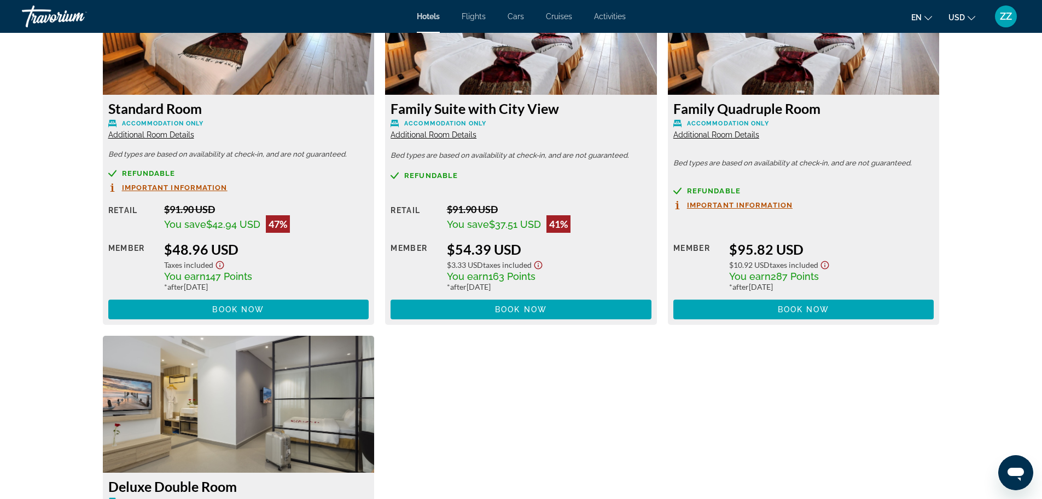
click at [455, 108] on h3 "Family Suite with City View" at bounding box center [521, 108] width 261 height 16
click at [488, 73] on img "Main content" at bounding box center [521, 26] width 272 height 137
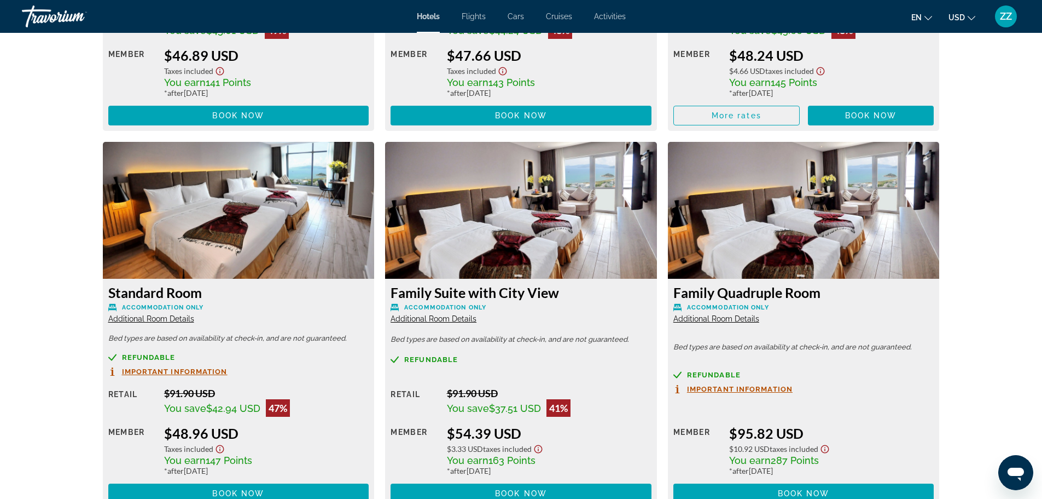
scroll to position [2189, 0]
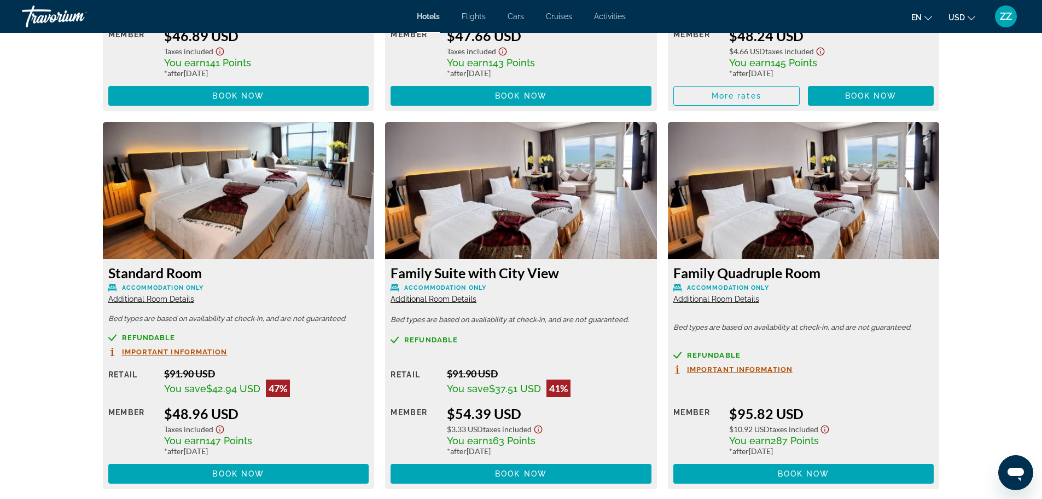
click at [147, 298] on span "Additional Room Details" at bounding box center [151, 298] width 86 height 9
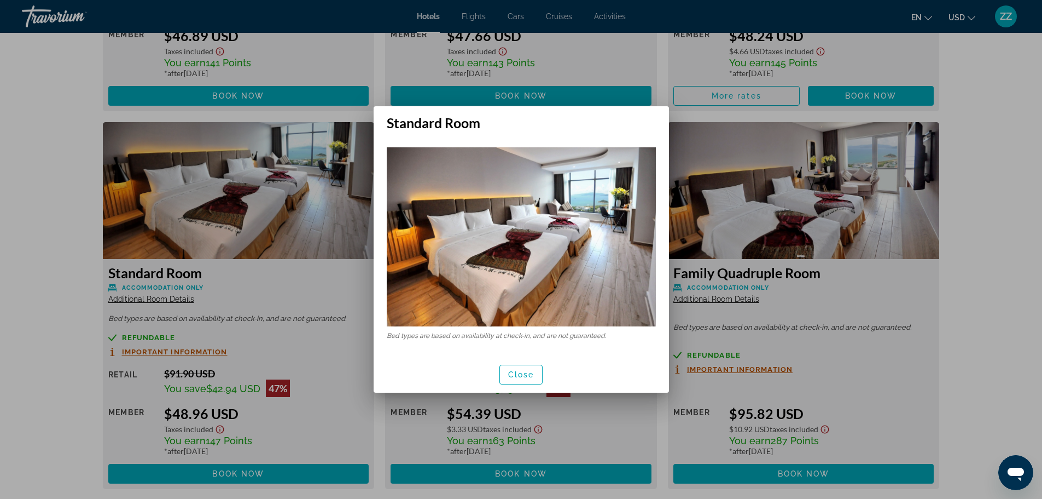
click at [239, 212] on div at bounding box center [521, 249] width 1042 height 499
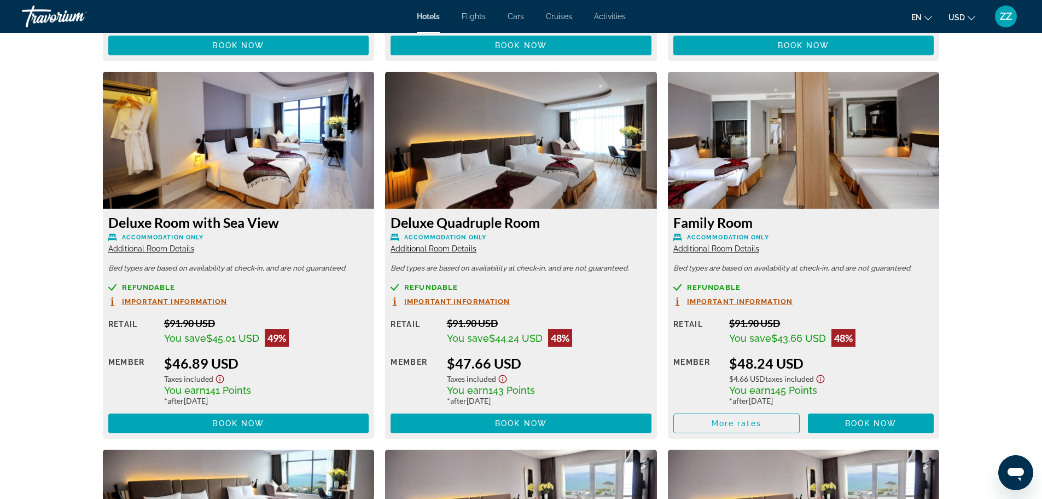
scroll to position [1860, 0]
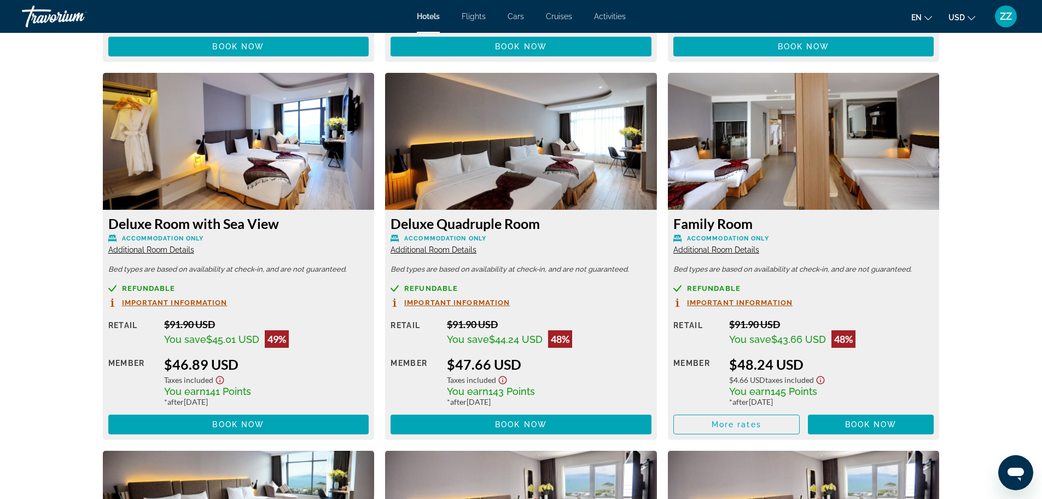
click at [147, 252] on span "Additional Room Details" at bounding box center [151, 249] width 86 height 9
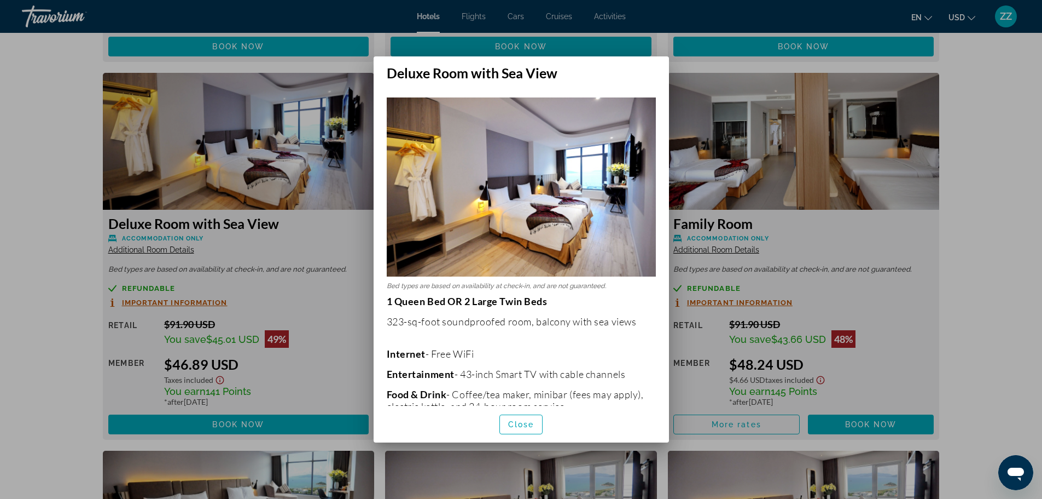
scroll to position [0, 0]
click at [231, 175] on div at bounding box center [521, 249] width 1042 height 499
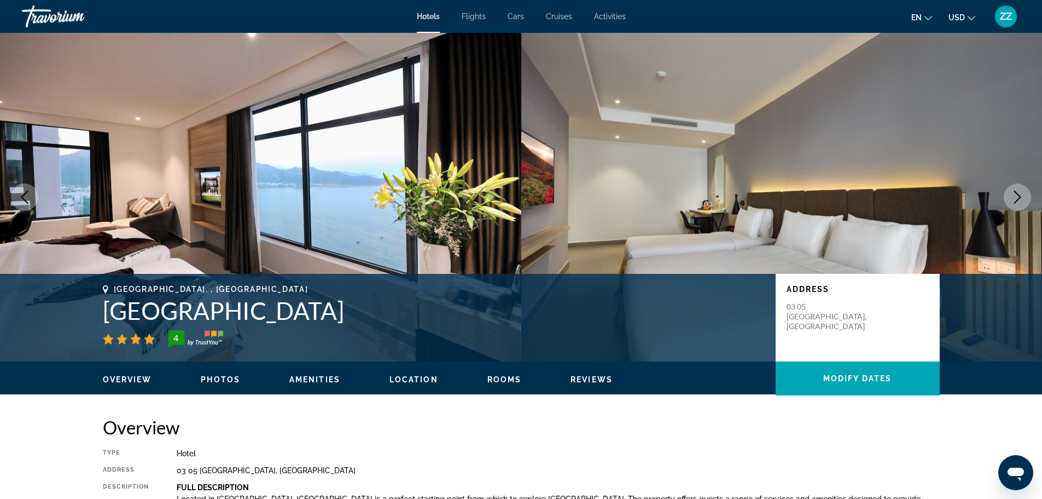
scroll to position [1860, 0]
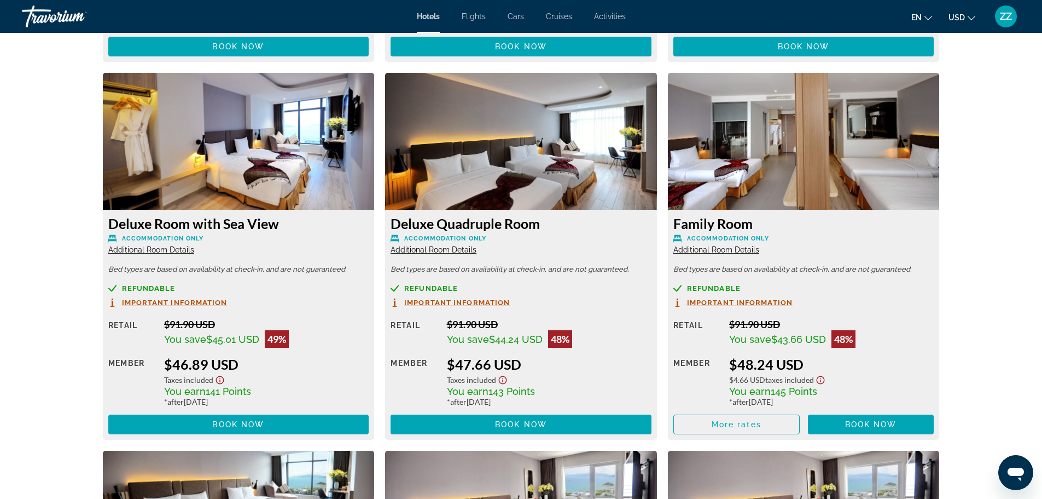
click at [452, 248] on span "Additional Room Details" at bounding box center [434, 249] width 86 height 9
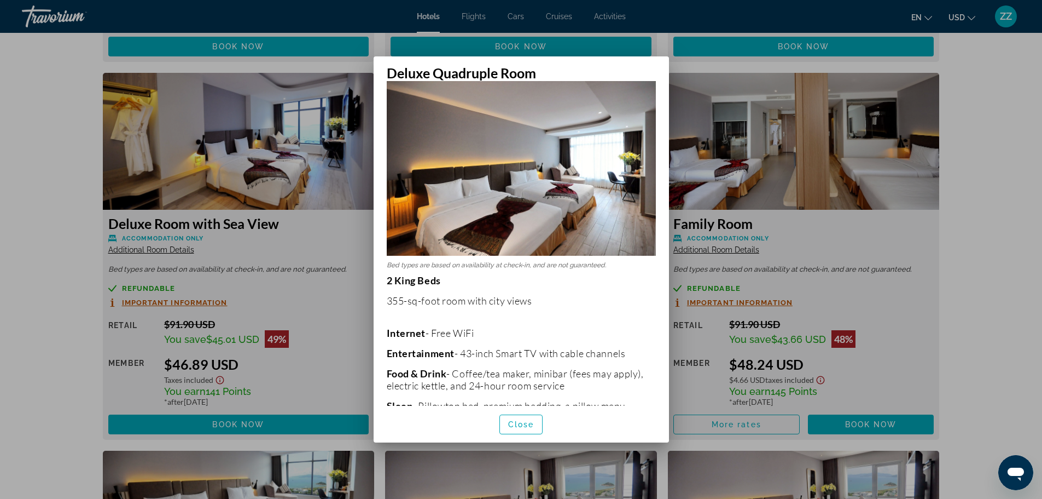
scroll to position [0, 0]
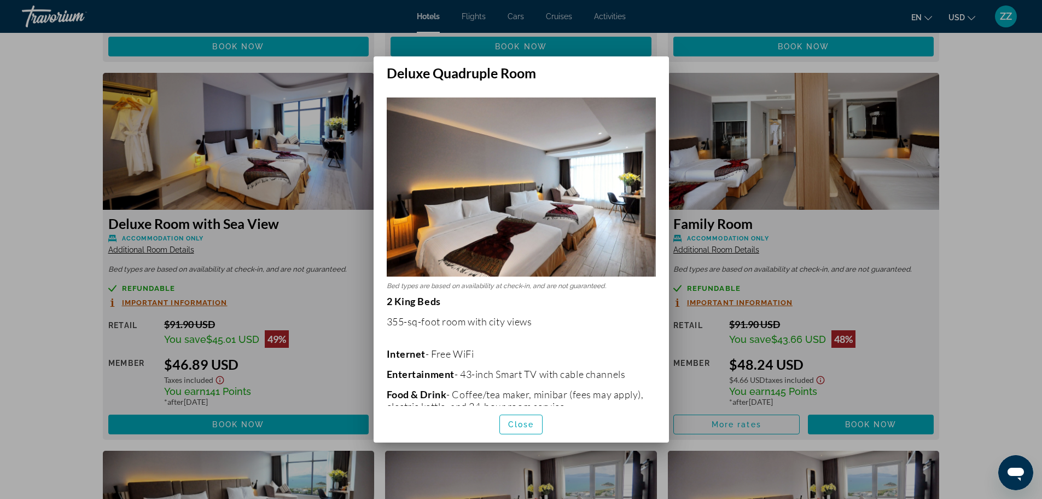
click at [428, 182] on img at bounding box center [521, 186] width 269 height 179
click at [346, 249] on div at bounding box center [521, 249] width 1042 height 499
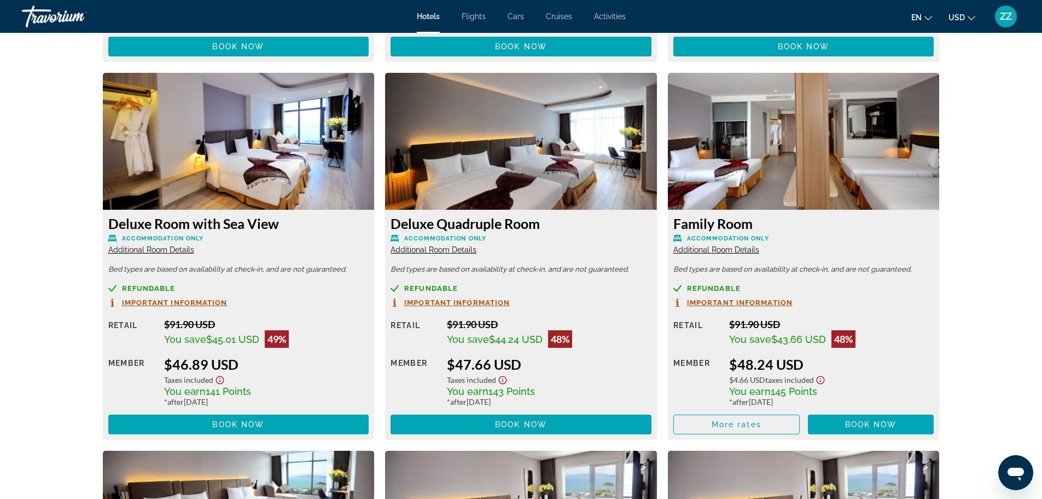
scroll to position [1860, 0]
click at [726, 250] on span "Additional Room Details" at bounding box center [717, 249] width 86 height 9
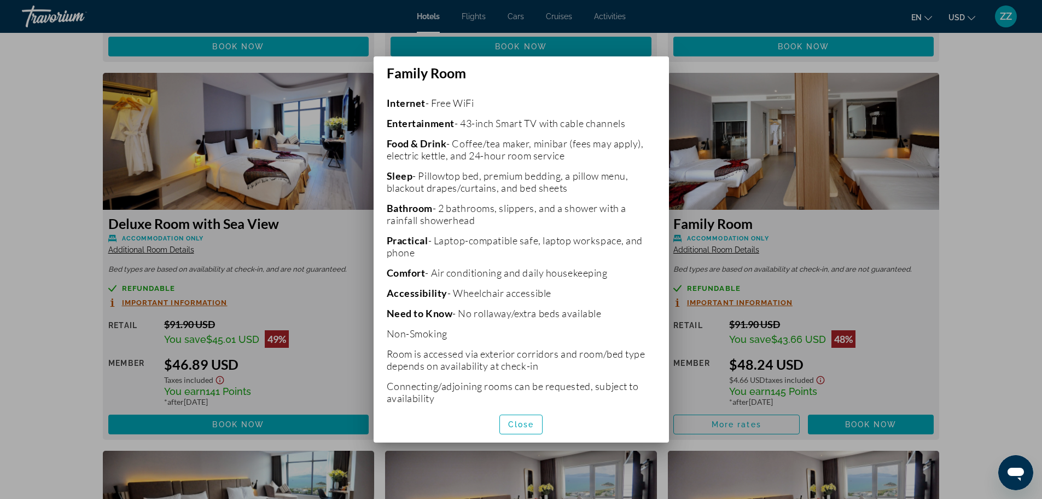
scroll to position [244, 0]
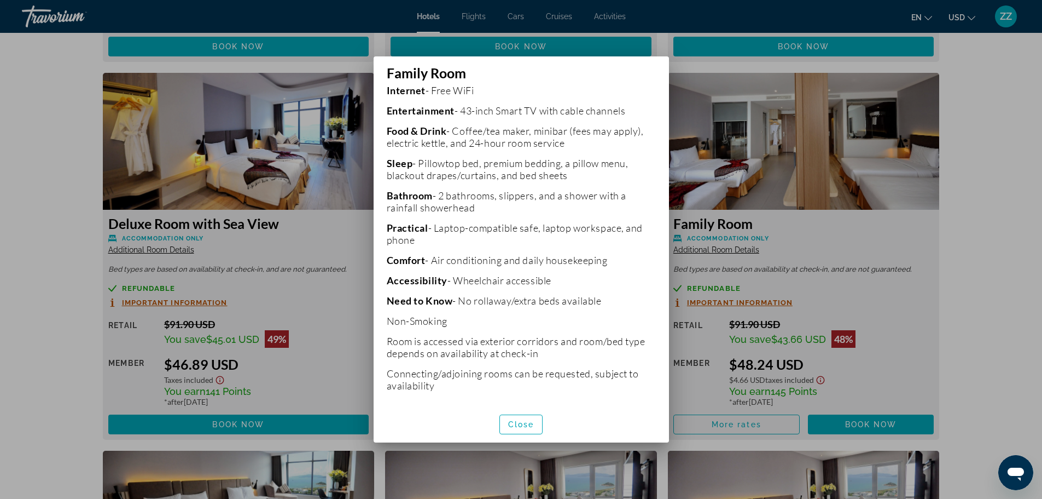
click at [816, 162] on div at bounding box center [521, 249] width 1042 height 499
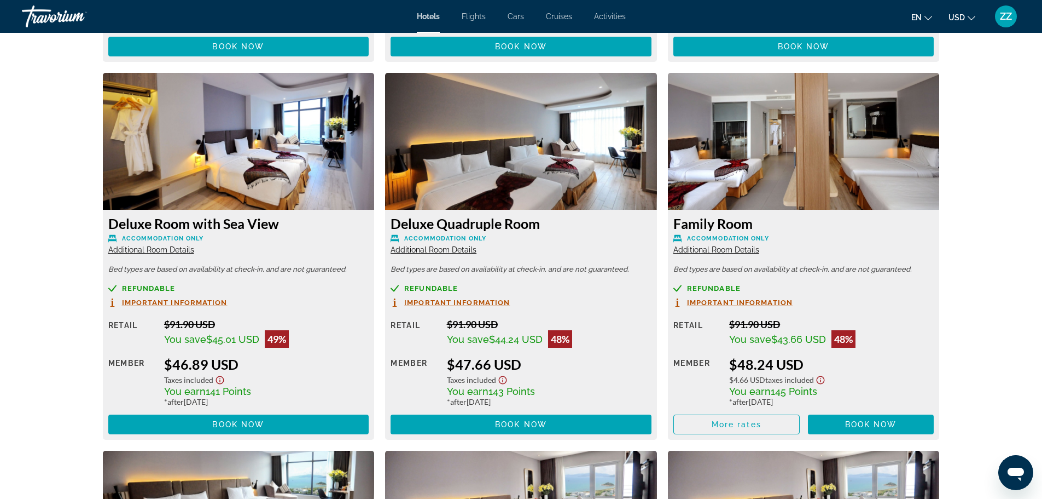
scroll to position [1860, 0]
click at [800, 165] on img "Main content" at bounding box center [804, 141] width 272 height 137
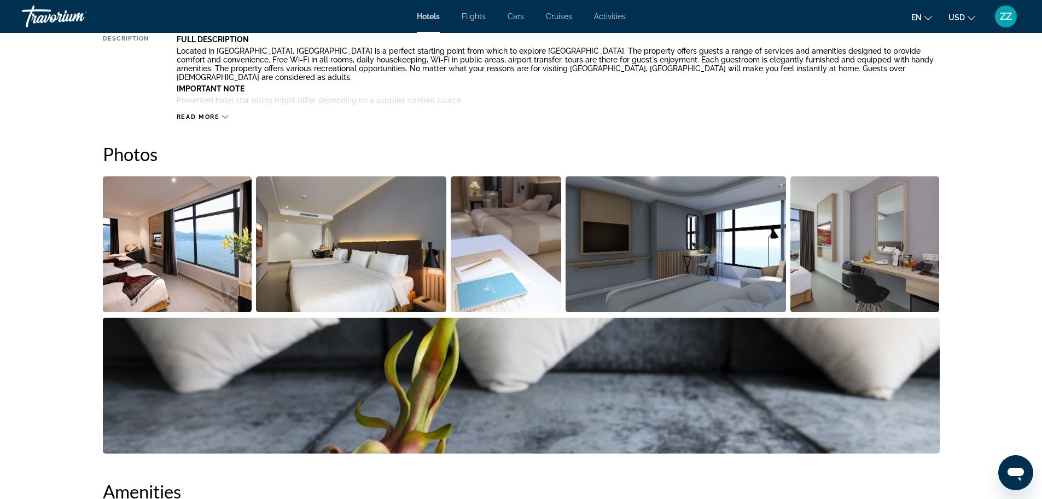
scroll to position [438, 0]
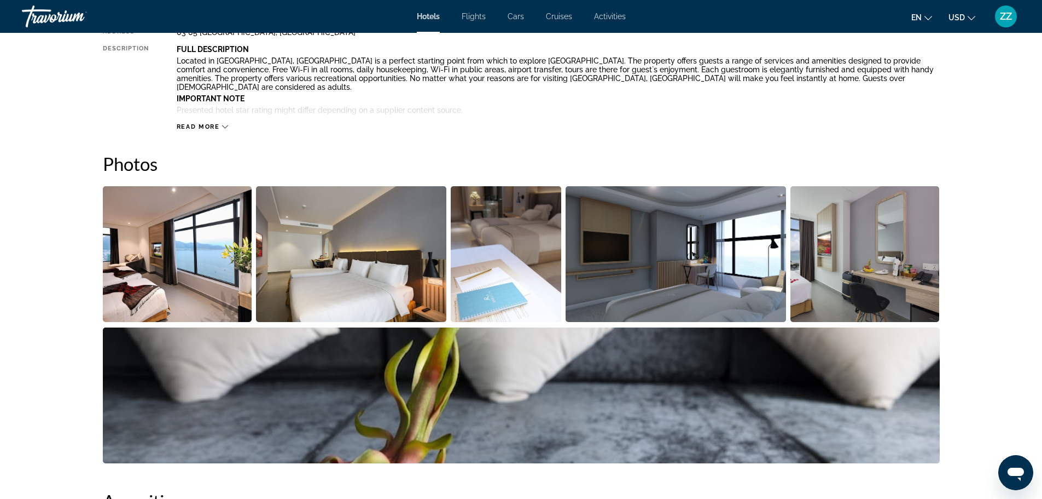
click at [208, 273] on img "Open full-screen image slider" at bounding box center [177, 254] width 149 height 136
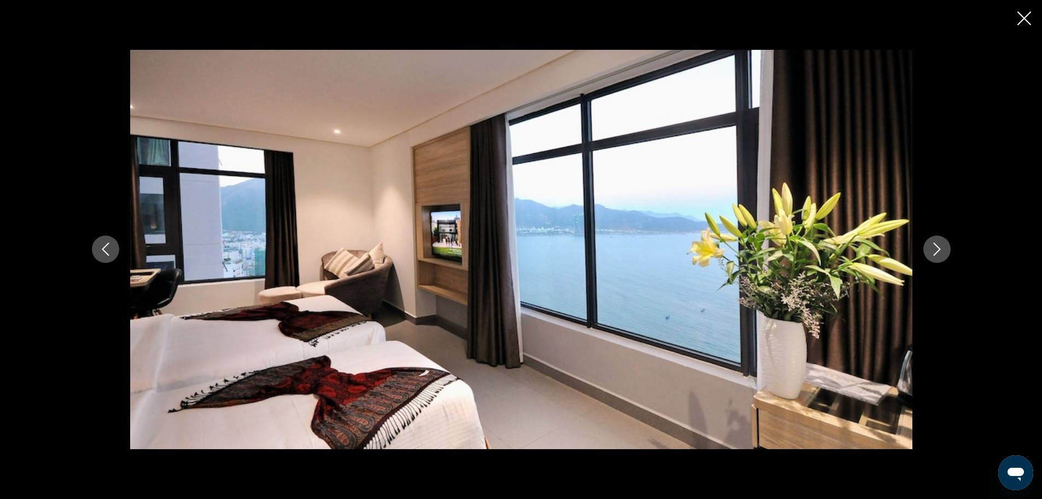
click at [942, 252] on icon "Next image" at bounding box center [937, 248] width 13 height 13
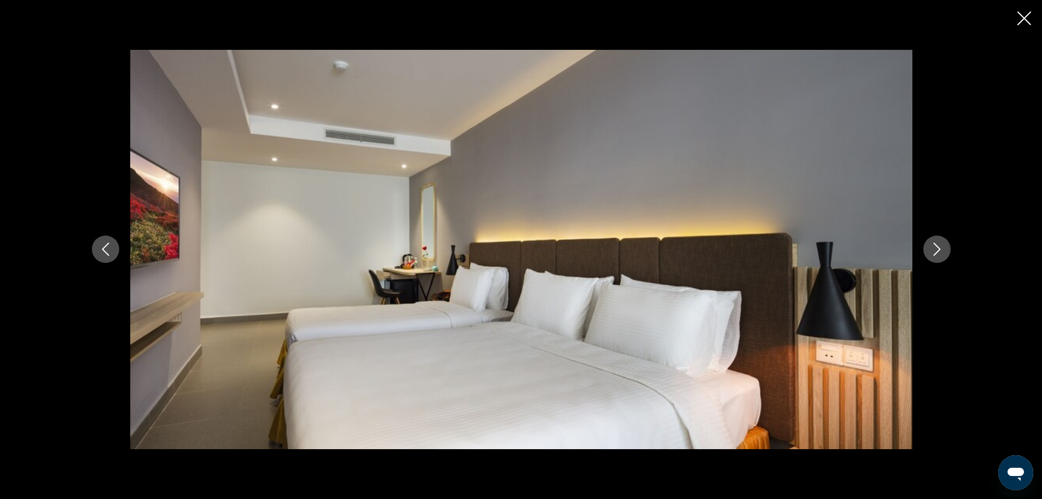
click at [942, 252] on icon "Next image" at bounding box center [937, 248] width 13 height 13
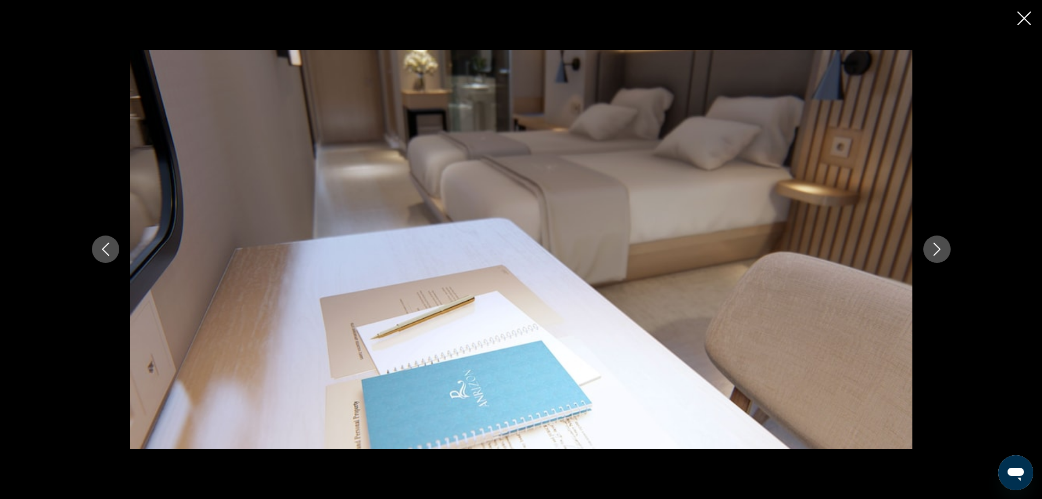
click at [942, 252] on icon "Next image" at bounding box center [937, 248] width 13 height 13
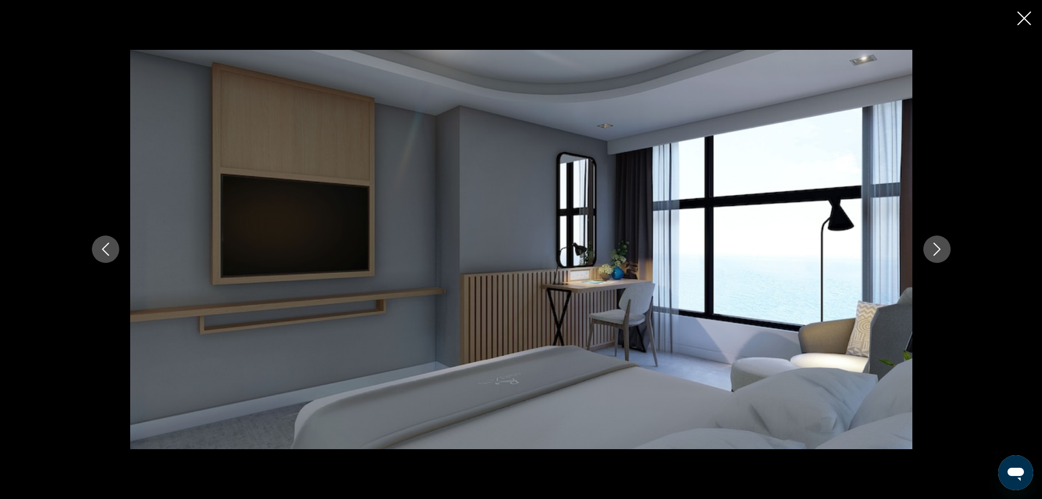
click at [942, 252] on icon "Next image" at bounding box center [937, 248] width 13 height 13
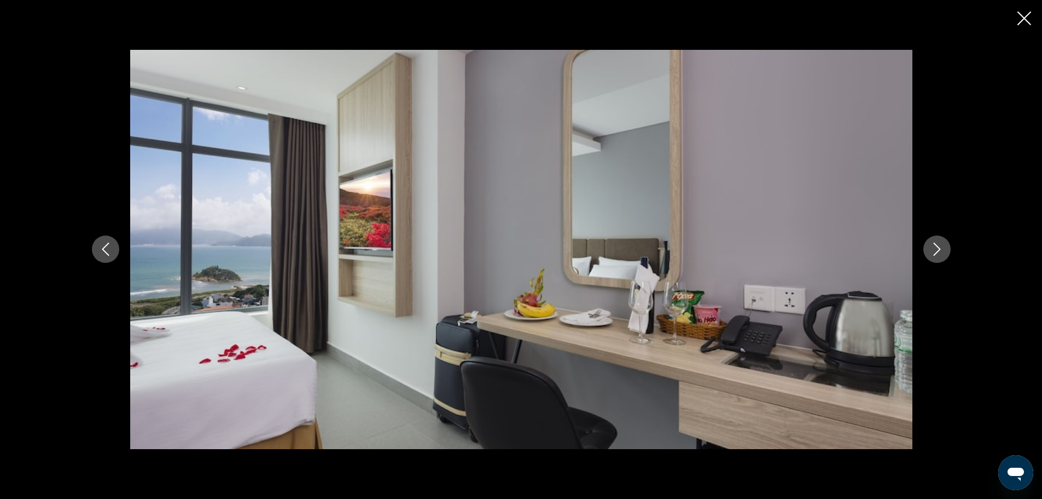
click at [942, 252] on icon "Next image" at bounding box center [937, 248] width 13 height 13
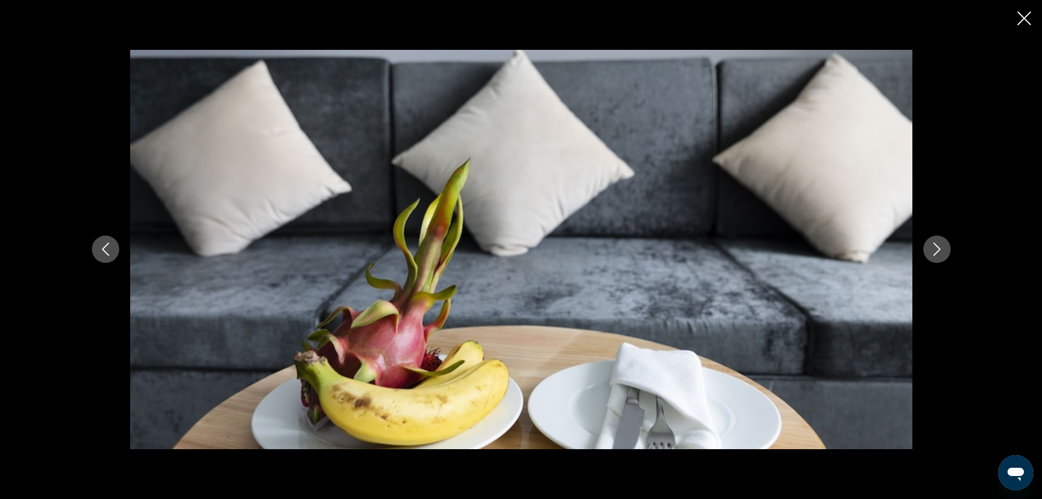
click at [942, 252] on icon "Next image" at bounding box center [937, 248] width 13 height 13
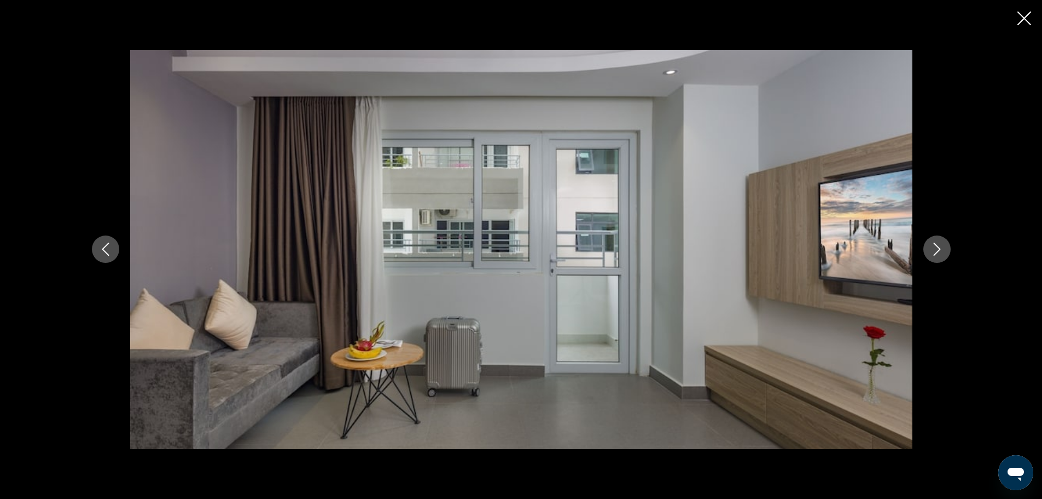
click at [942, 252] on icon "Next image" at bounding box center [937, 248] width 13 height 13
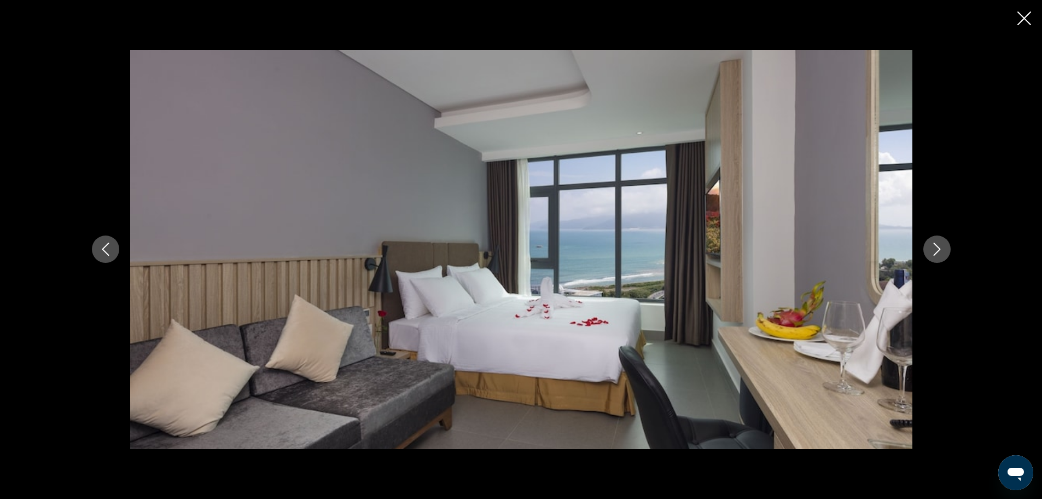
click at [942, 252] on icon "Next image" at bounding box center [937, 248] width 13 height 13
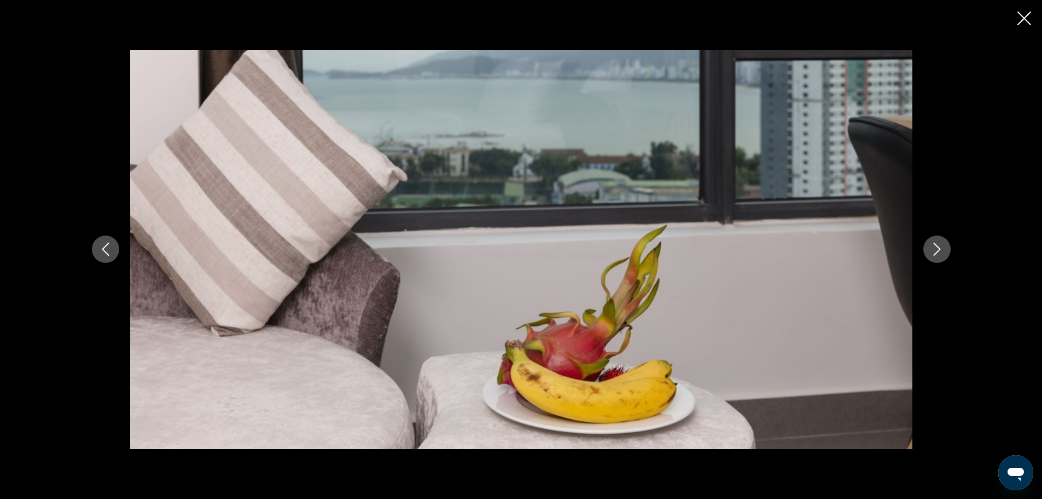
click at [942, 252] on icon "Next image" at bounding box center [937, 248] width 13 height 13
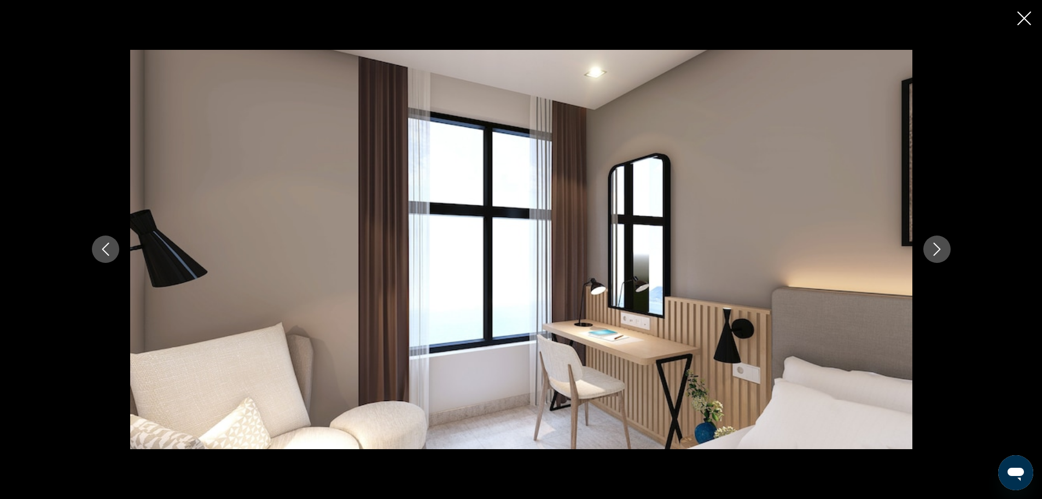
click at [942, 252] on icon "Next image" at bounding box center [937, 248] width 13 height 13
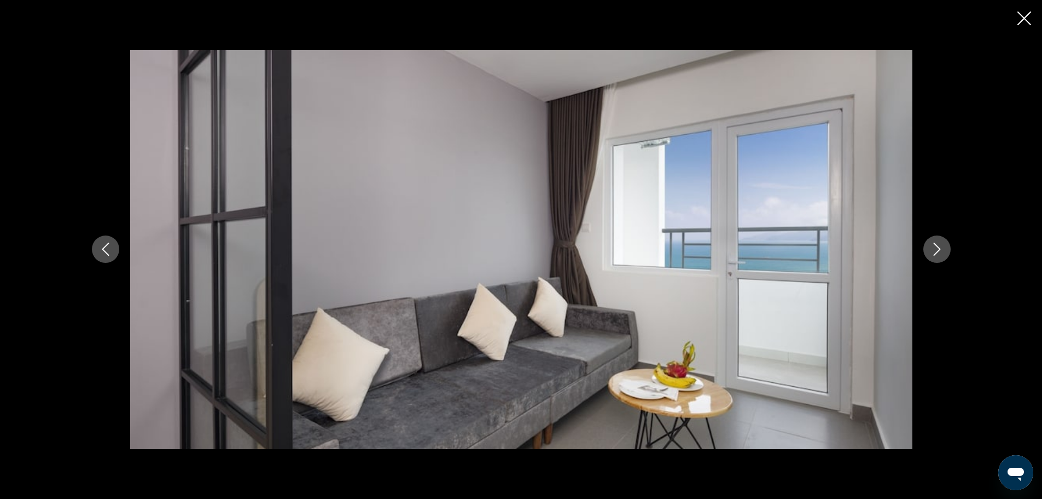
click at [942, 252] on icon "Next image" at bounding box center [937, 248] width 13 height 13
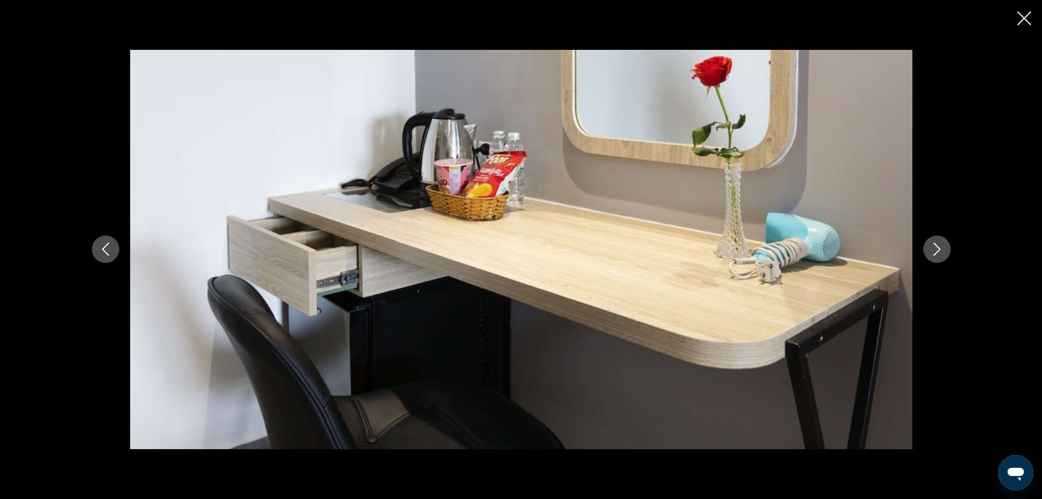
click at [942, 252] on icon "Next image" at bounding box center [937, 248] width 13 height 13
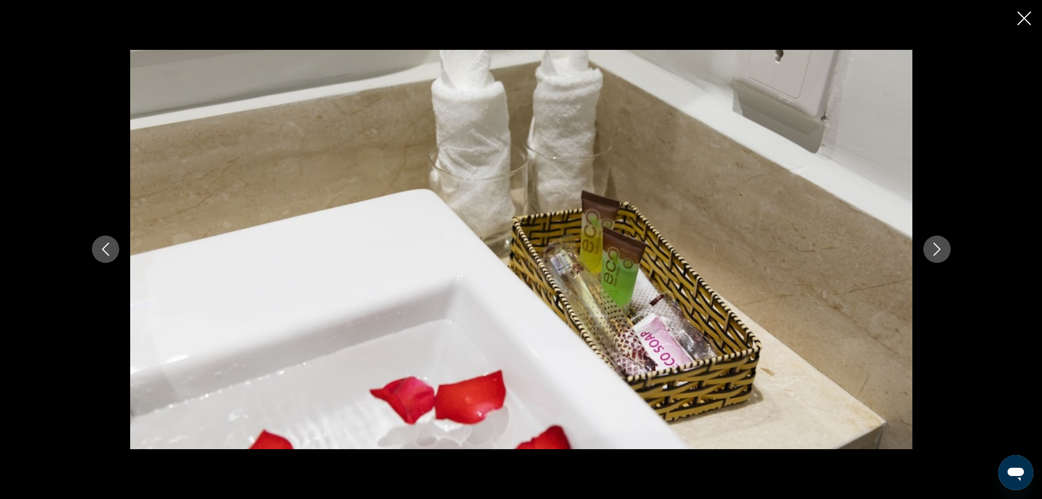
click at [942, 252] on icon "Next image" at bounding box center [937, 248] width 13 height 13
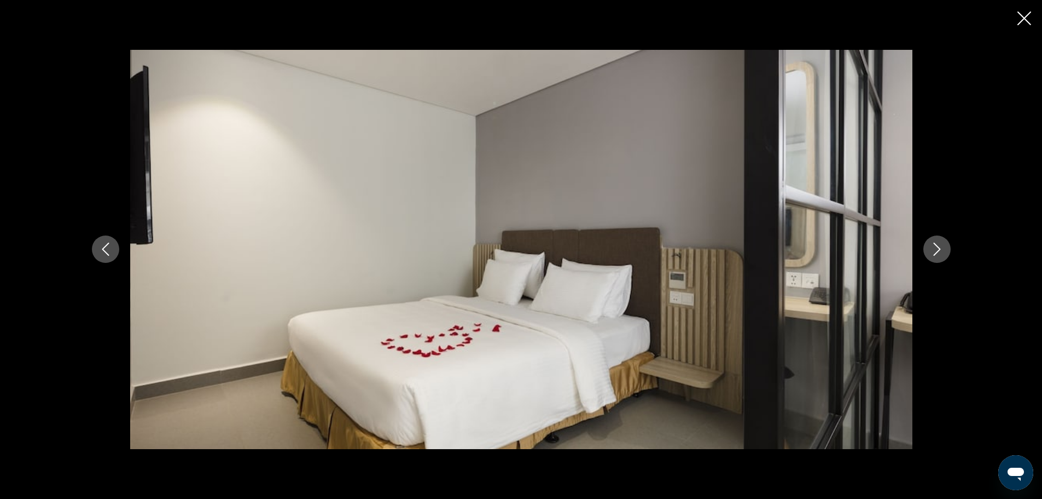
click at [1018, 21] on icon "Close slideshow" at bounding box center [1025, 18] width 14 height 14
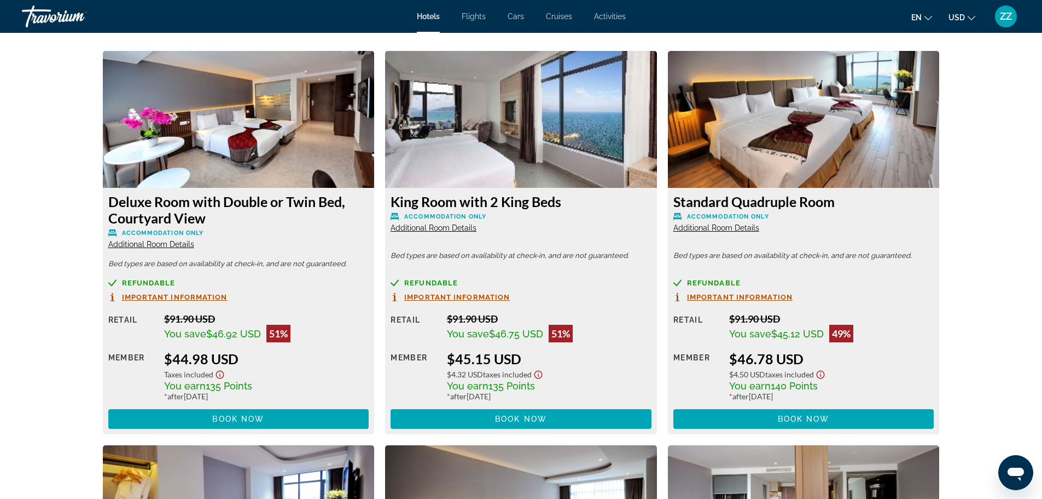
scroll to position [1532, 0]
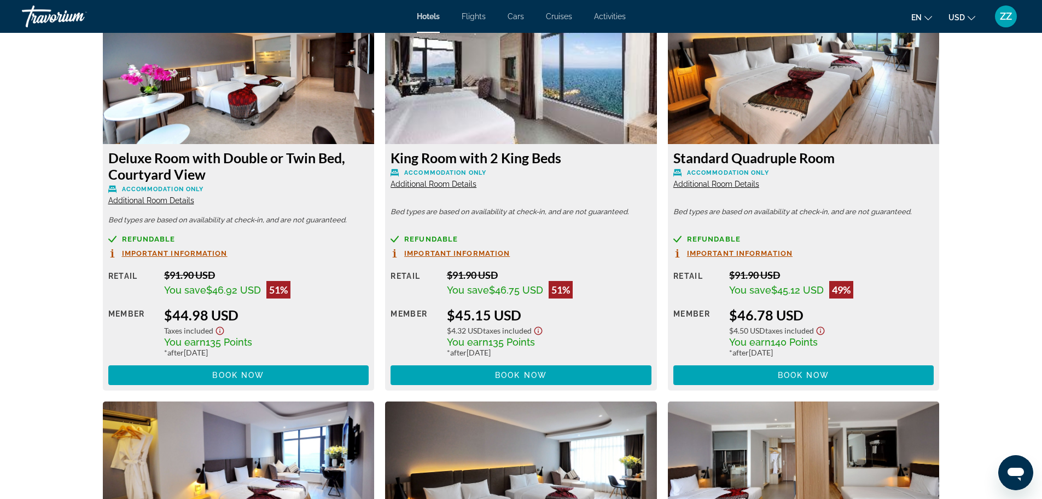
click at [395, 158] on h3 "King Room with 2 King Beds" at bounding box center [521, 157] width 261 height 16
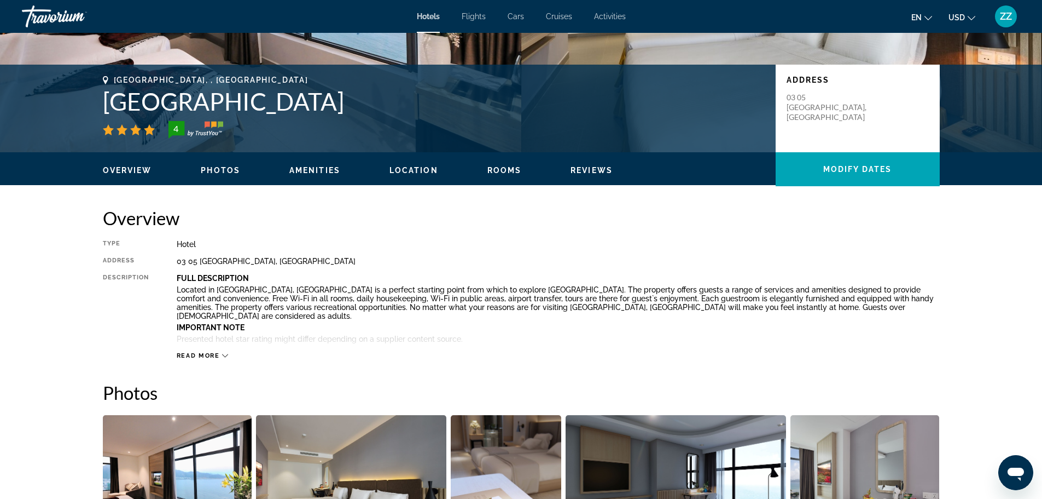
scroll to position [0, 0]
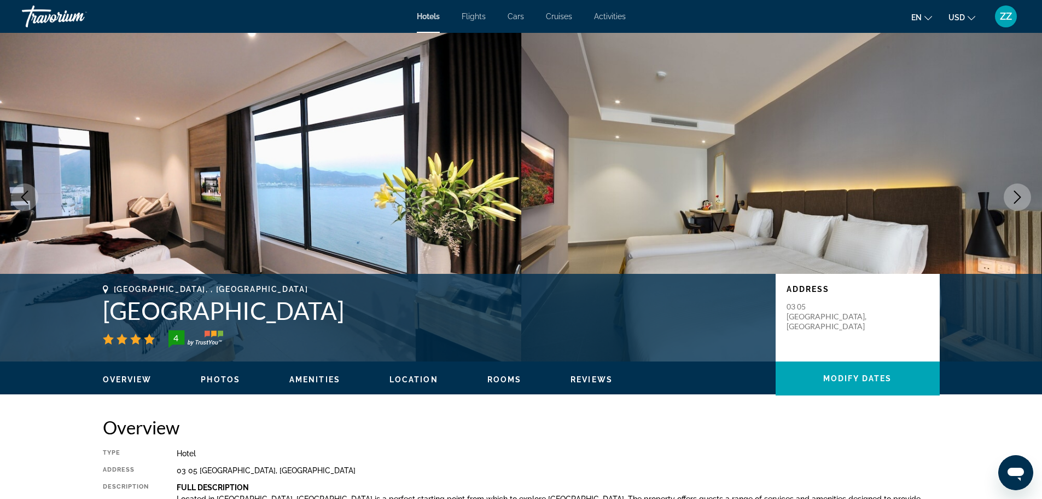
drag, startPoint x: 101, startPoint y: 314, endPoint x: 358, endPoint y: 308, distance: 257.8
click at [358, 308] on div "Nha Trang, , Vietnam Anrizon Hotel Nha Trang 4 Address 03 05 Pham Van Dong Stre…" at bounding box center [521, 318] width 881 height 66
copy h1 "Anrizon Hotel Nha Trang"
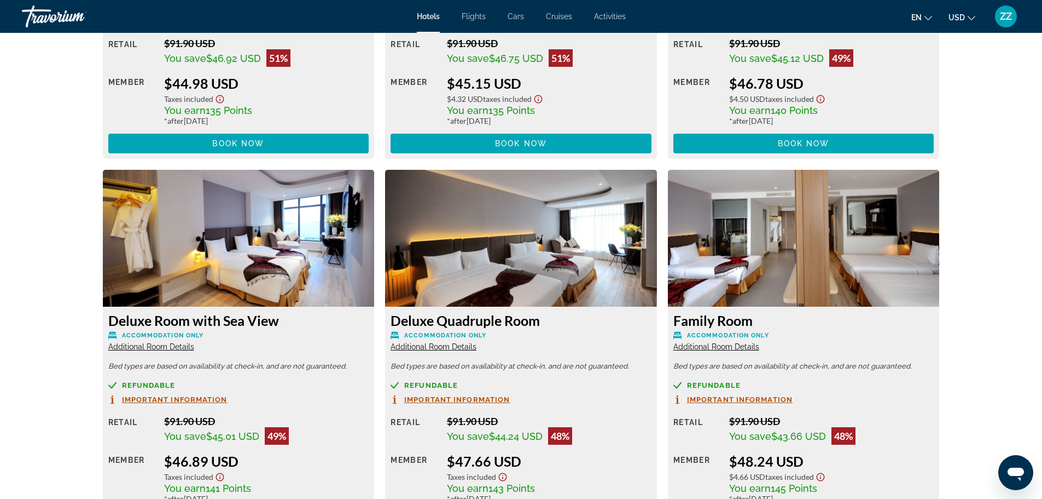
scroll to position [1696, 0]
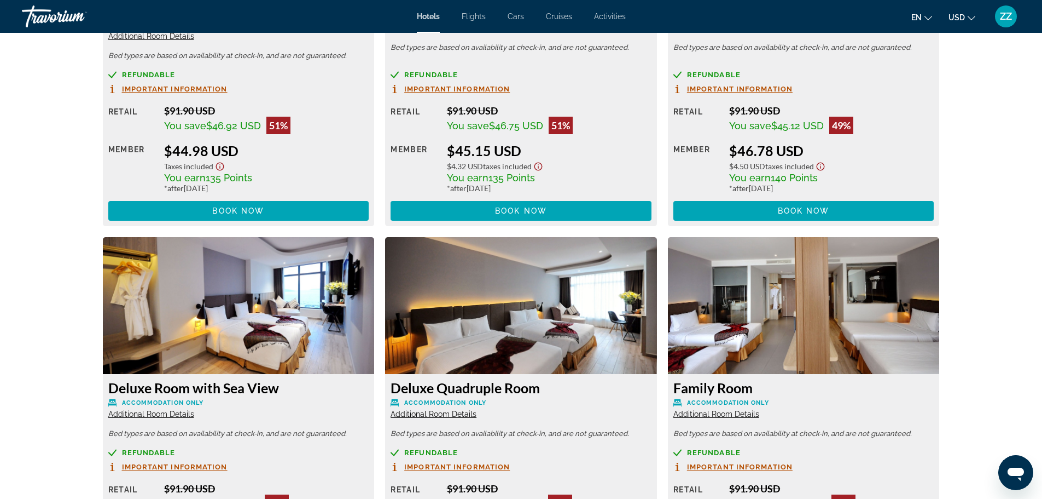
click at [795, 315] on img "Main content" at bounding box center [804, 305] width 272 height 137
click at [789, 280] on img "Main content" at bounding box center [804, 305] width 272 height 137
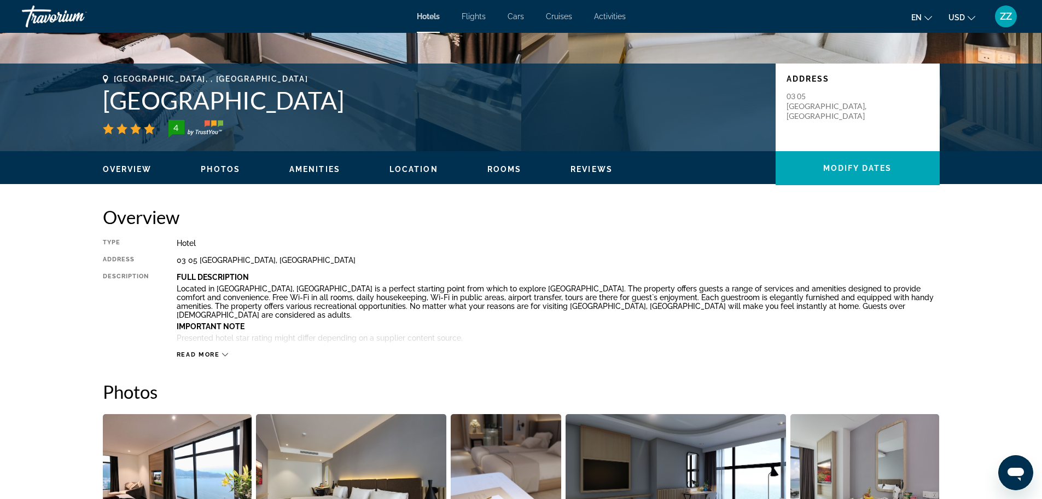
scroll to position [109, 0]
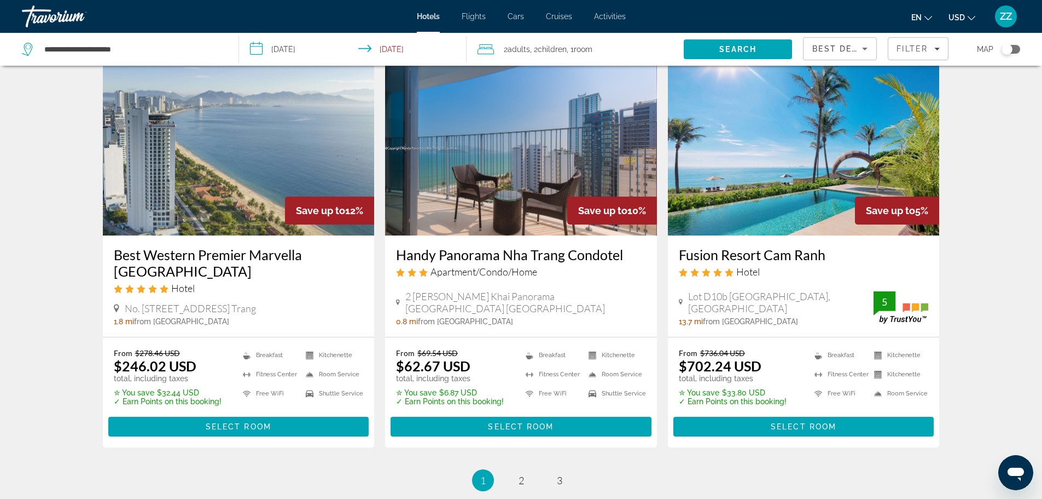
scroll to position [1404, 0]
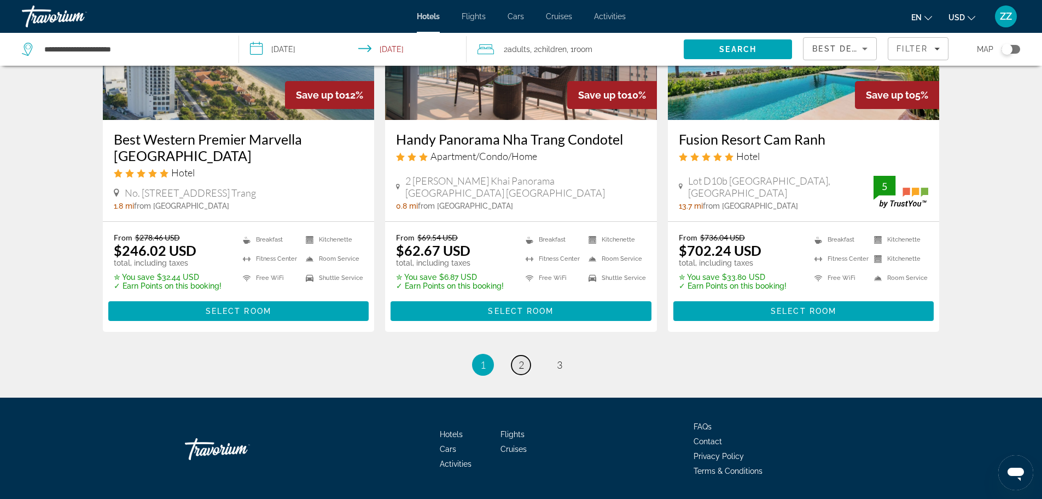
click at [519, 358] on span "2" at bounding box center [521, 364] width 5 height 12
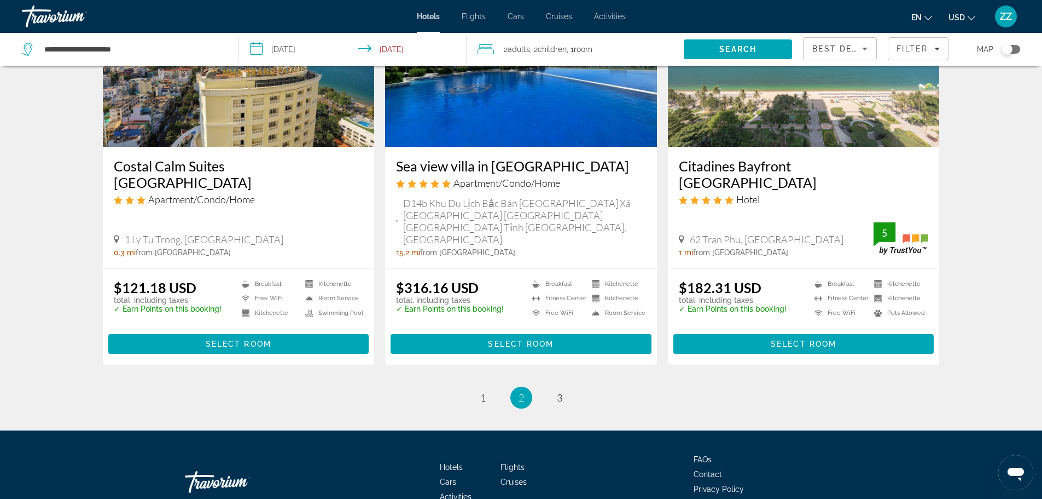
scroll to position [1364, 0]
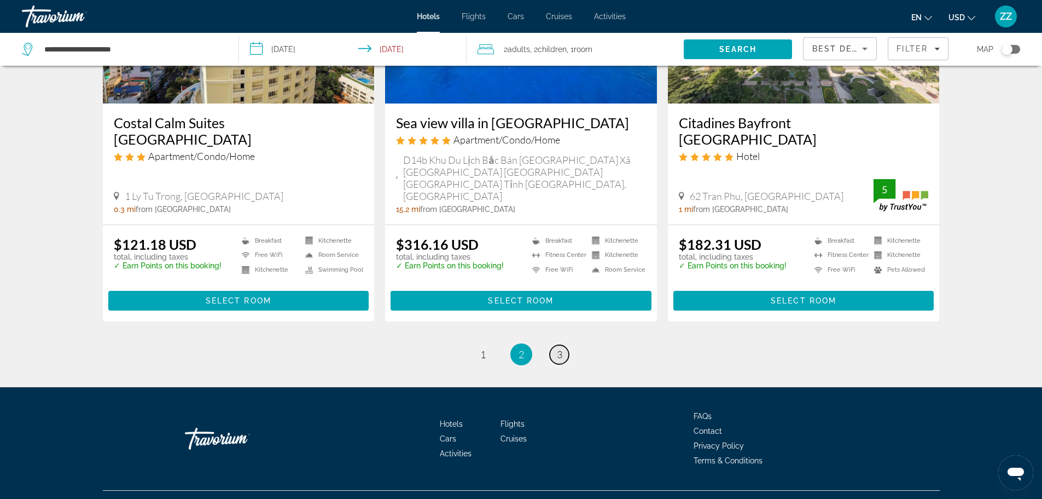
click at [558, 348] on span "3" at bounding box center [559, 354] width 5 height 12
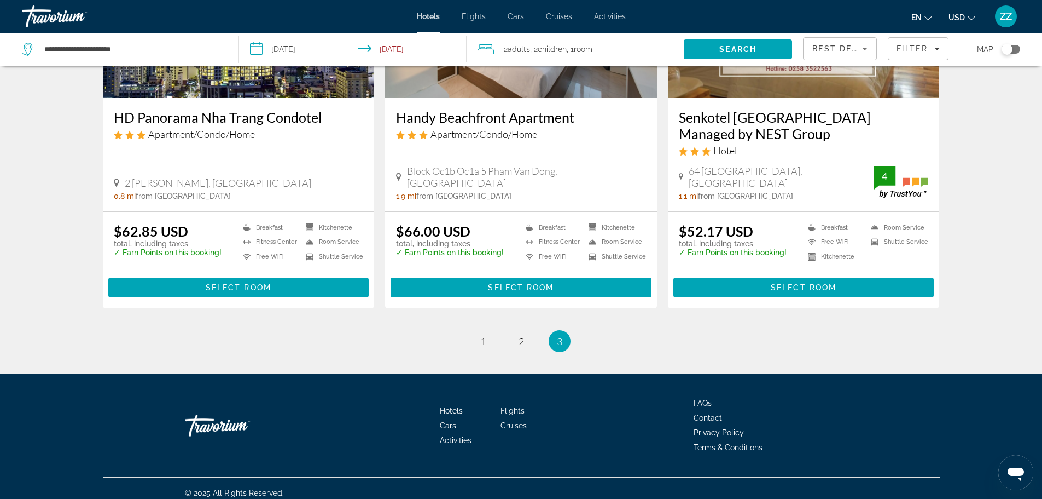
scroll to position [579, 0]
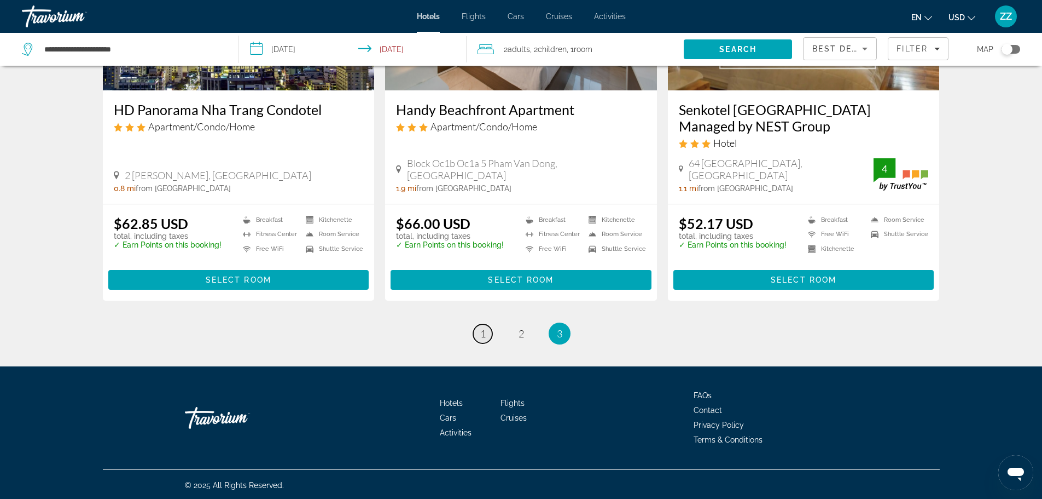
click at [477, 329] on link "page 1" at bounding box center [482, 333] width 19 height 19
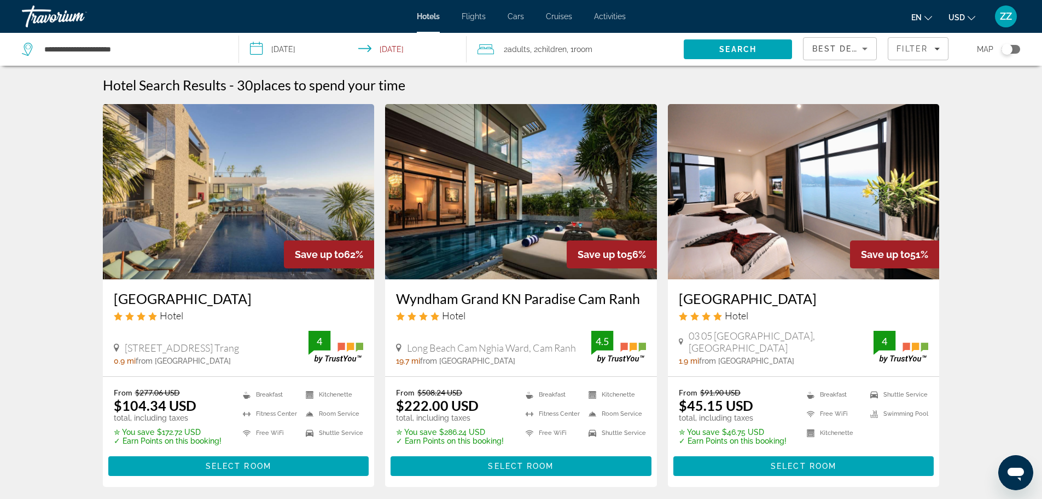
scroll to position [55, 0]
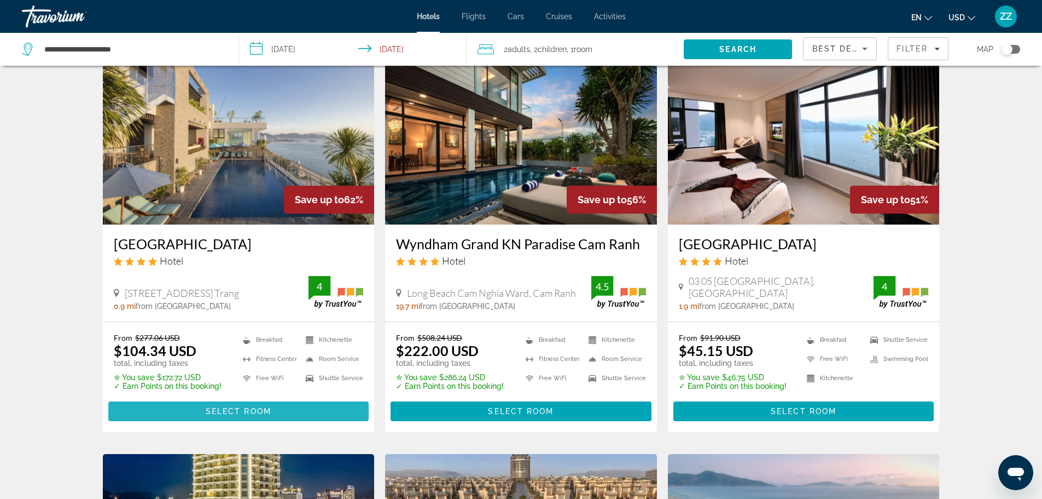
click at [356, 410] on span "Main content" at bounding box center [238, 411] width 261 height 26
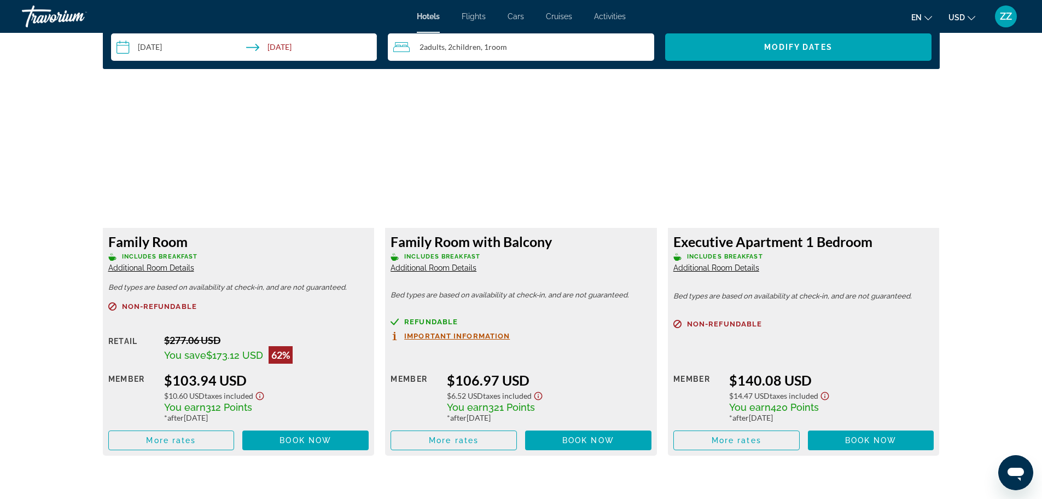
scroll to position [1477, 0]
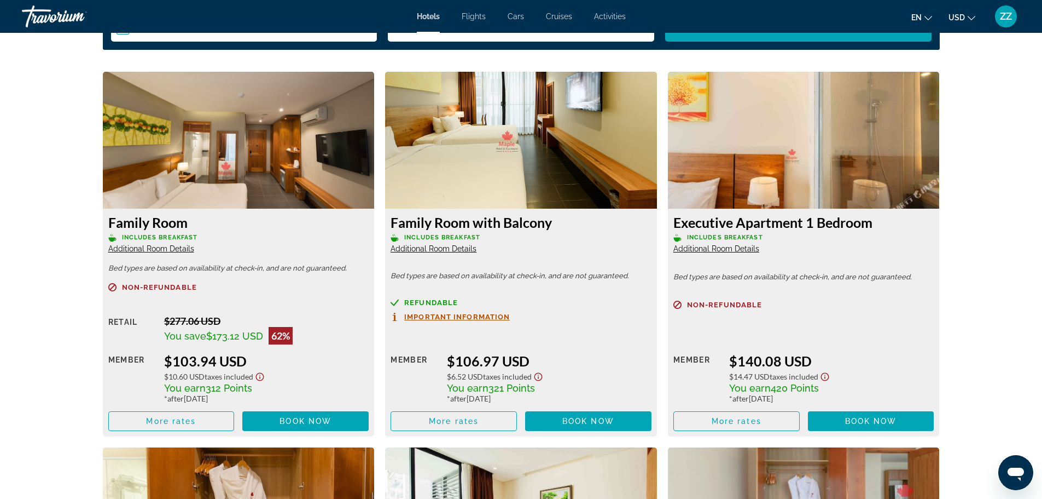
click at [140, 247] on span "Additional Room Details" at bounding box center [151, 248] width 86 height 9
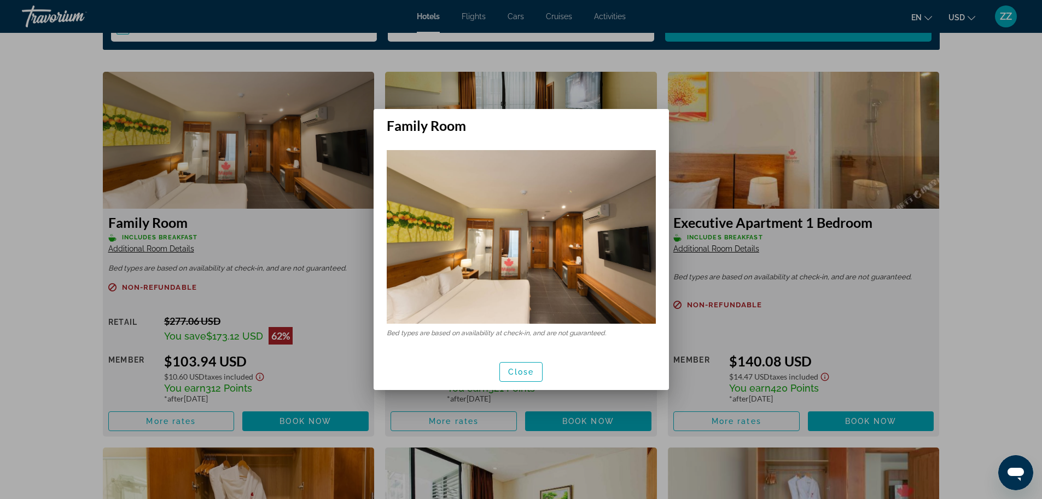
scroll to position [0, 0]
click at [517, 370] on span "Close" at bounding box center [521, 371] width 26 height 9
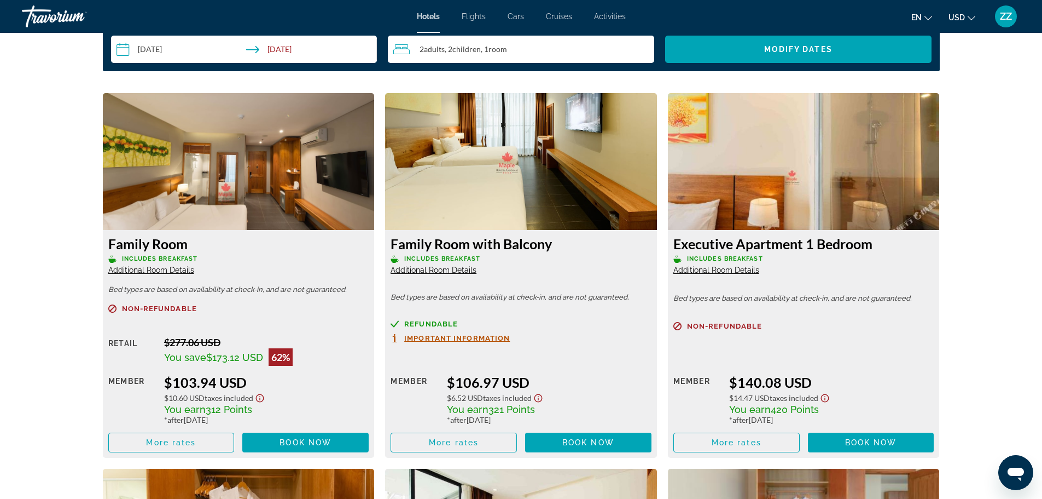
scroll to position [1423, 0]
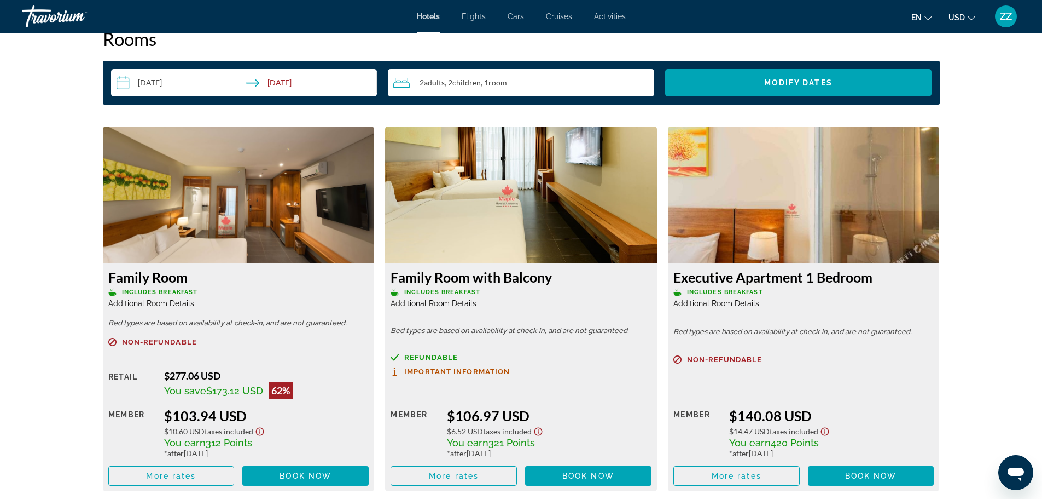
click at [430, 304] on span "Additional Room Details" at bounding box center [434, 303] width 86 height 9
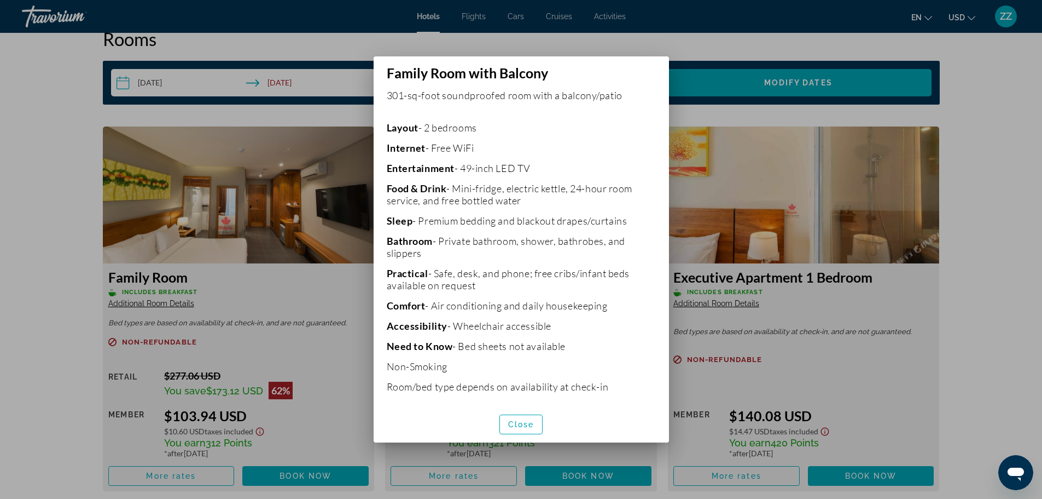
scroll to position [166, 0]
click at [317, 115] on div at bounding box center [521, 249] width 1042 height 499
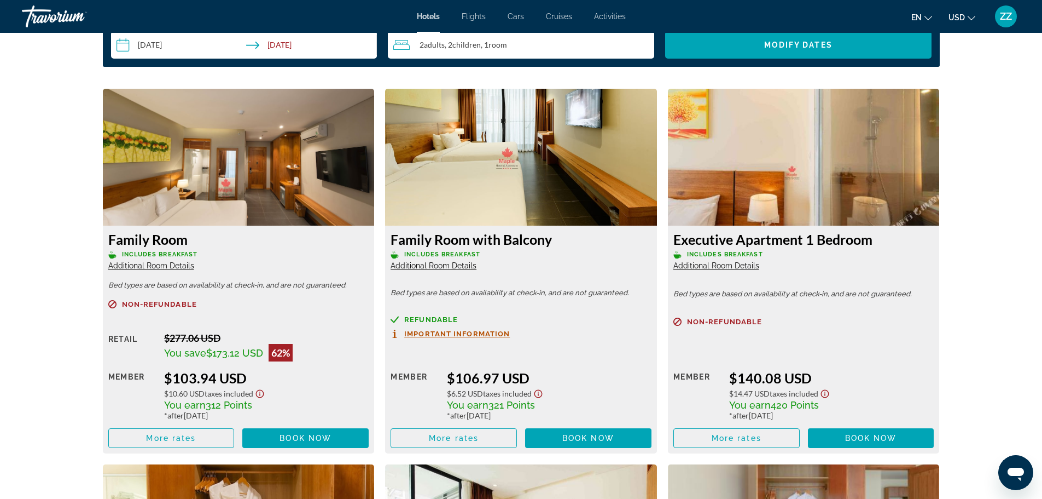
scroll to position [1532, 0]
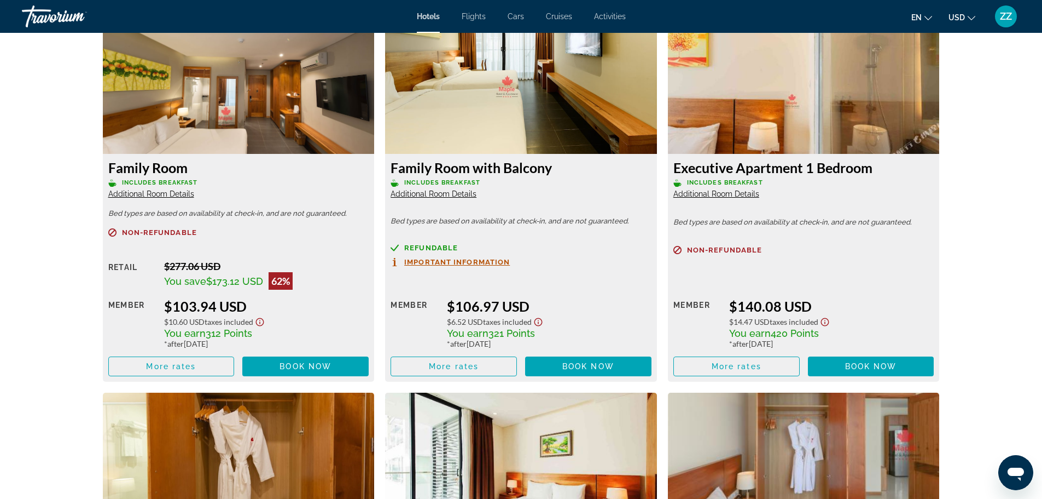
click at [438, 194] on span "Additional Room Details" at bounding box center [434, 193] width 86 height 9
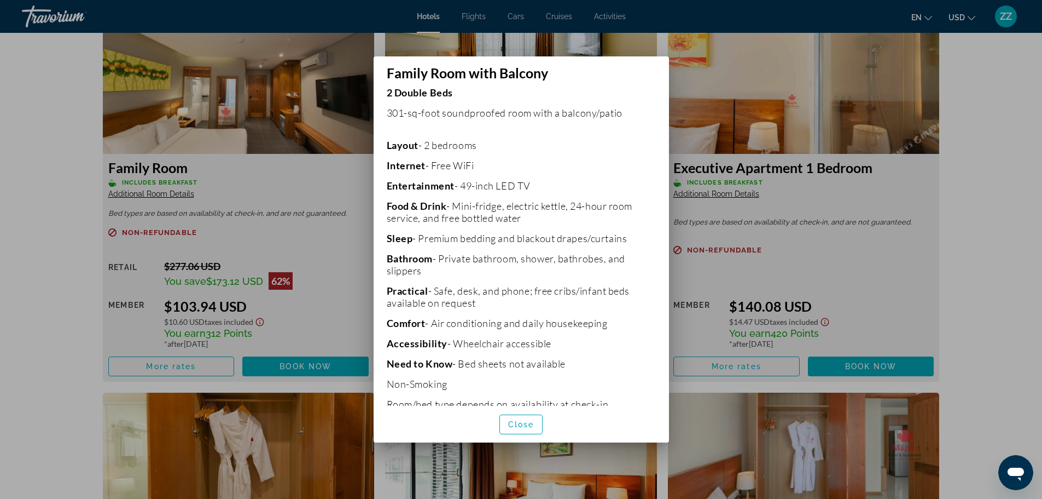
scroll to position [166, 0]
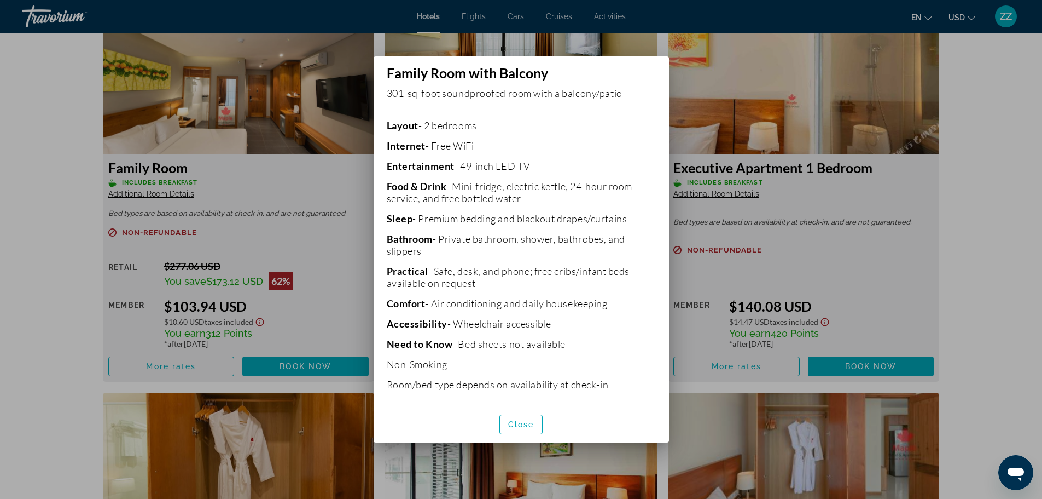
click at [833, 263] on div at bounding box center [521, 249] width 1042 height 499
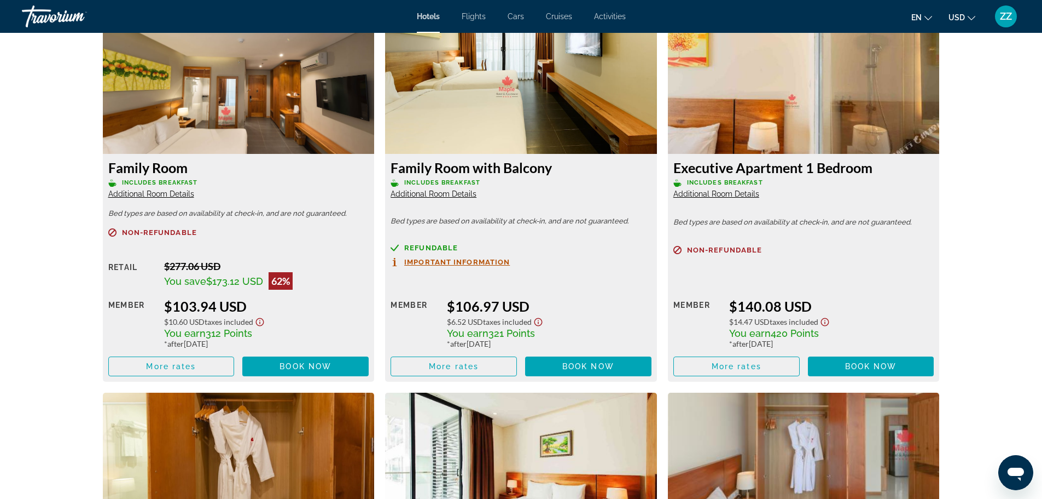
scroll to position [1532, 0]
click at [731, 193] on span "Additional Room Details" at bounding box center [717, 193] width 86 height 9
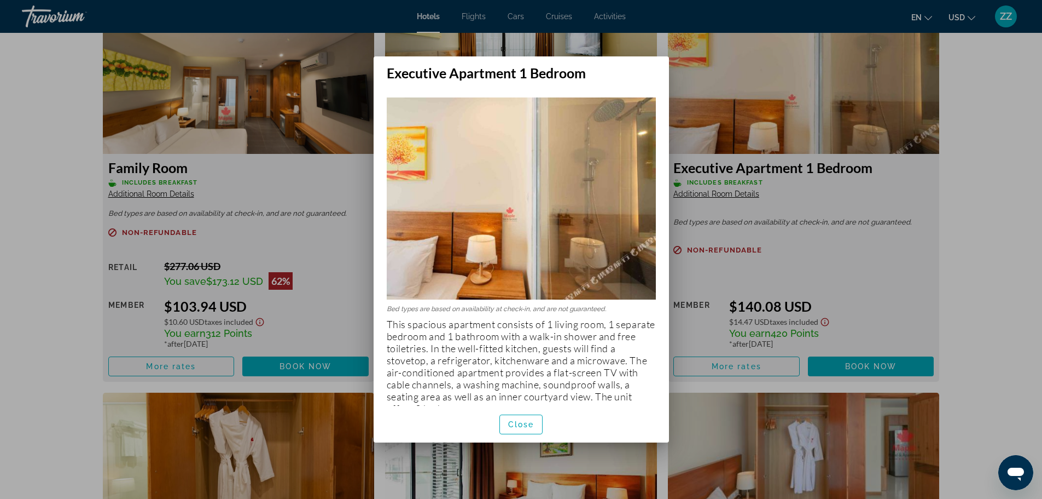
scroll to position [14, 0]
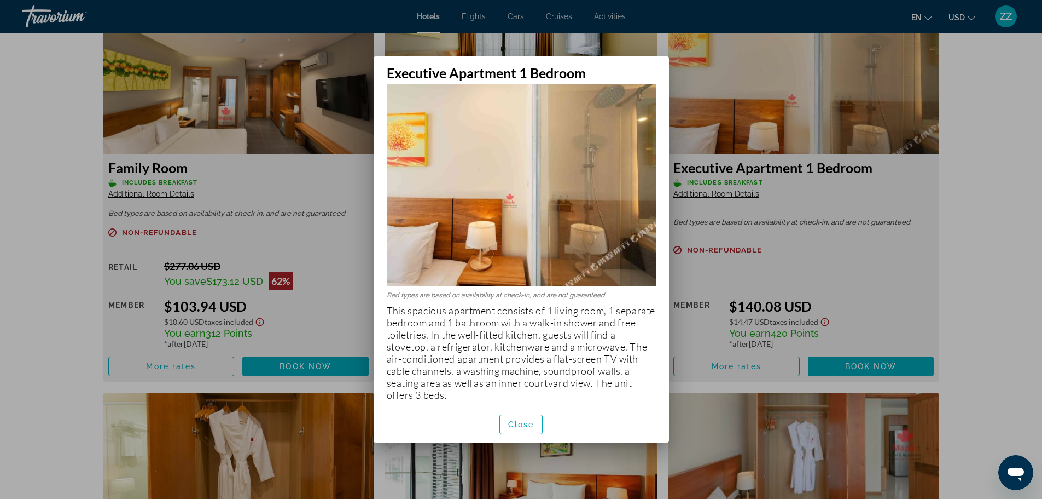
click at [825, 233] on div at bounding box center [521, 249] width 1042 height 499
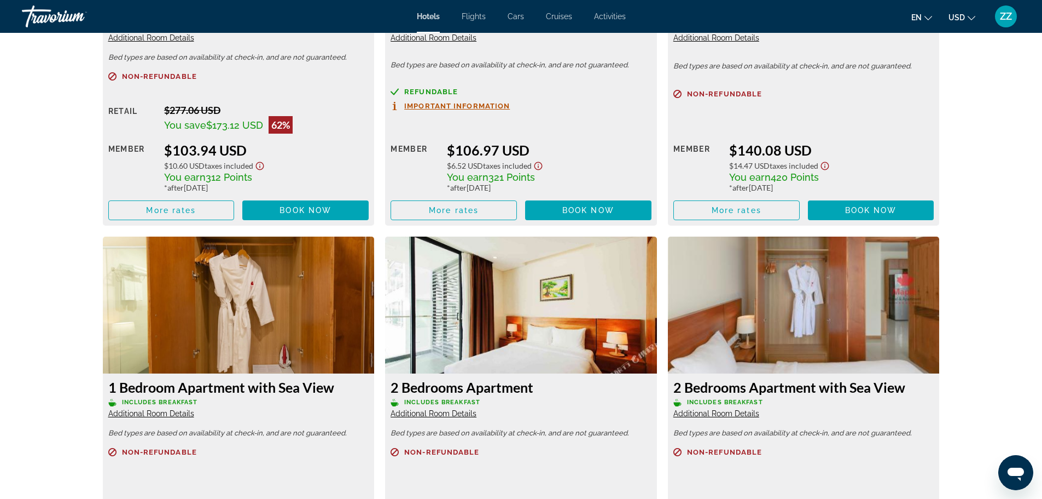
scroll to position [1751, 0]
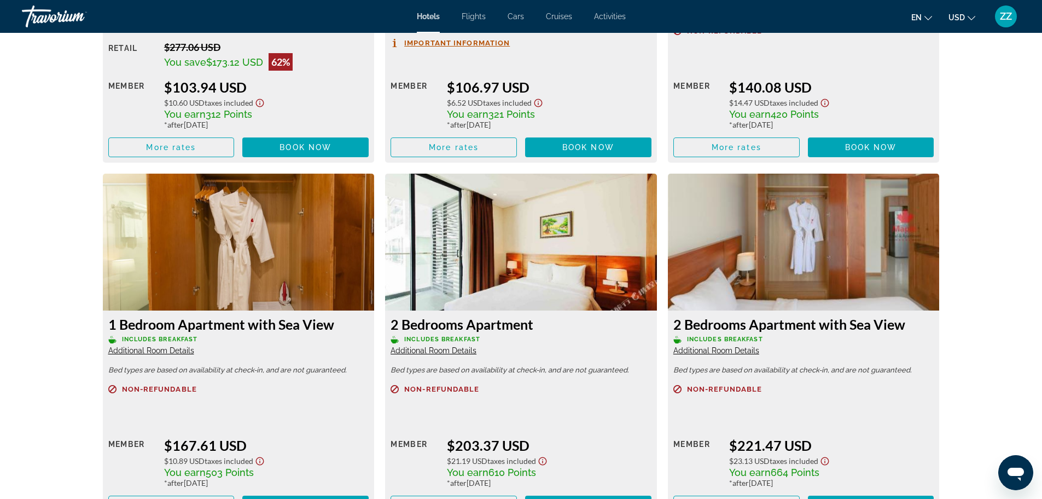
click at [156, 351] on span "Additional Room Details" at bounding box center [151, 350] width 86 height 9
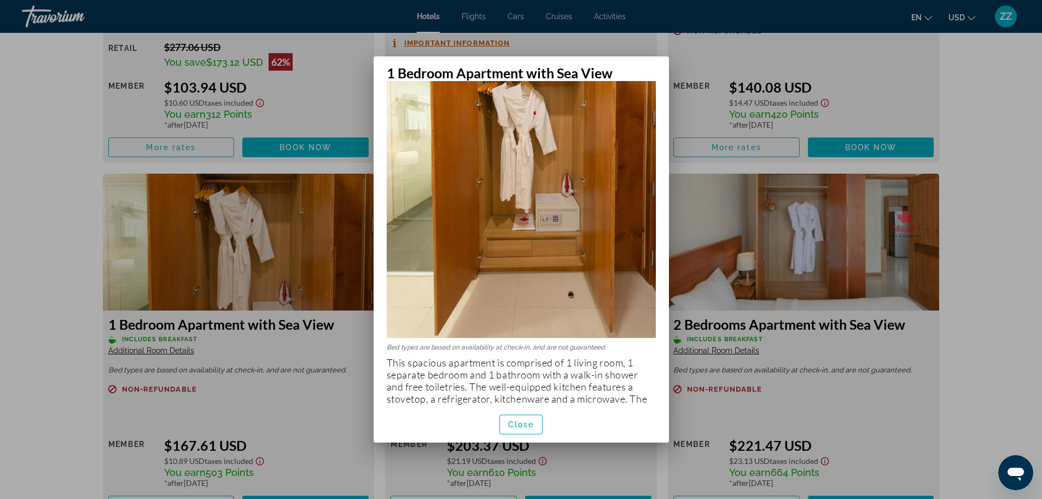
scroll to position [200, 0]
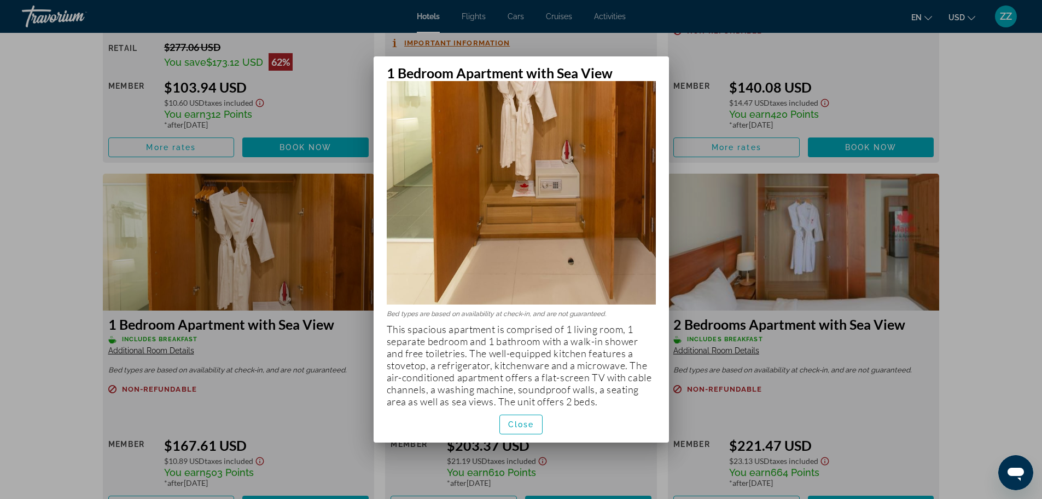
click at [318, 401] on div at bounding box center [521, 249] width 1042 height 499
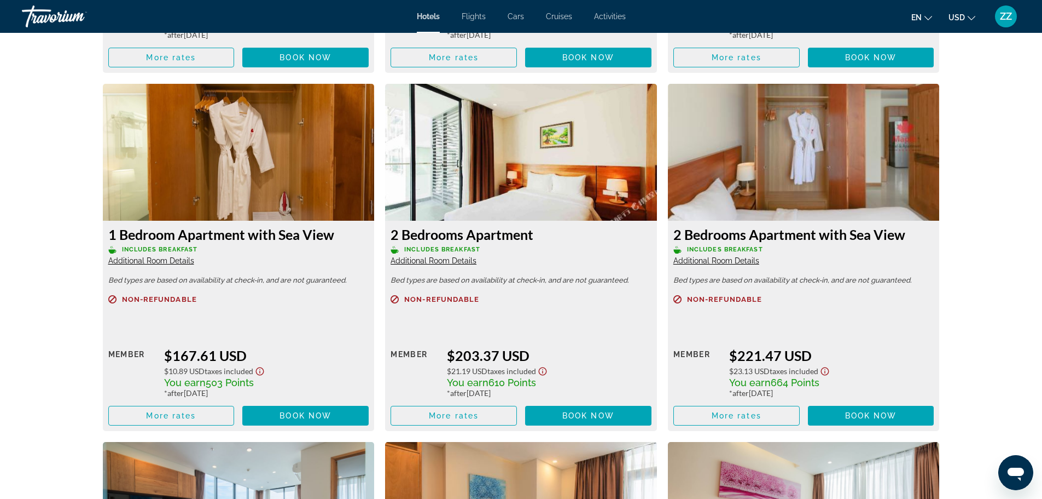
scroll to position [1860, 0]
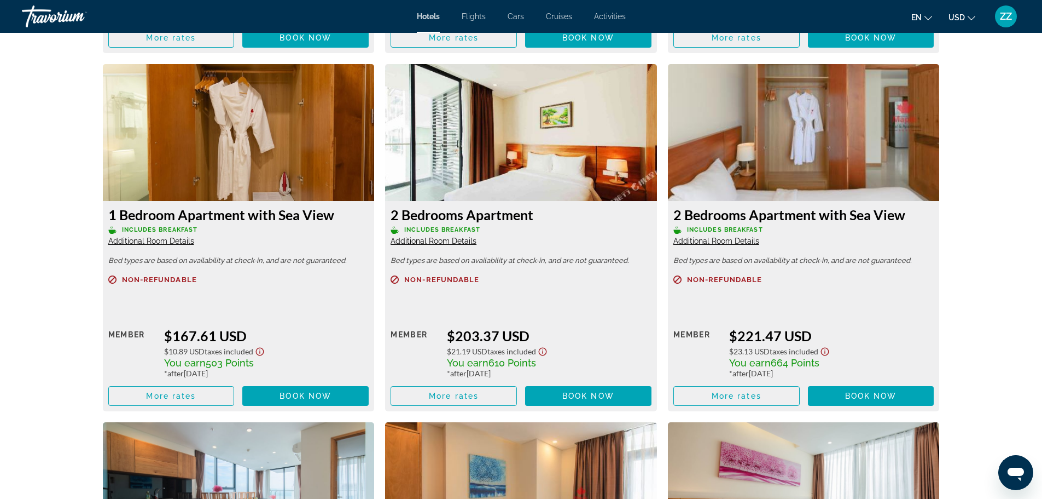
click at [448, 237] on span "Additional Room Details" at bounding box center [434, 240] width 86 height 9
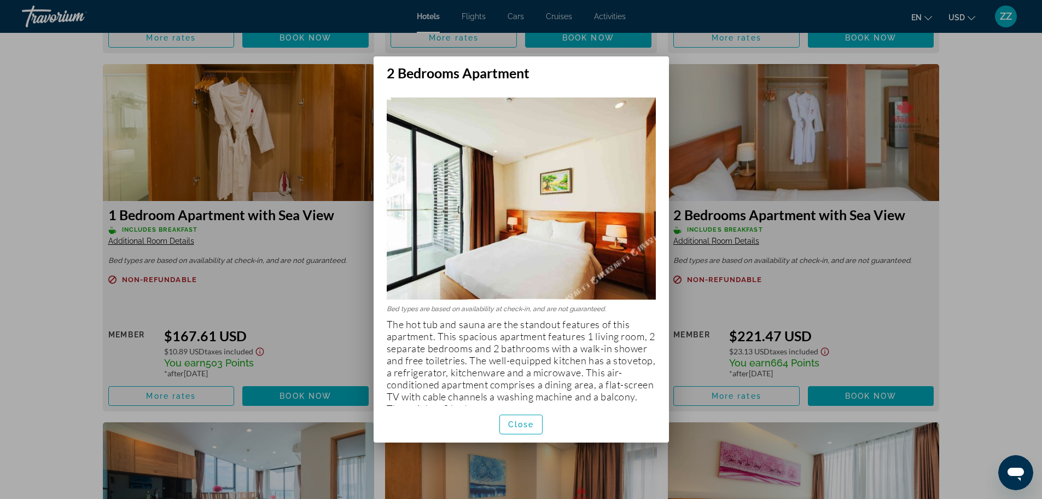
scroll to position [0, 0]
click at [352, 325] on div at bounding box center [521, 249] width 1042 height 499
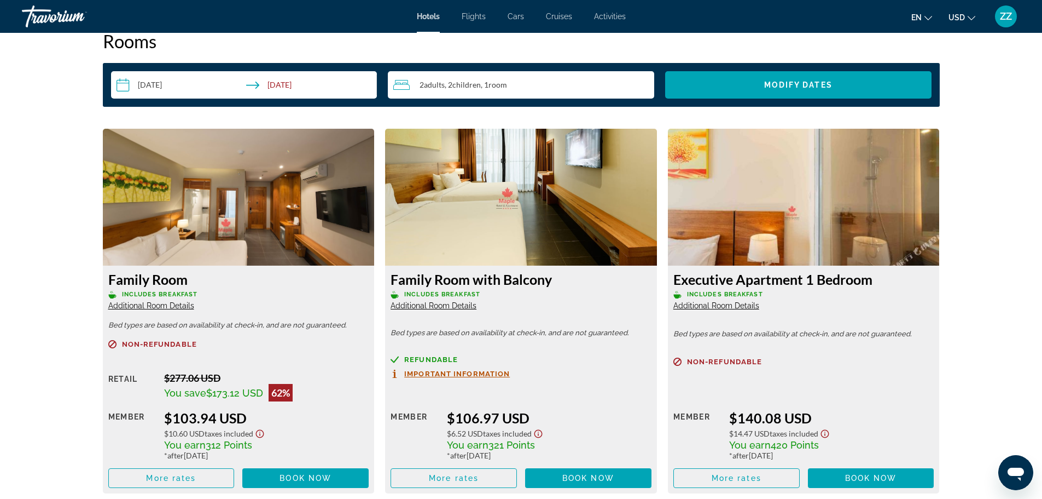
scroll to position [1423, 0]
